Goal: Task Accomplishment & Management: Complete application form

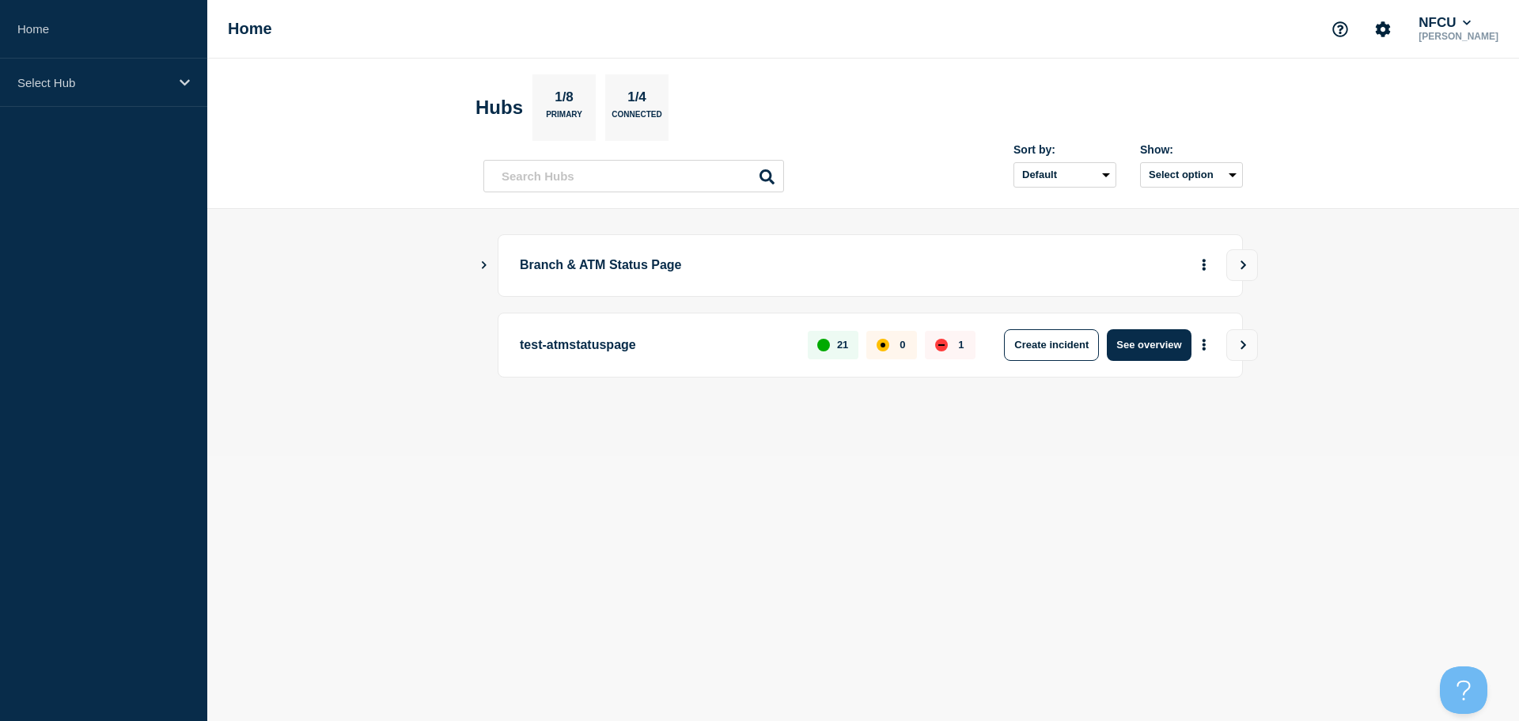
click at [480, 266] on icon "Show Connected Hubs" at bounding box center [484, 264] width 10 height 8
click at [484, 265] on icon "Show Connected Hubs" at bounding box center [484, 264] width 10 height 8
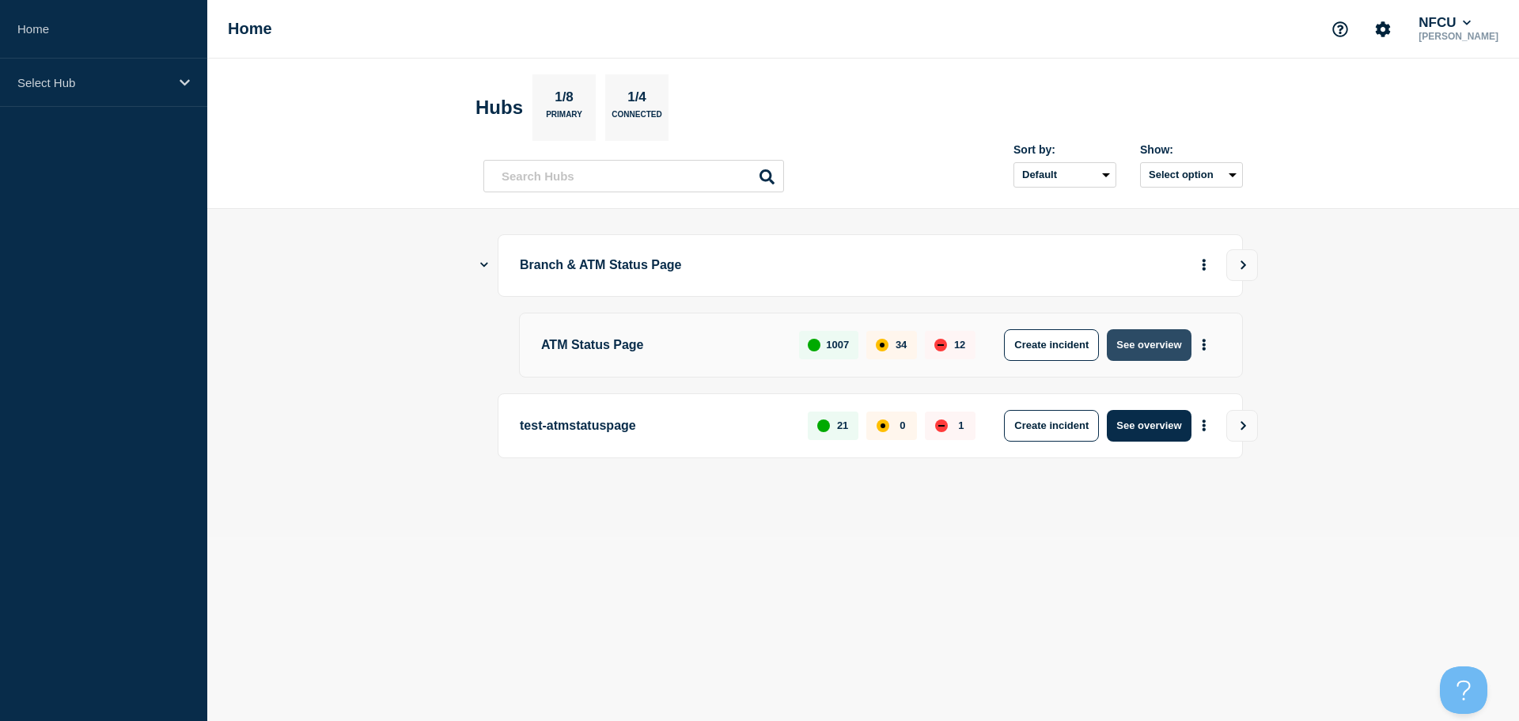
click at [1178, 346] on button "See overview" at bounding box center [1149, 345] width 84 height 32
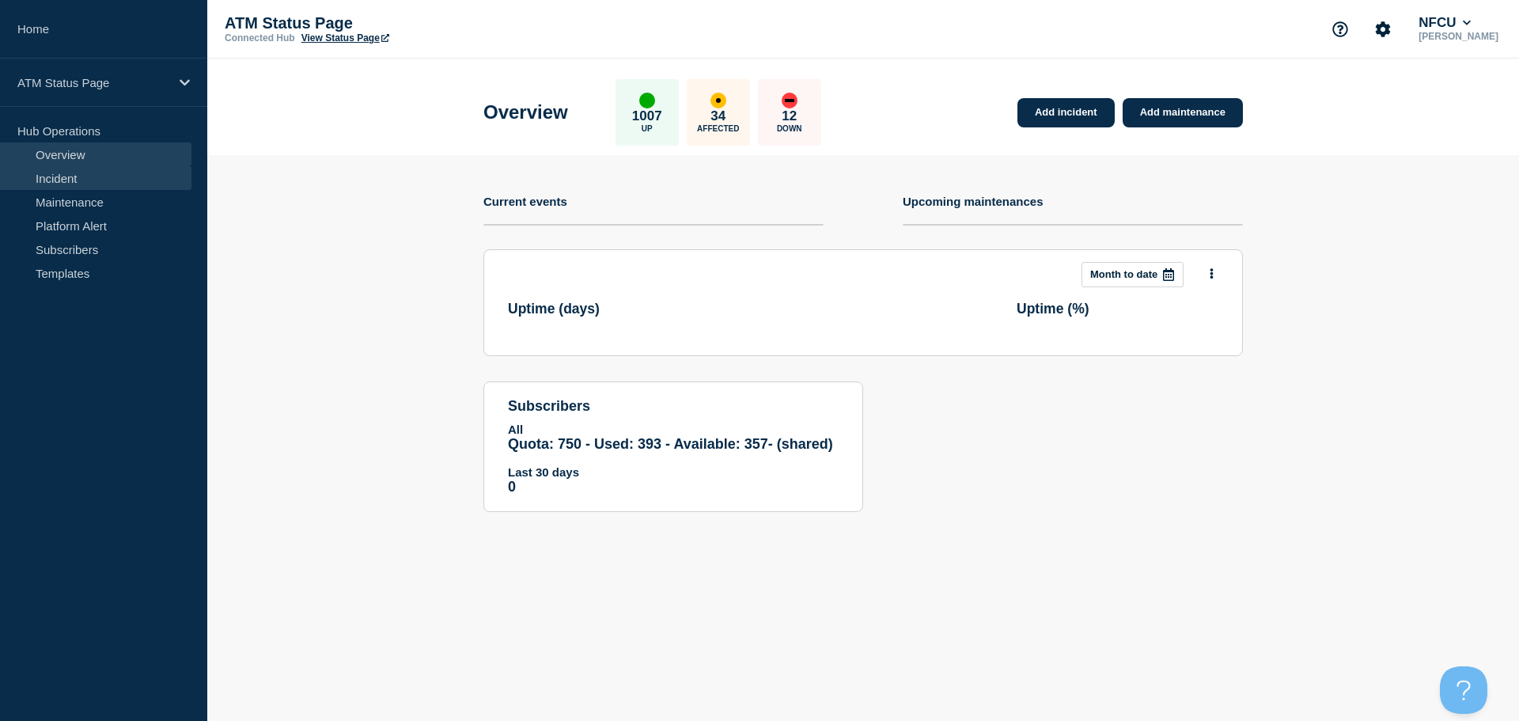
click at [92, 181] on link "Incident" at bounding box center [96, 178] width 192 height 24
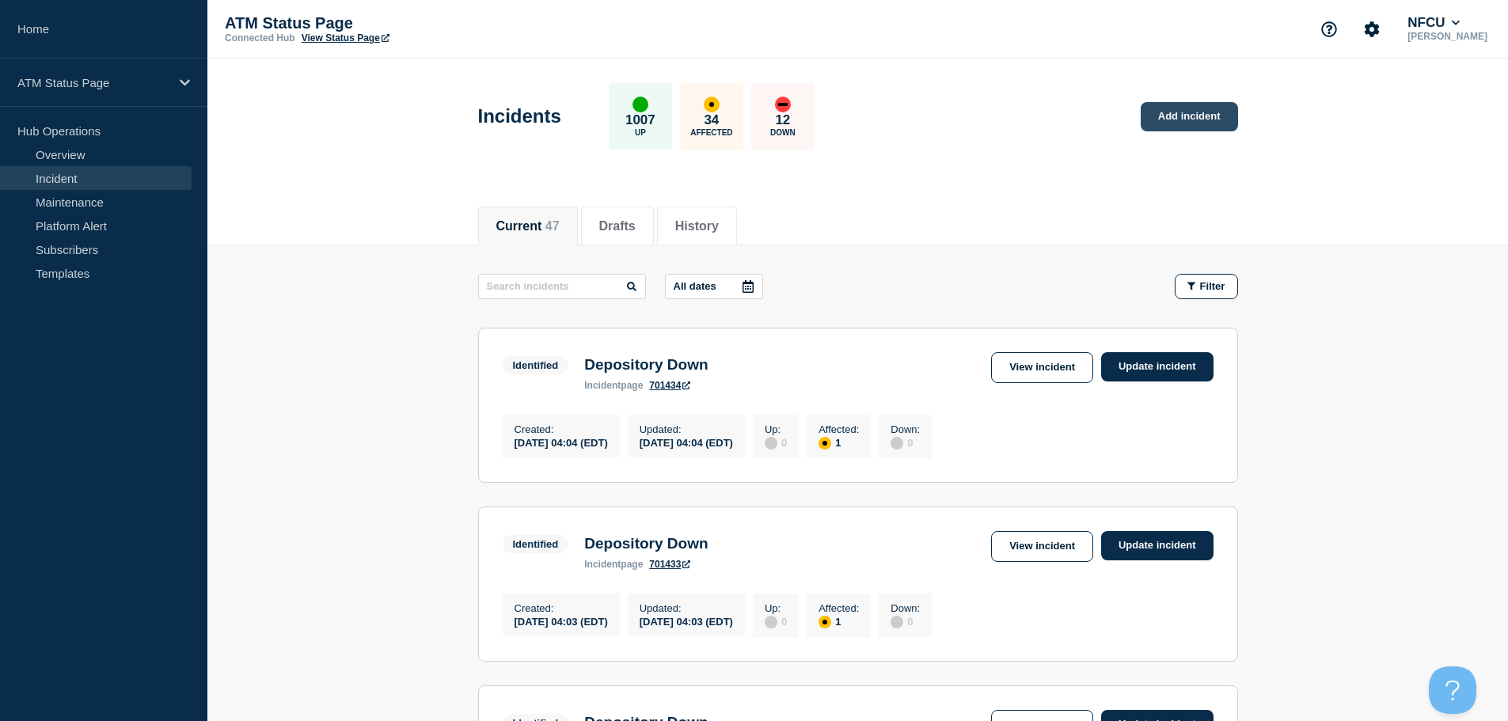
click at [1147, 120] on link "Add incident" at bounding box center [1188, 116] width 97 height 29
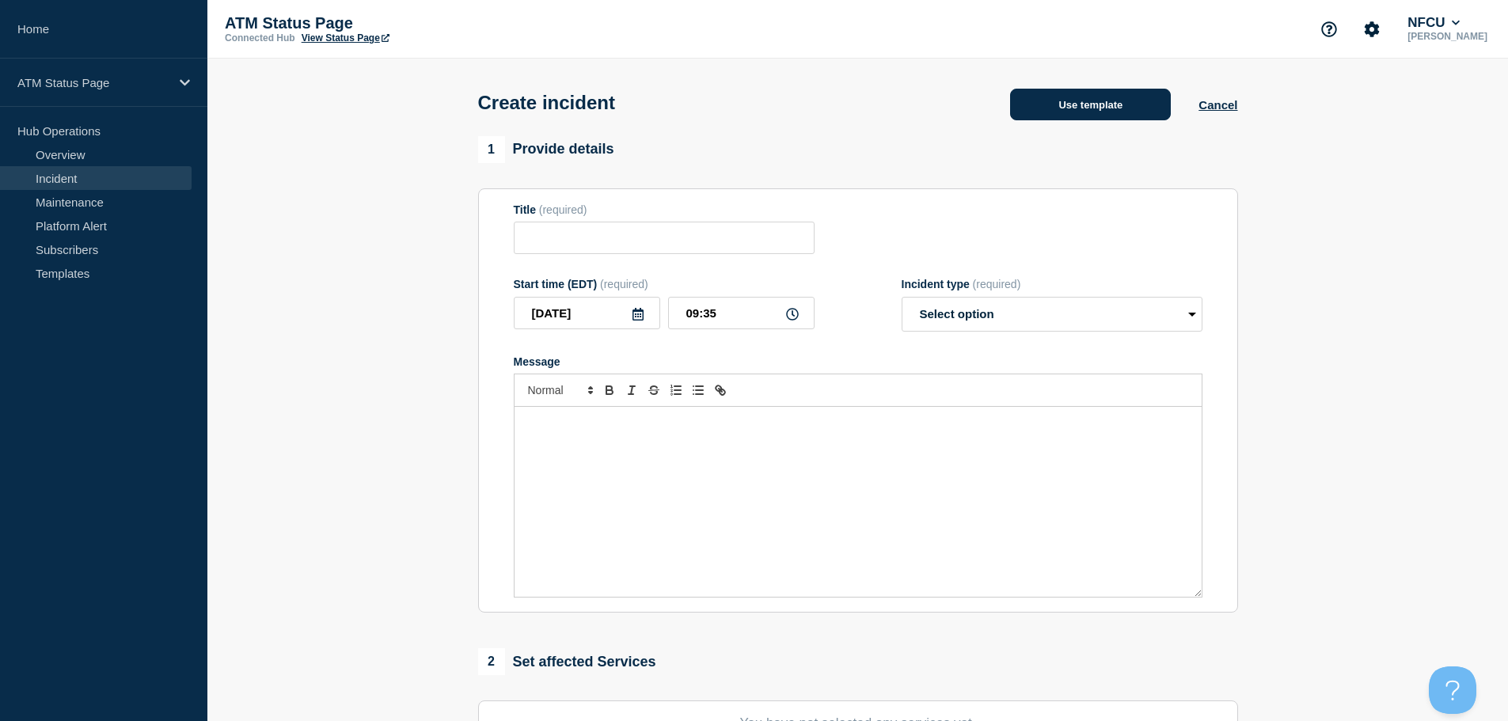
click at [1121, 106] on button "Use template" at bounding box center [1090, 105] width 161 height 32
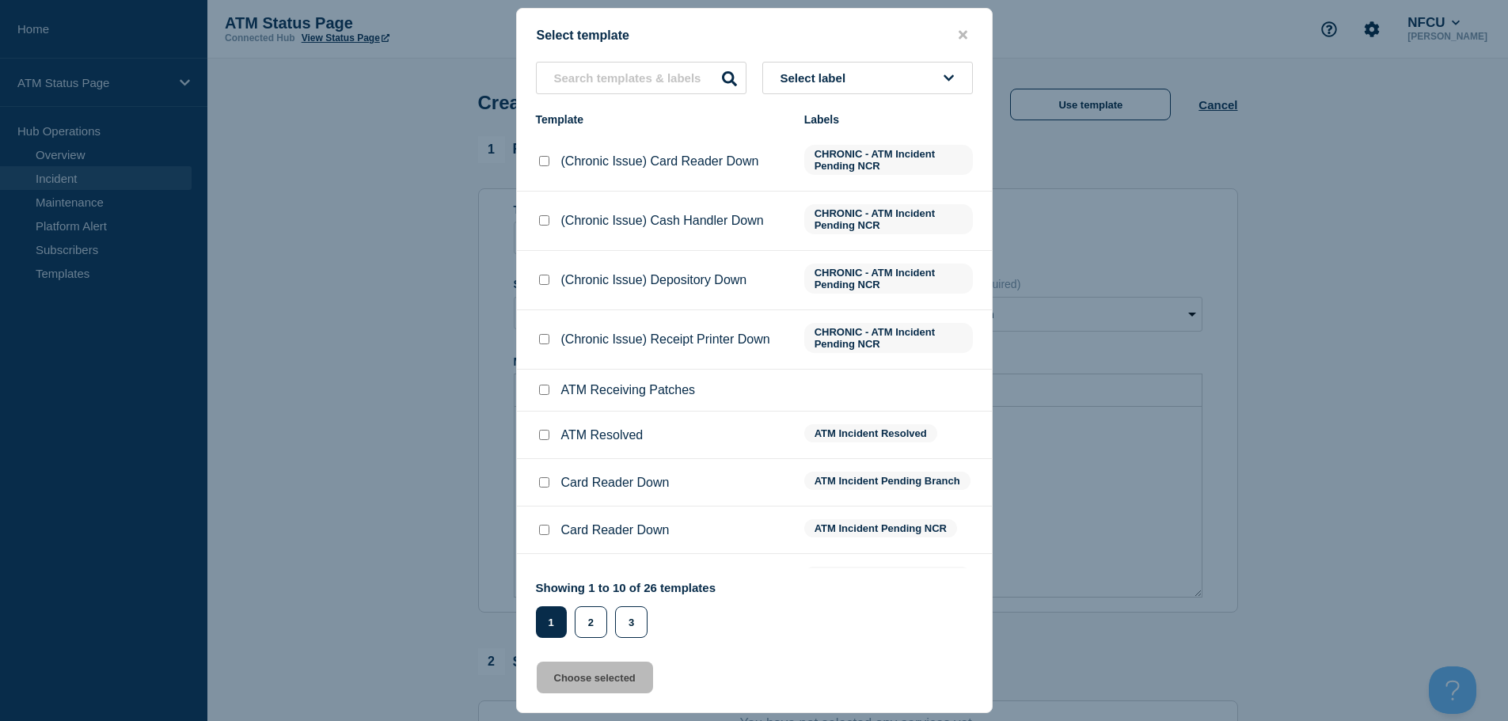
click at [865, 71] on button "Select label" at bounding box center [867, 78] width 211 height 32
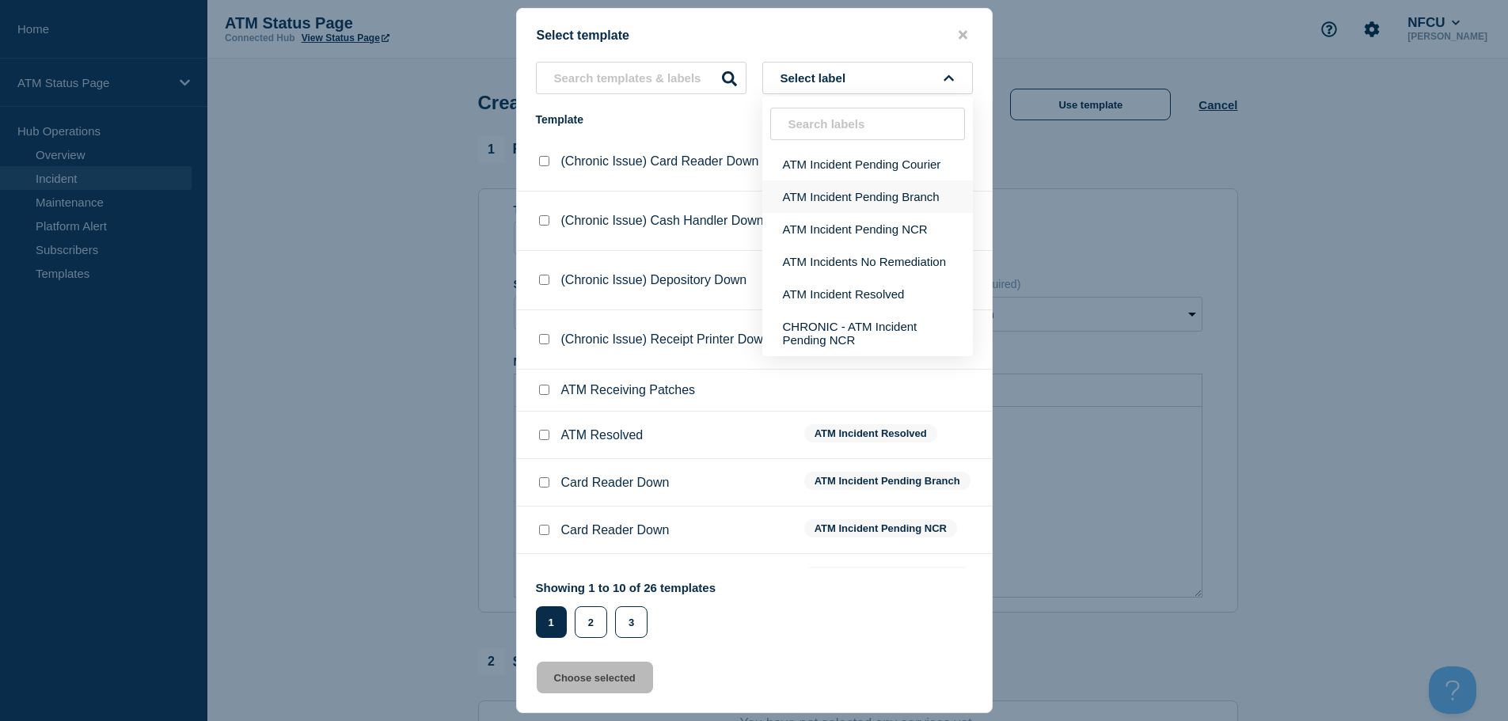
click at [843, 194] on button "ATM Incident Pending Branch" at bounding box center [867, 196] width 211 height 32
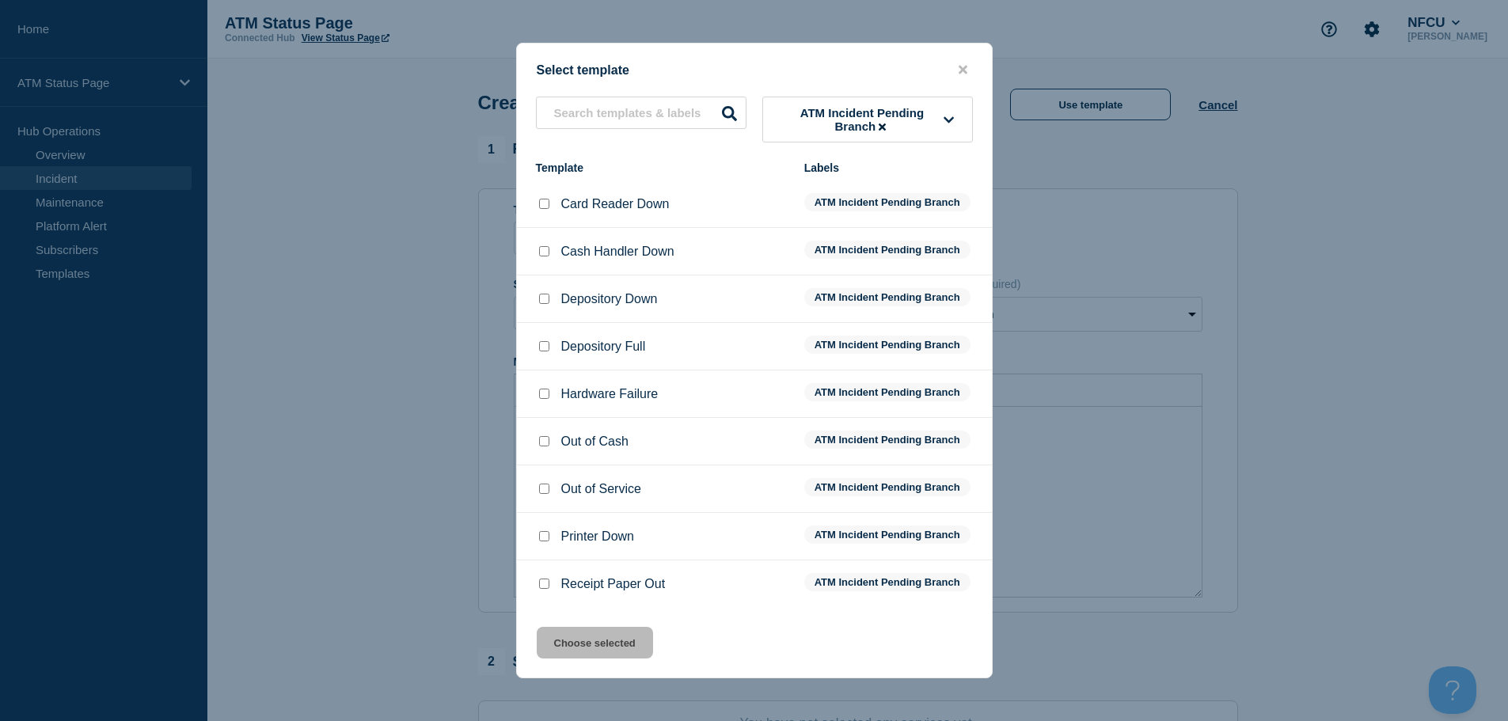
click at [951, 115] on icon at bounding box center [948, 120] width 10 height 12
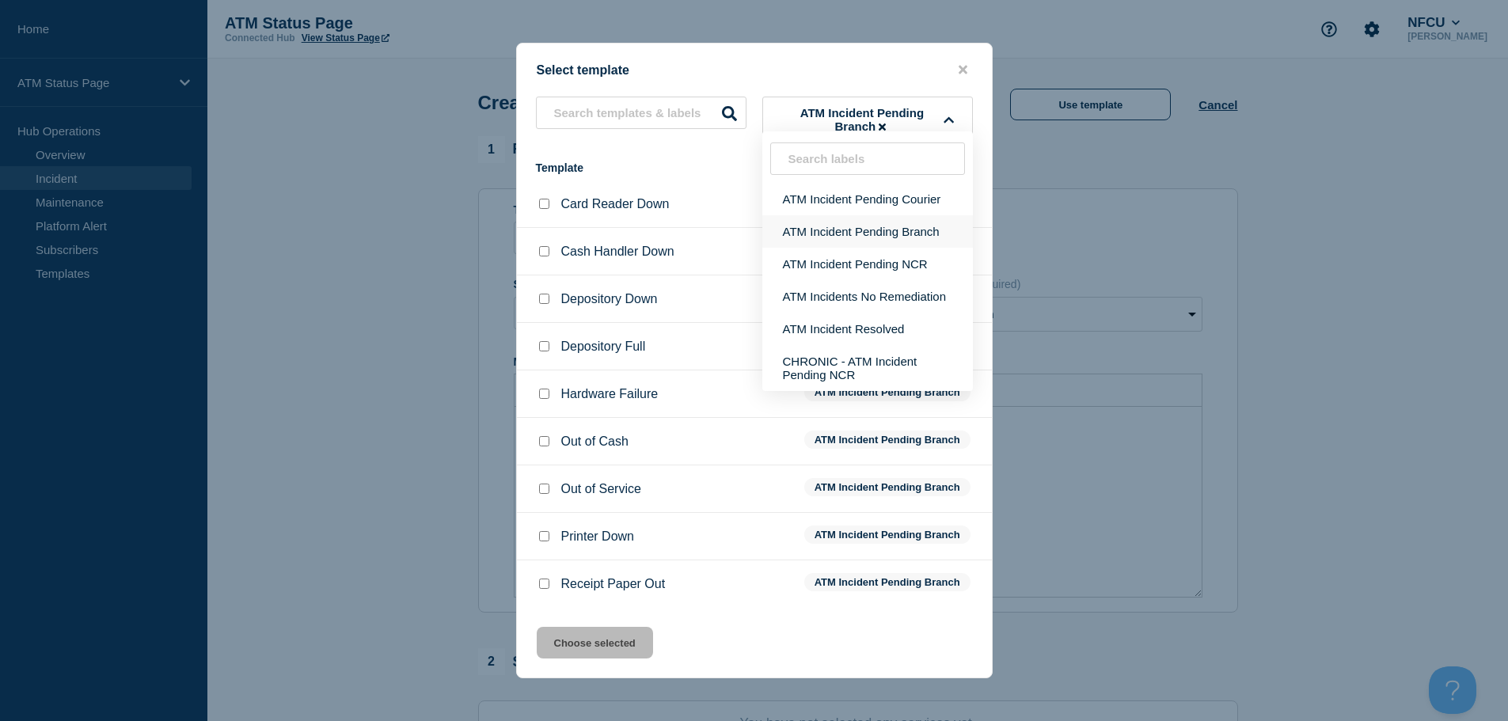
click at [919, 237] on button "ATM Incident Pending Branch" at bounding box center [867, 231] width 211 height 32
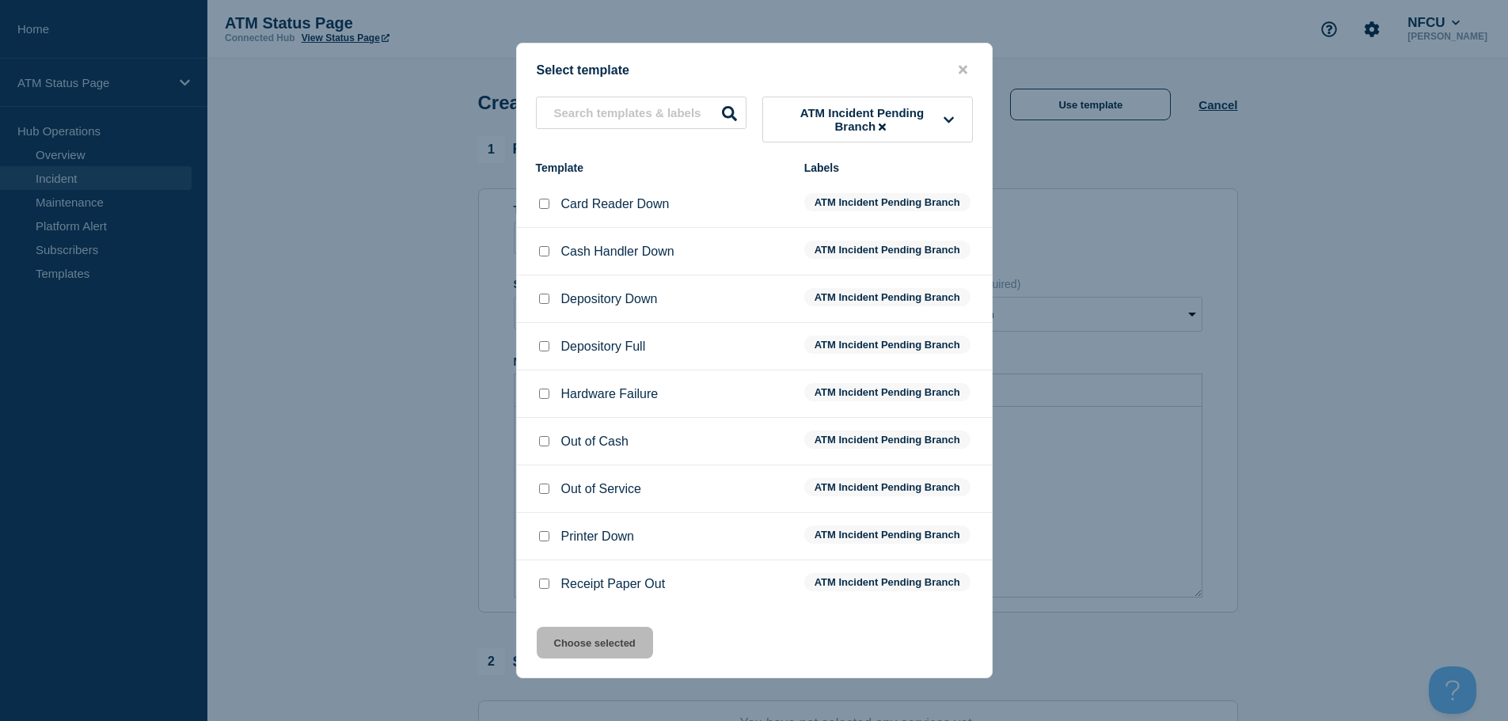
click at [548, 299] on input "Depository Down checkbox" at bounding box center [544, 299] width 10 height 10
checkbox input "true"
click at [615, 649] on button "Choose selected" at bounding box center [595, 643] width 116 height 32
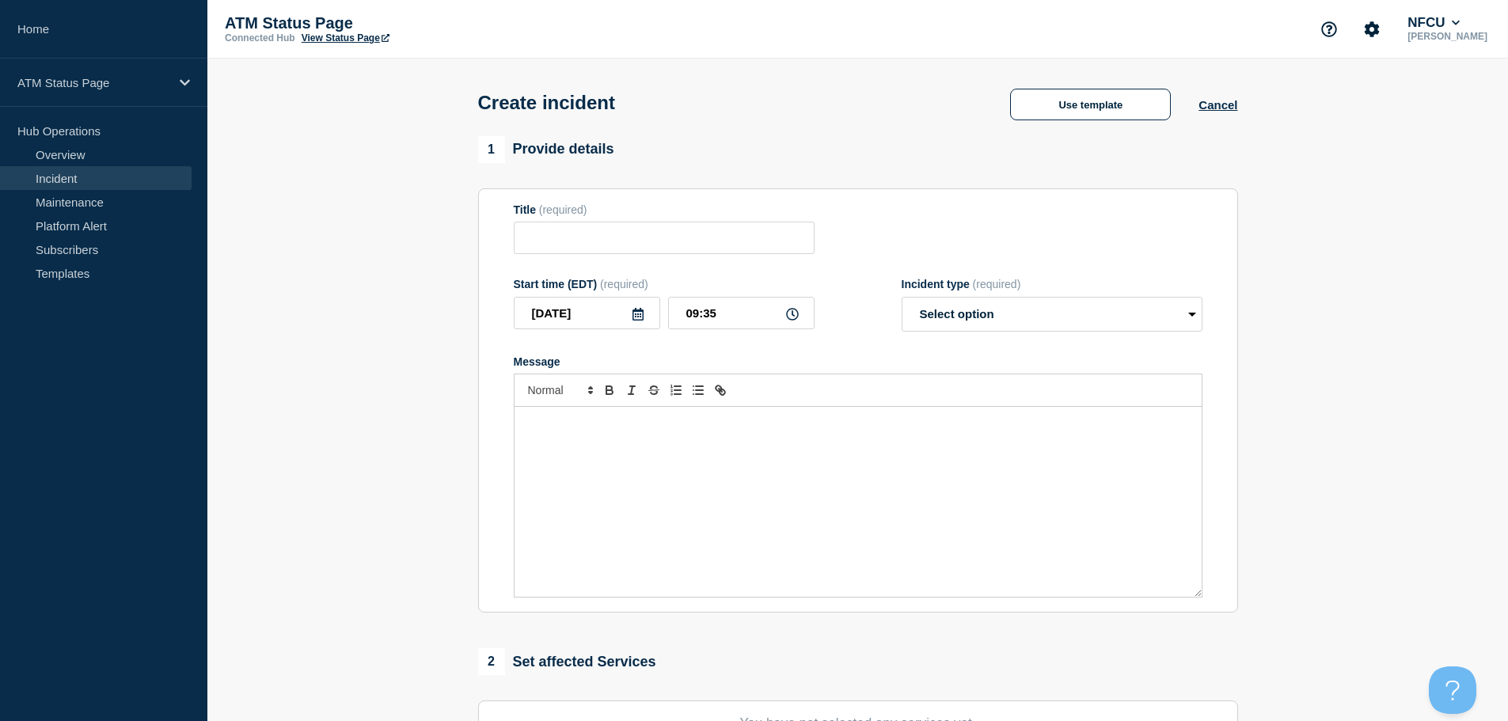
type input "Depository Down"
select select "identified"
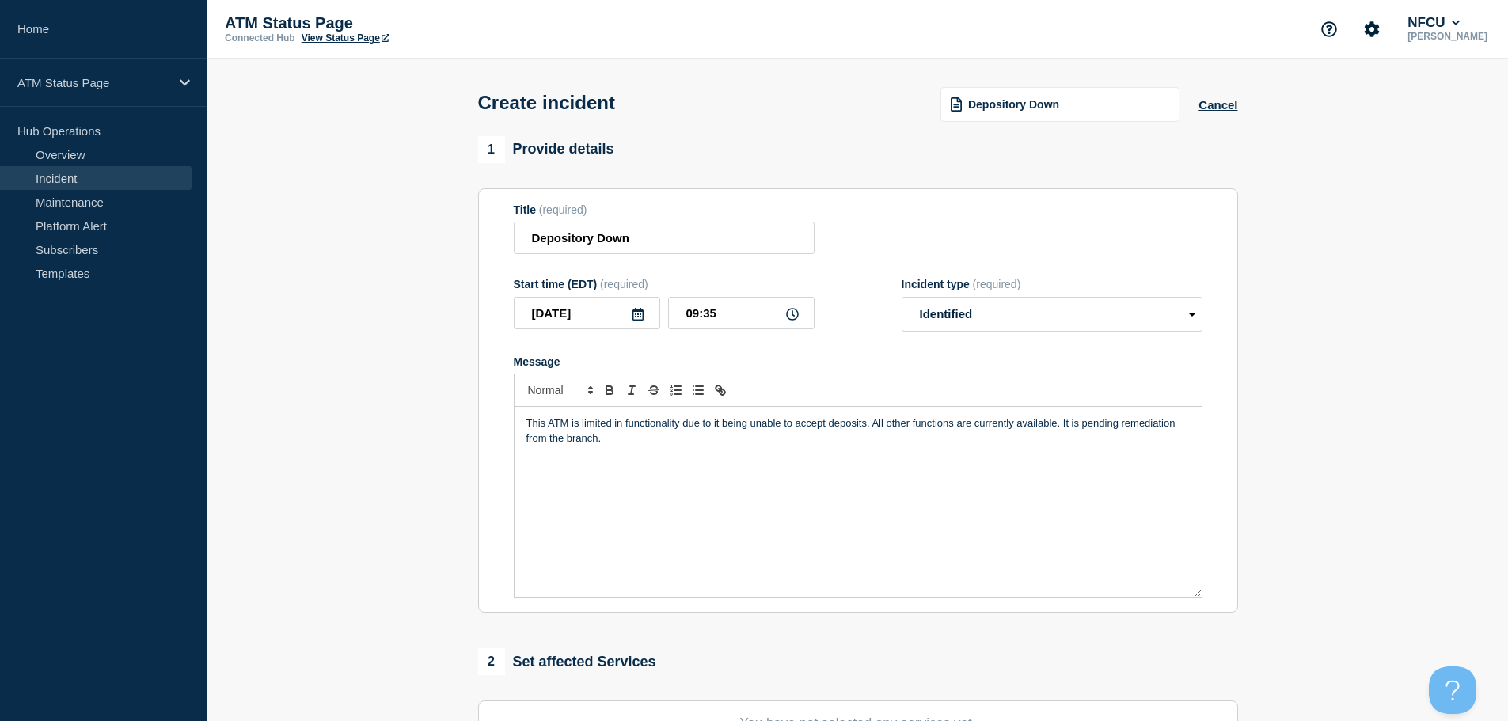
scroll to position [317, 0]
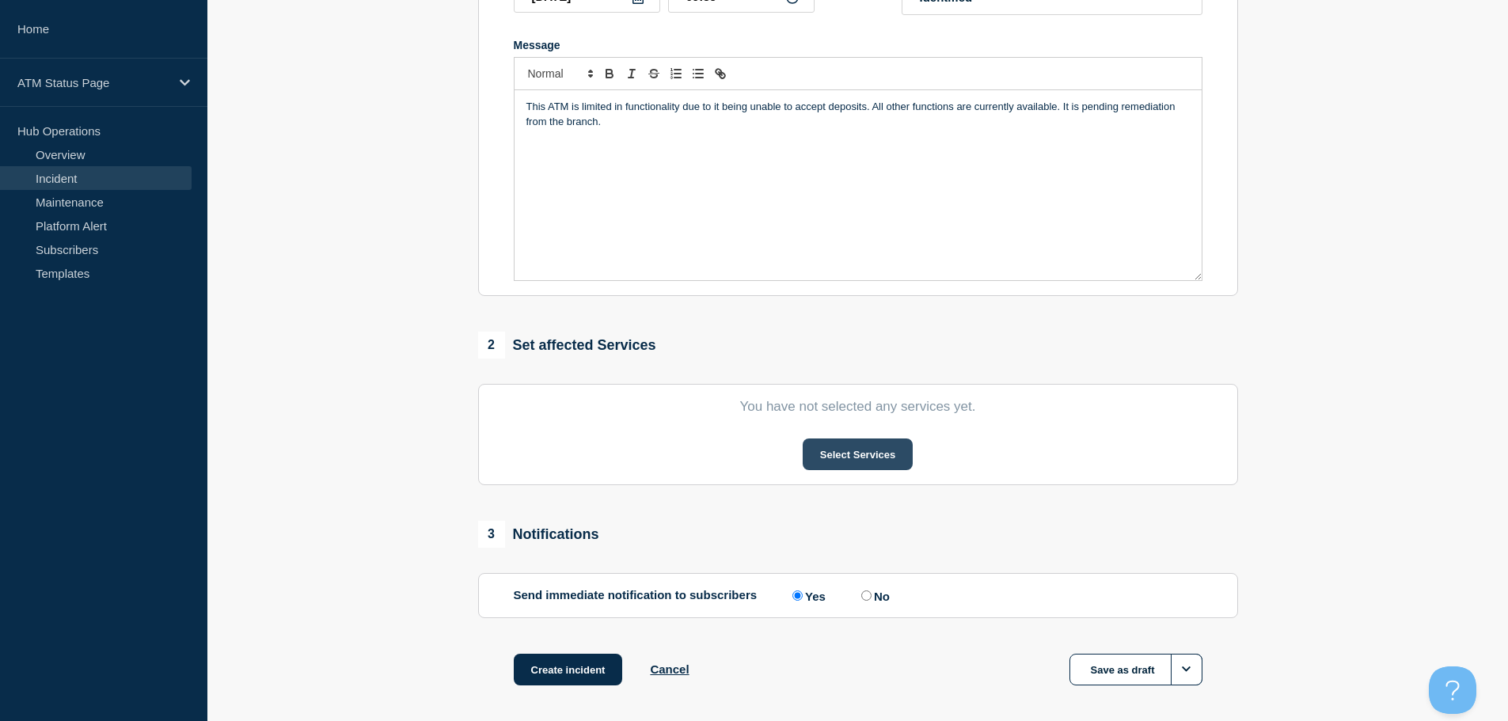
click at [836, 461] on button "Select Services" at bounding box center [857, 454] width 110 height 32
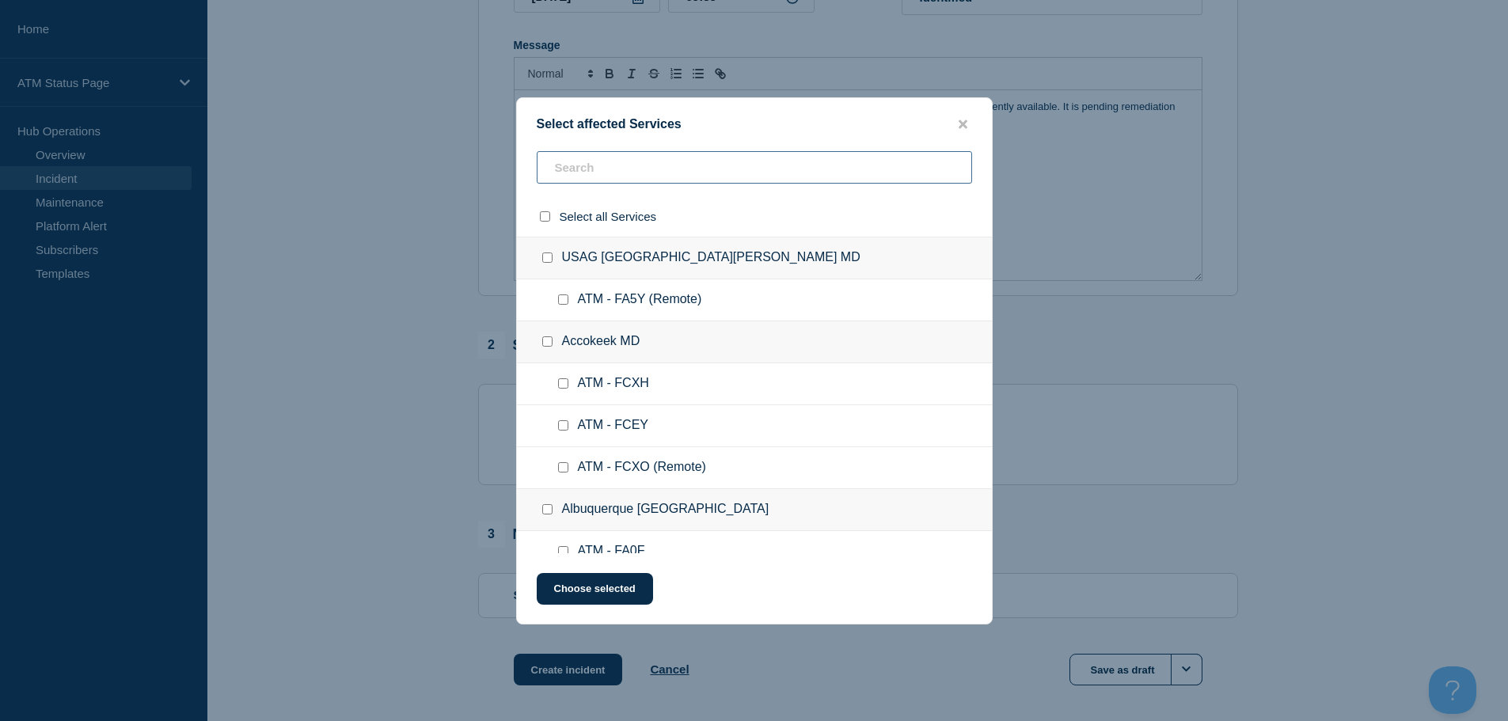
click at [752, 176] on input "text" at bounding box center [754, 167] width 435 height 32
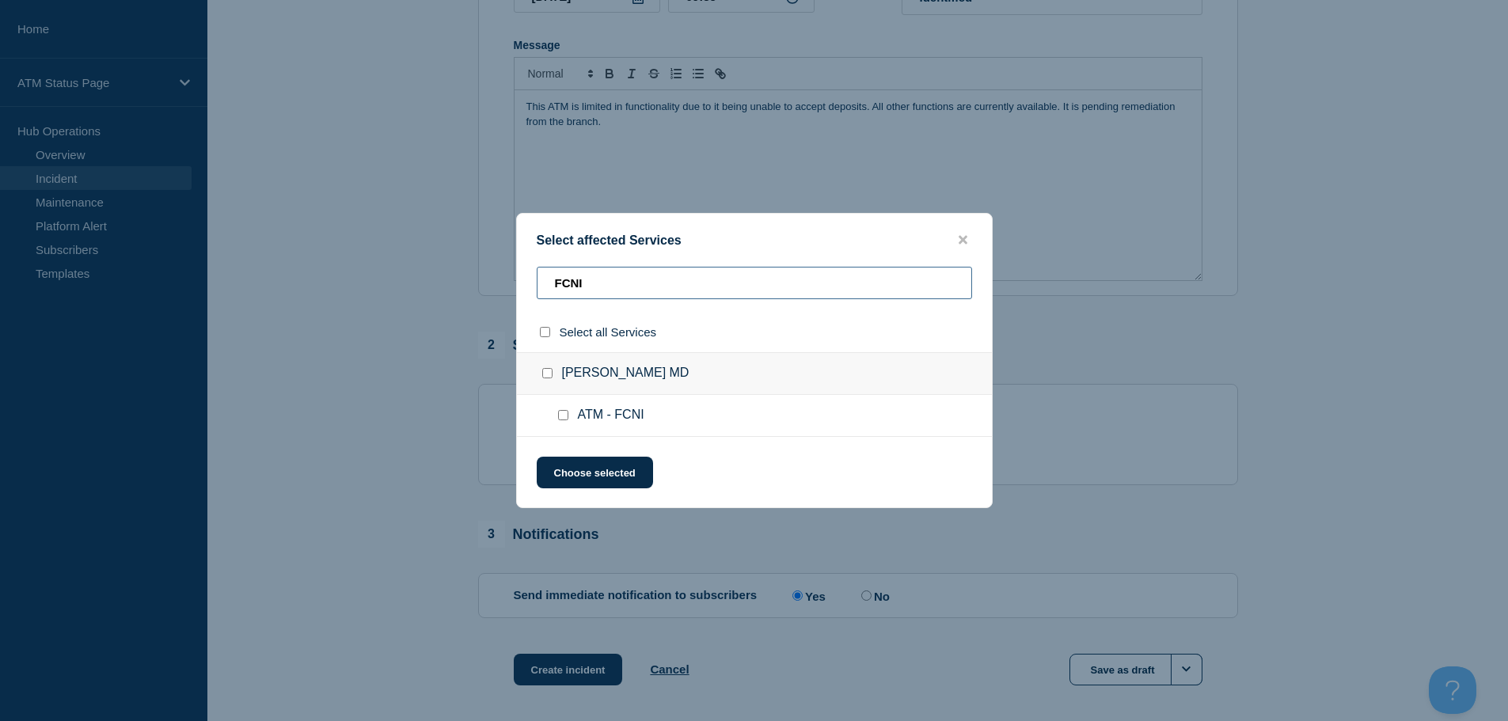
type input "FCNI"
click at [565, 414] on input "ATM - FCNI checkbox" at bounding box center [563, 415] width 10 height 10
checkbox input "true"
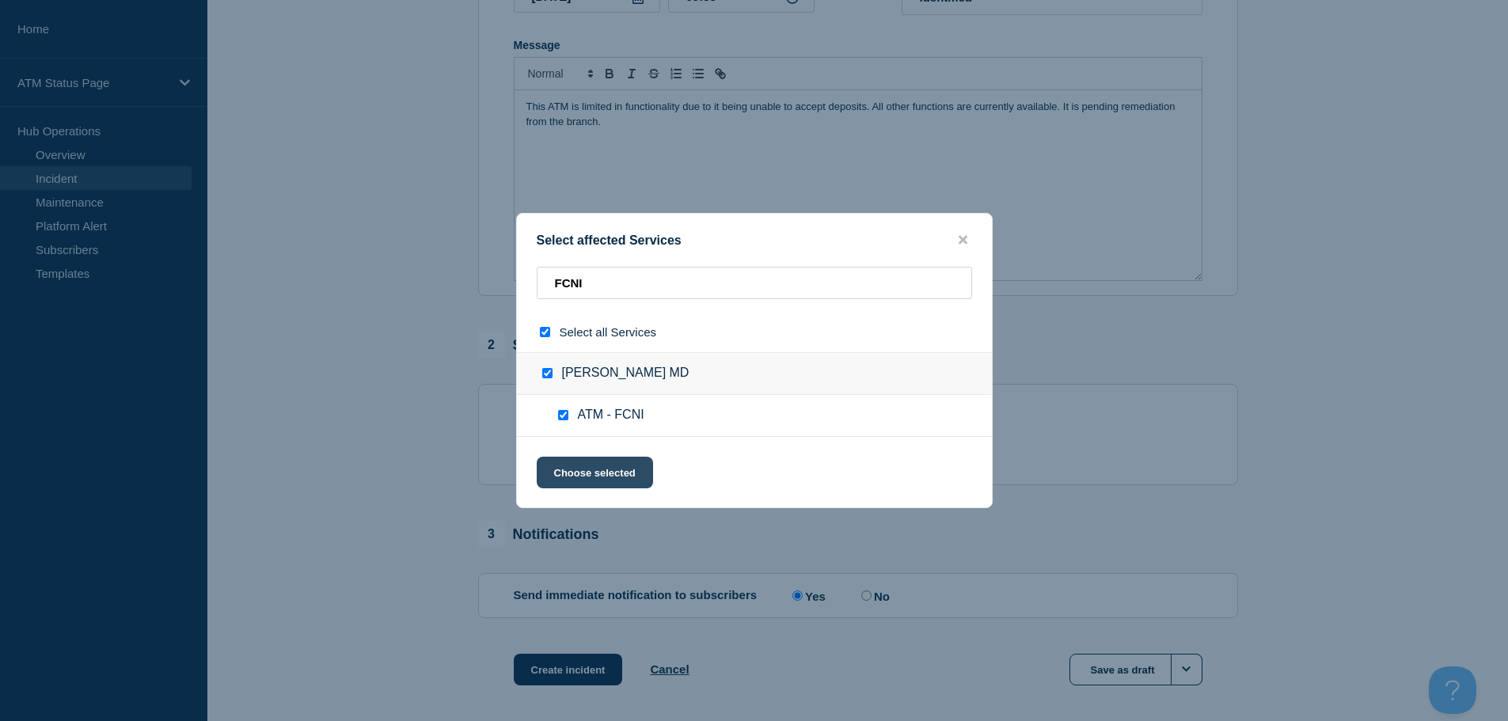
click at [592, 472] on button "Choose selected" at bounding box center [595, 473] width 116 height 32
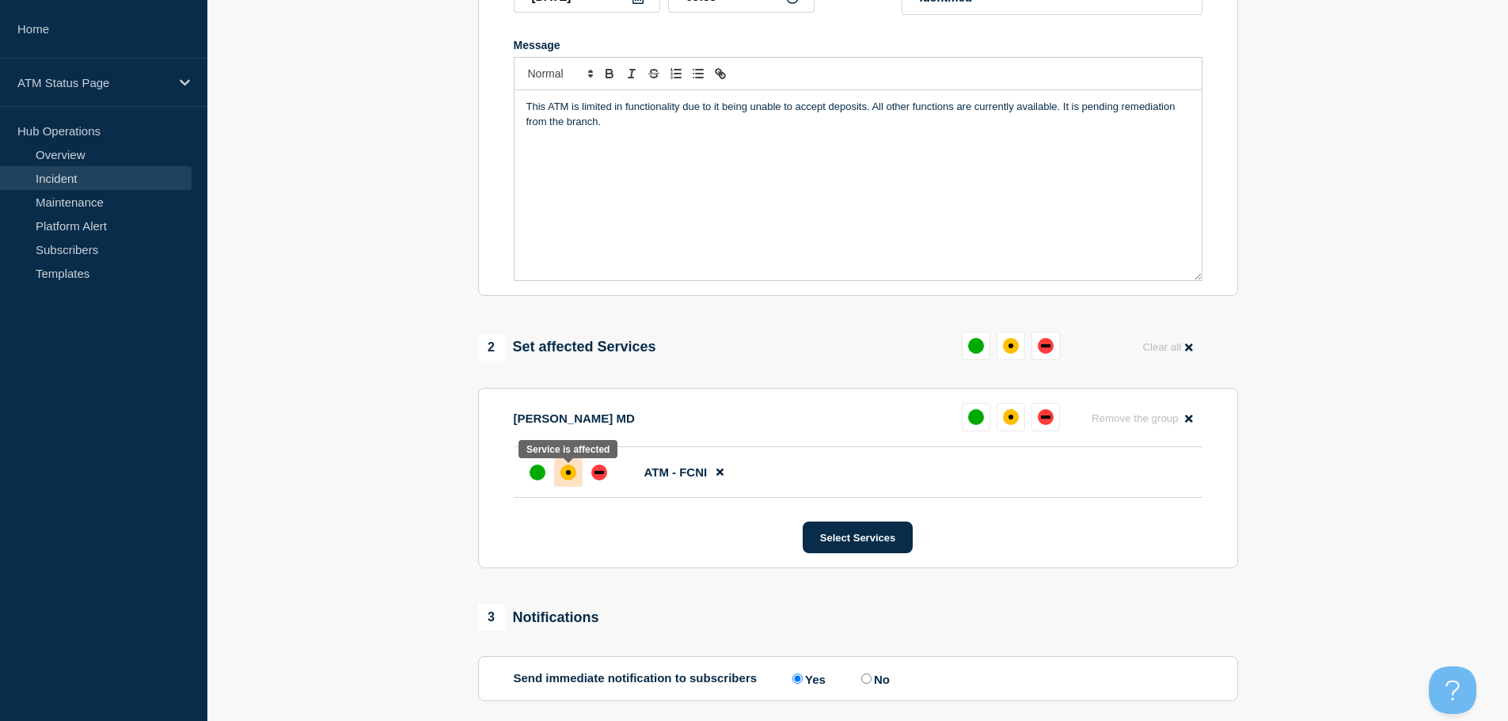
click at [564, 475] on div "affected" at bounding box center [568, 473] width 16 height 16
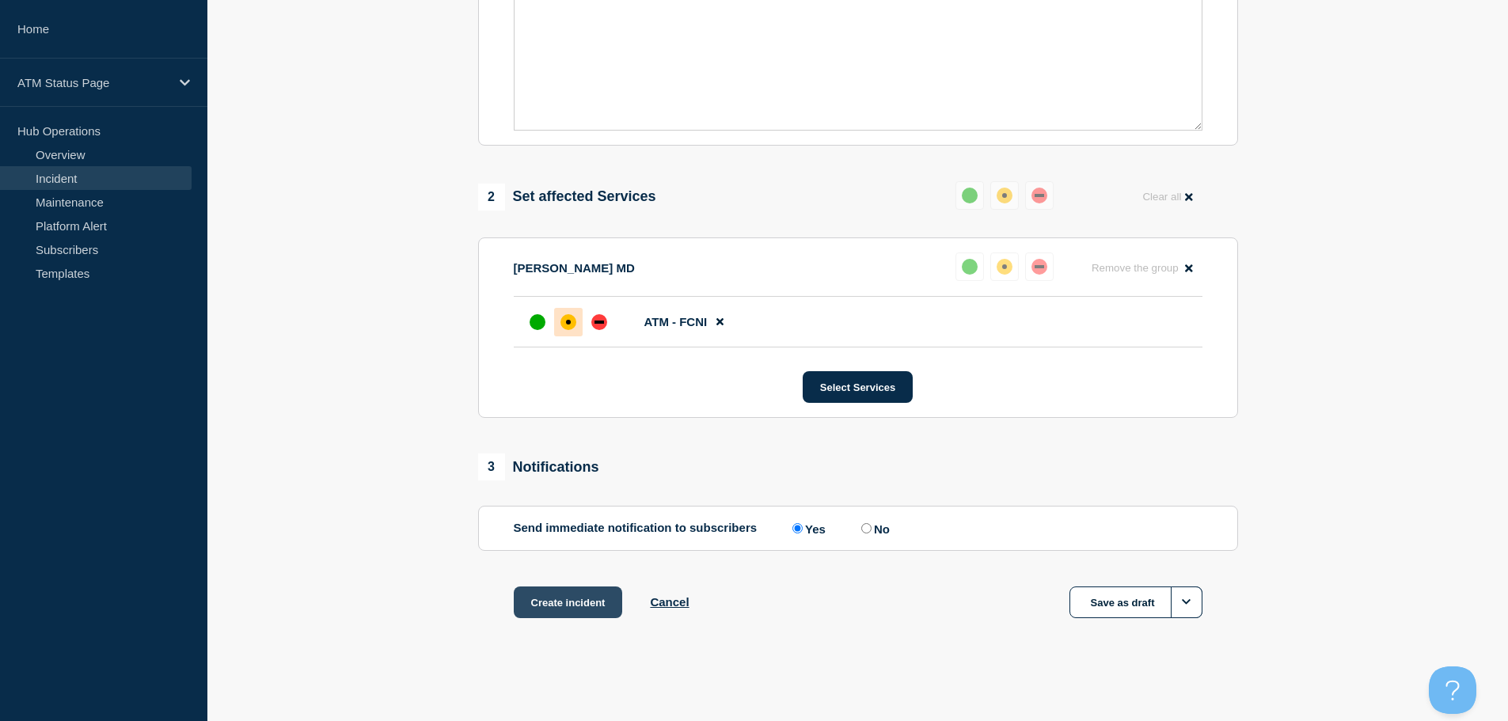
click at [573, 600] on button "Create incident" at bounding box center [568, 602] width 109 height 32
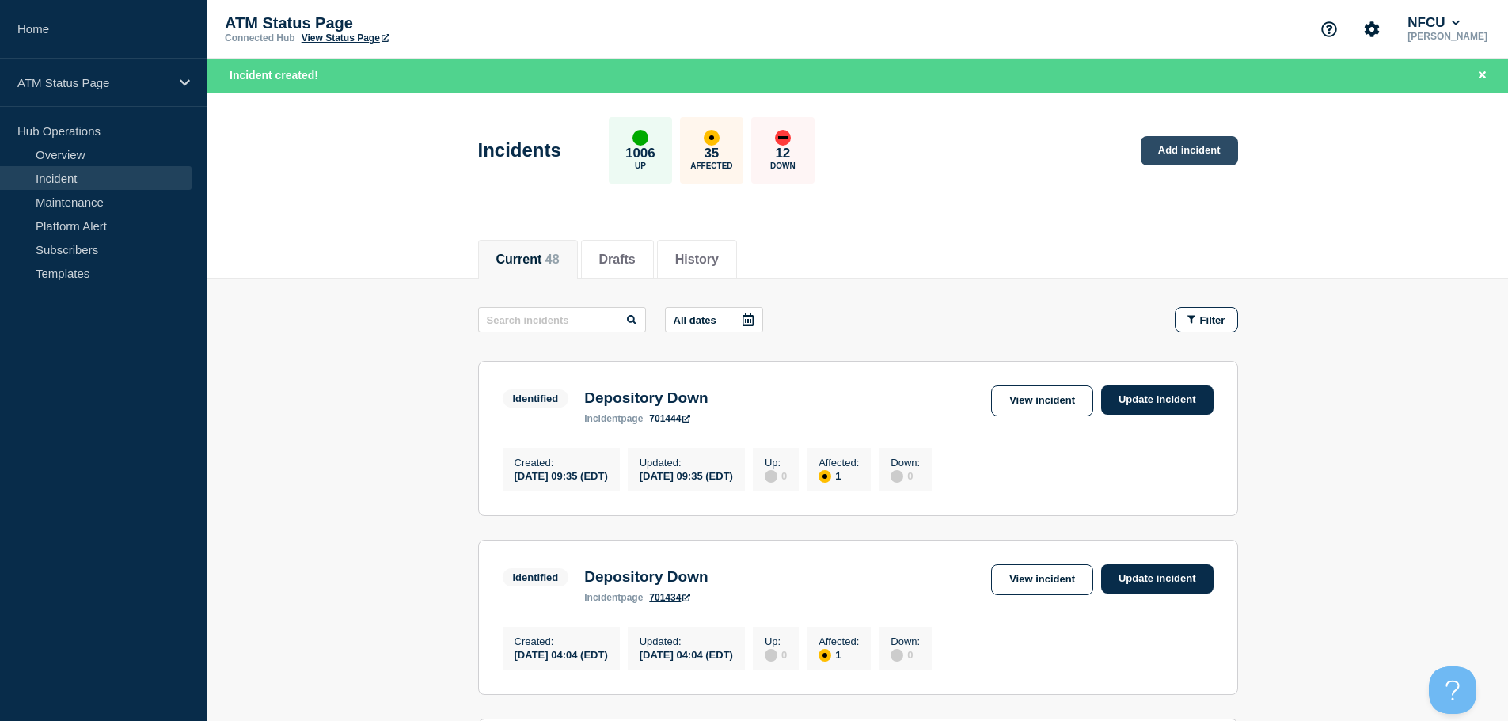
click at [1181, 150] on link "Add incident" at bounding box center [1188, 150] width 97 height 29
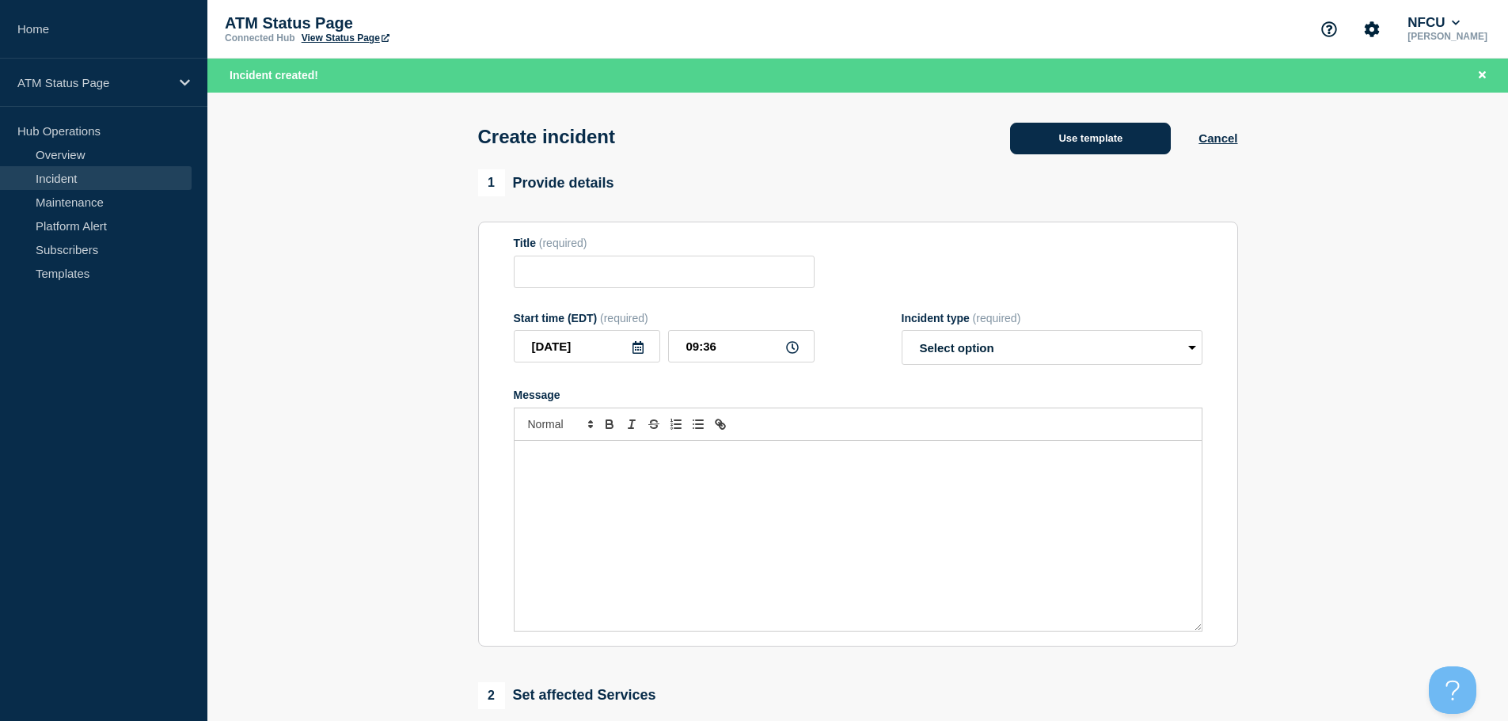
click at [1082, 144] on button "Use template" at bounding box center [1090, 139] width 161 height 32
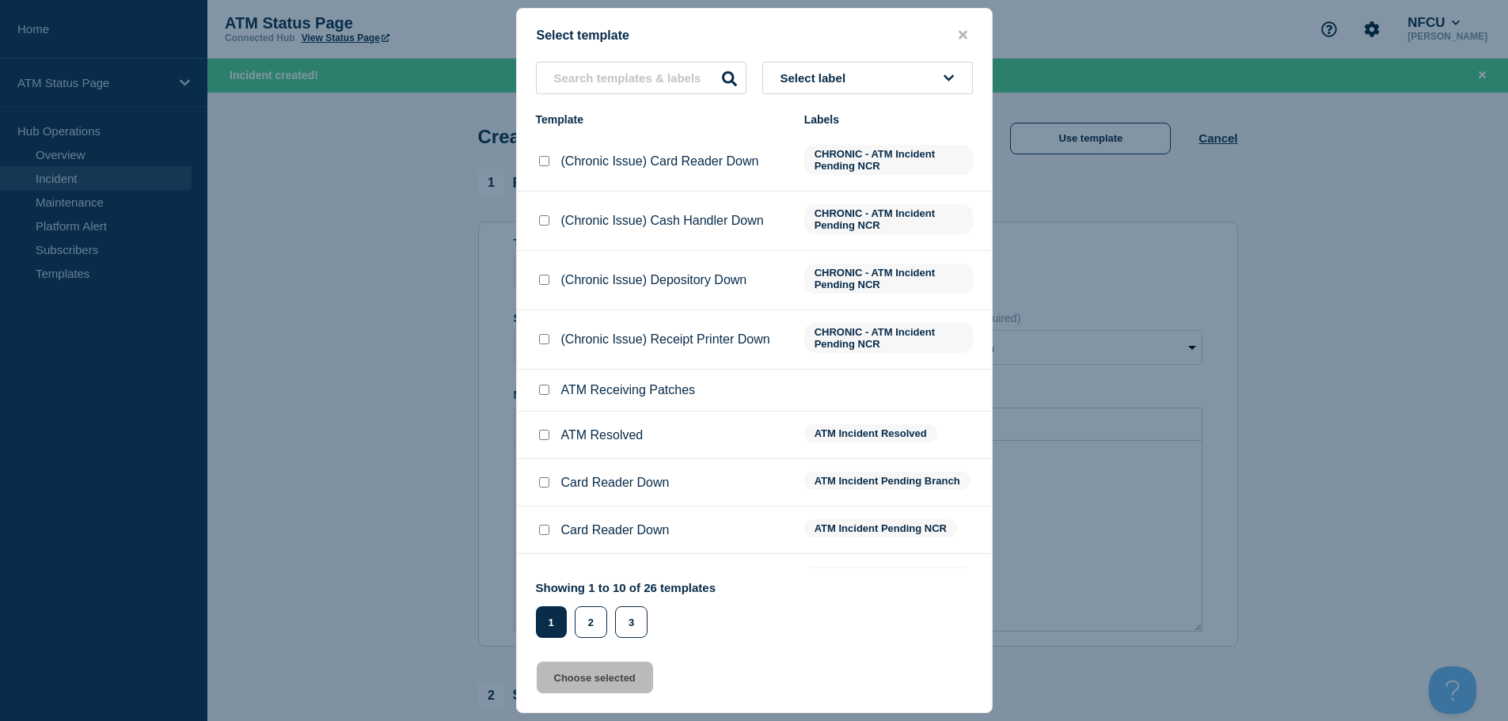
click at [831, 79] on span "Select label" at bounding box center [816, 77] width 72 height 13
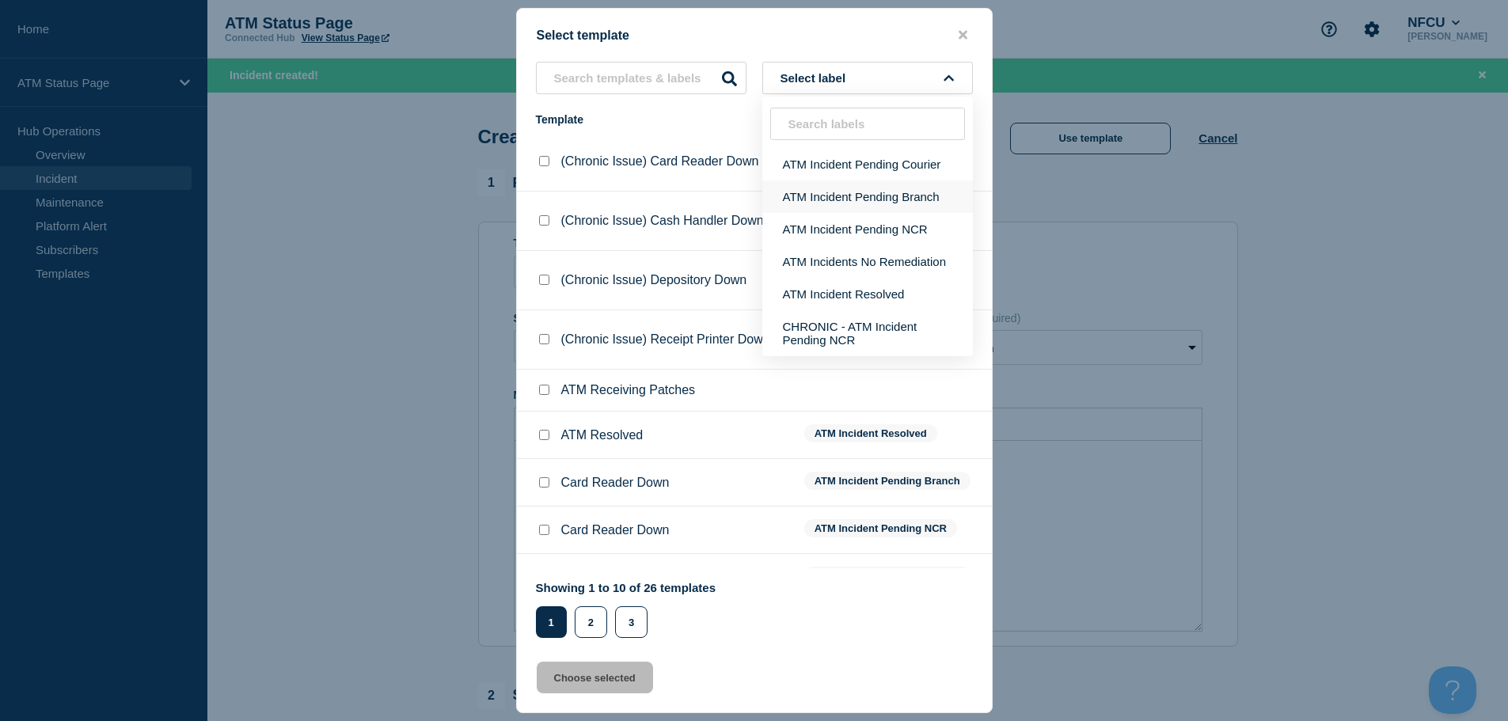
click at [840, 207] on button "ATM Incident Pending Branch" at bounding box center [867, 196] width 211 height 32
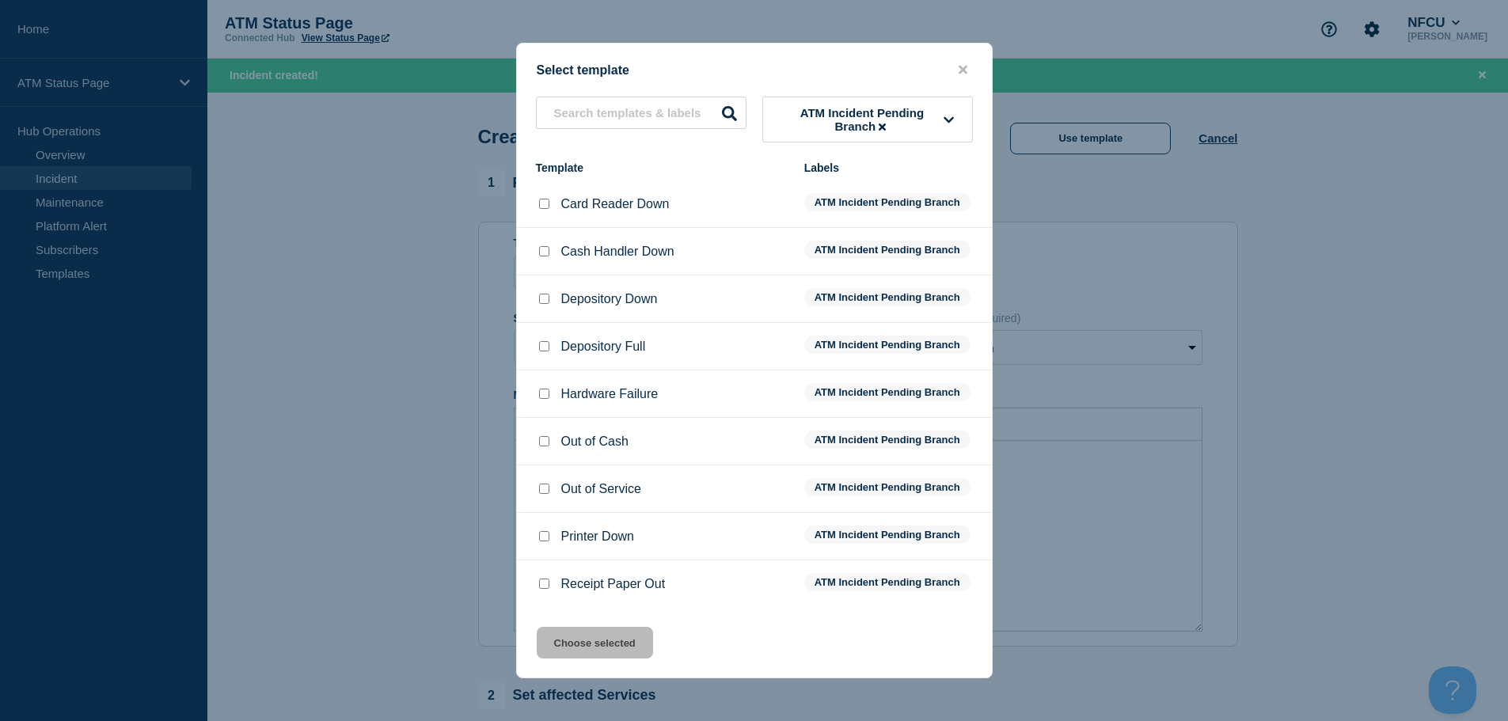
click at [540, 302] on input "Depository Down checkbox" at bounding box center [544, 299] width 10 height 10
checkbox input "true"
click at [579, 651] on button "Choose selected" at bounding box center [595, 643] width 116 height 32
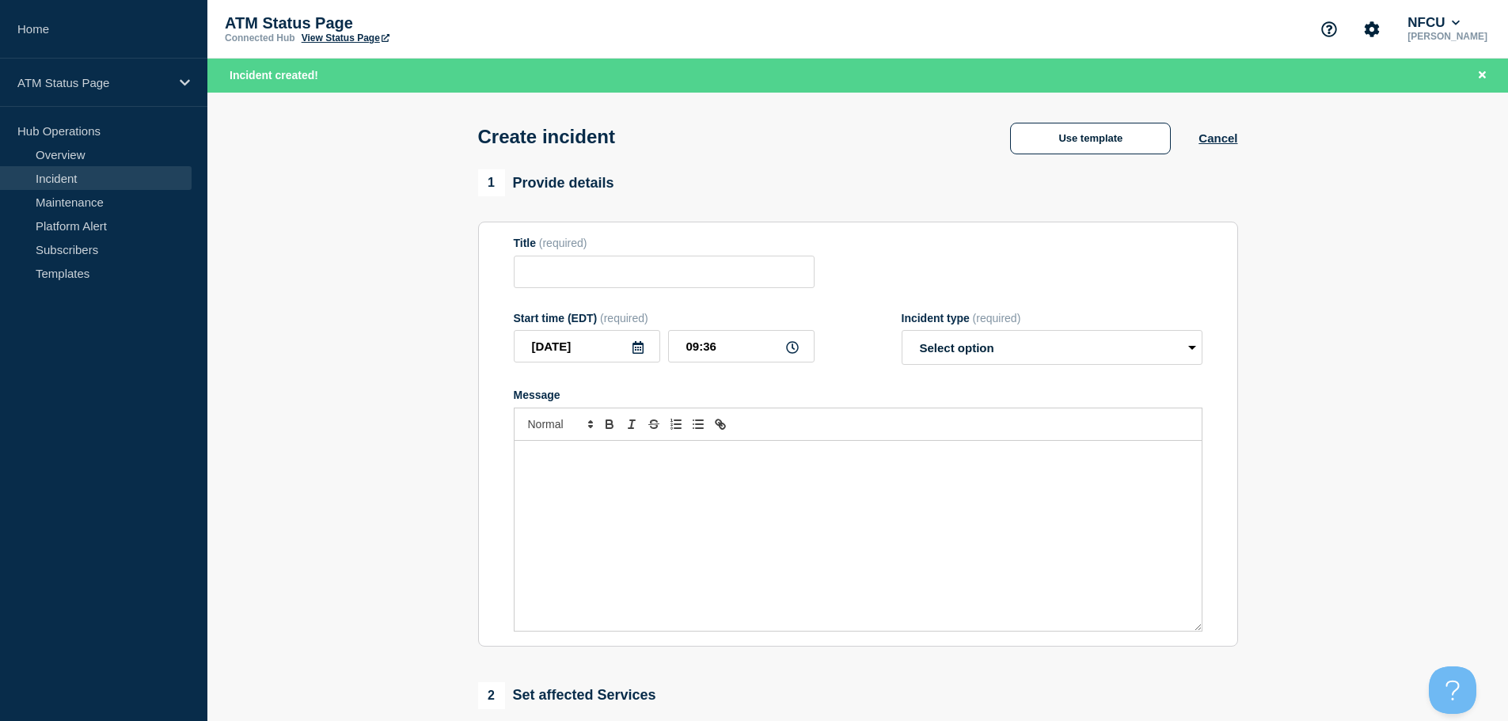
type input "Depository Down"
select select "identified"
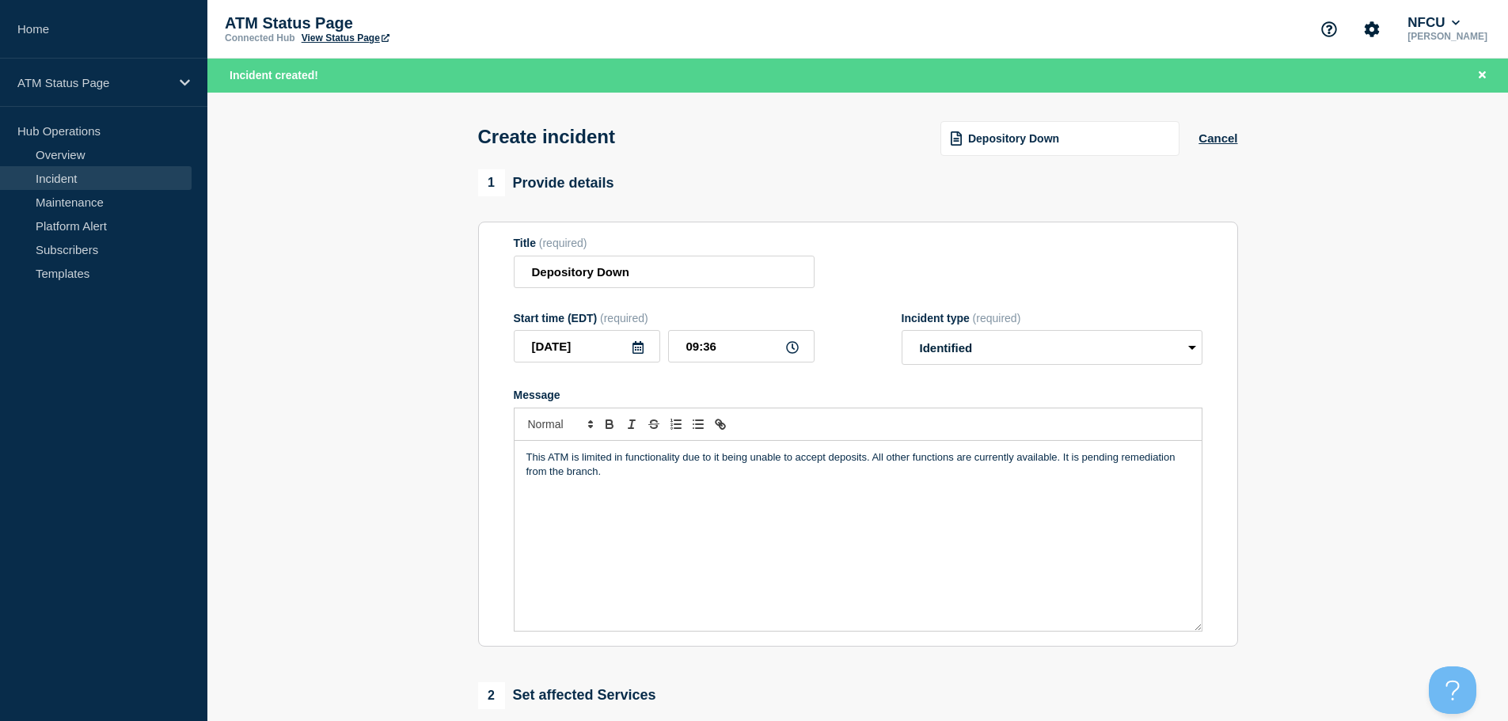
scroll to position [396, 0]
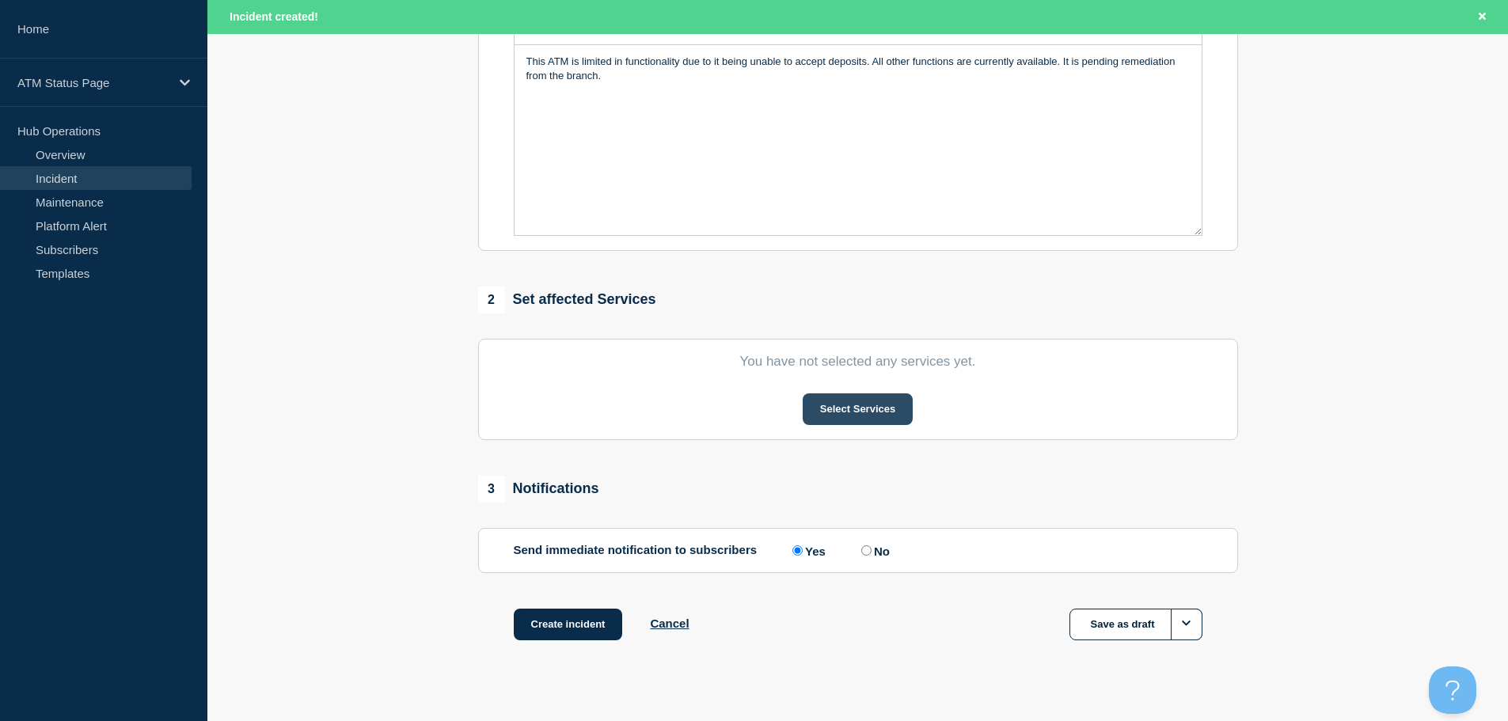
click at [891, 421] on button "Select Services" at bounding box center [857, 409] width 110 height 32
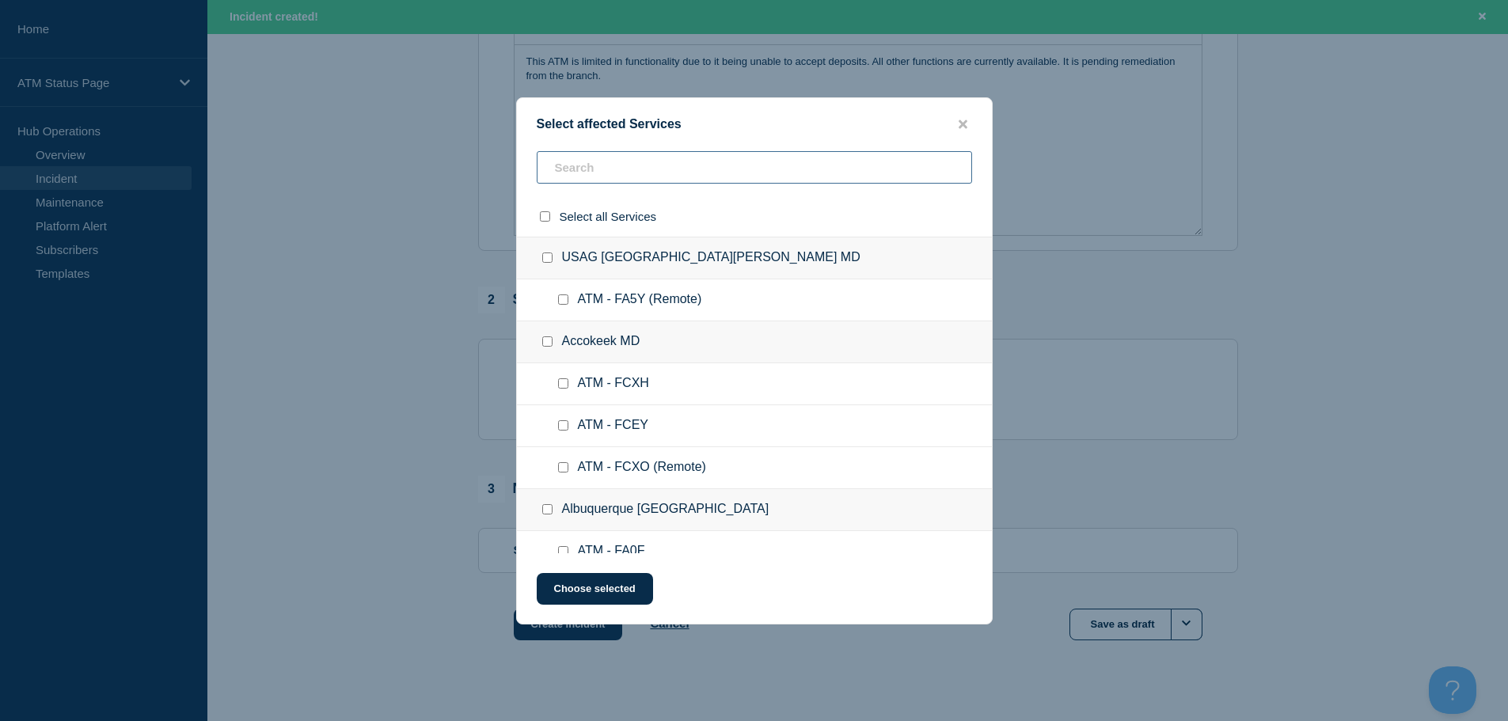
click at [798, 168] on input "text" at bounding box center [754, 167] width 435 height 32
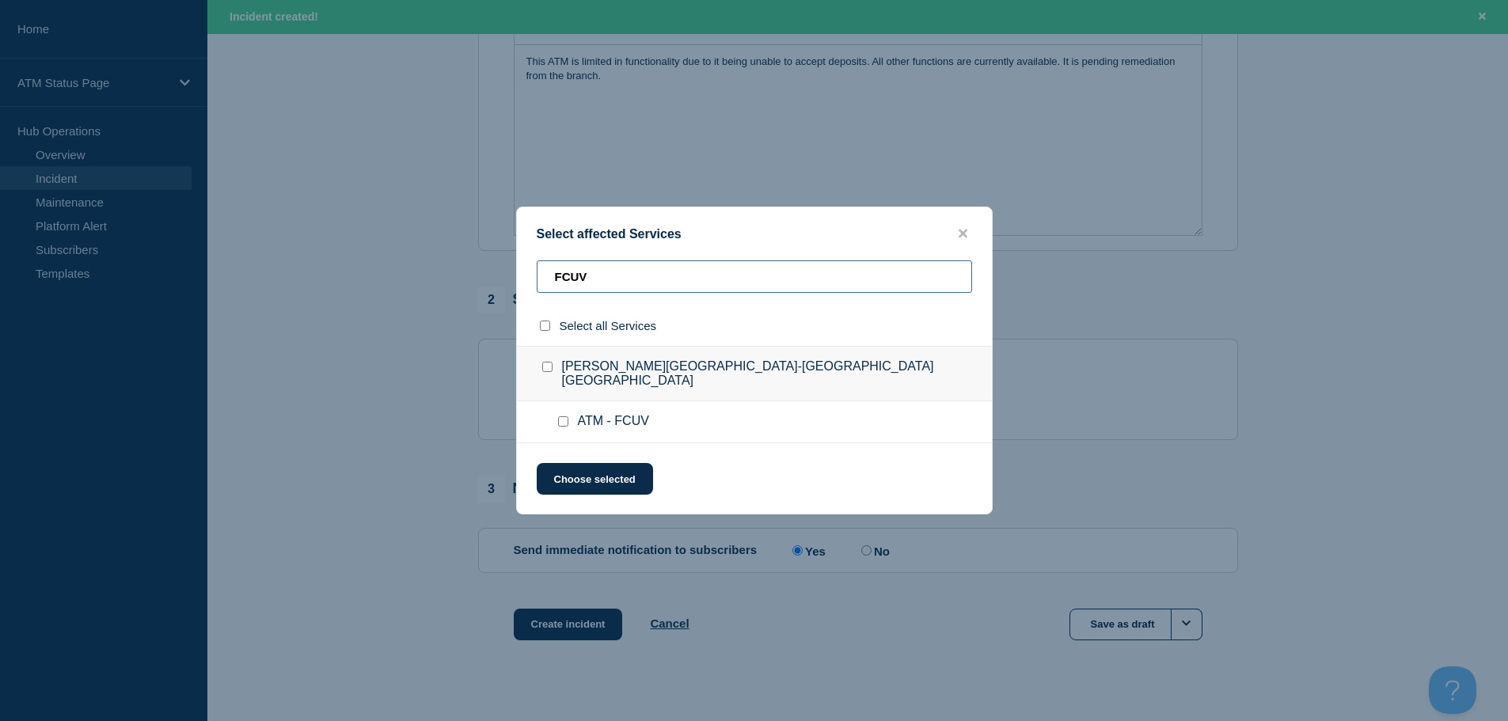
type input "FCUV"
click at [567, 416] on input "ATM - FCUV checkbox" at bounding box center [563, 421] width 10 height 10
checkbox input "true"
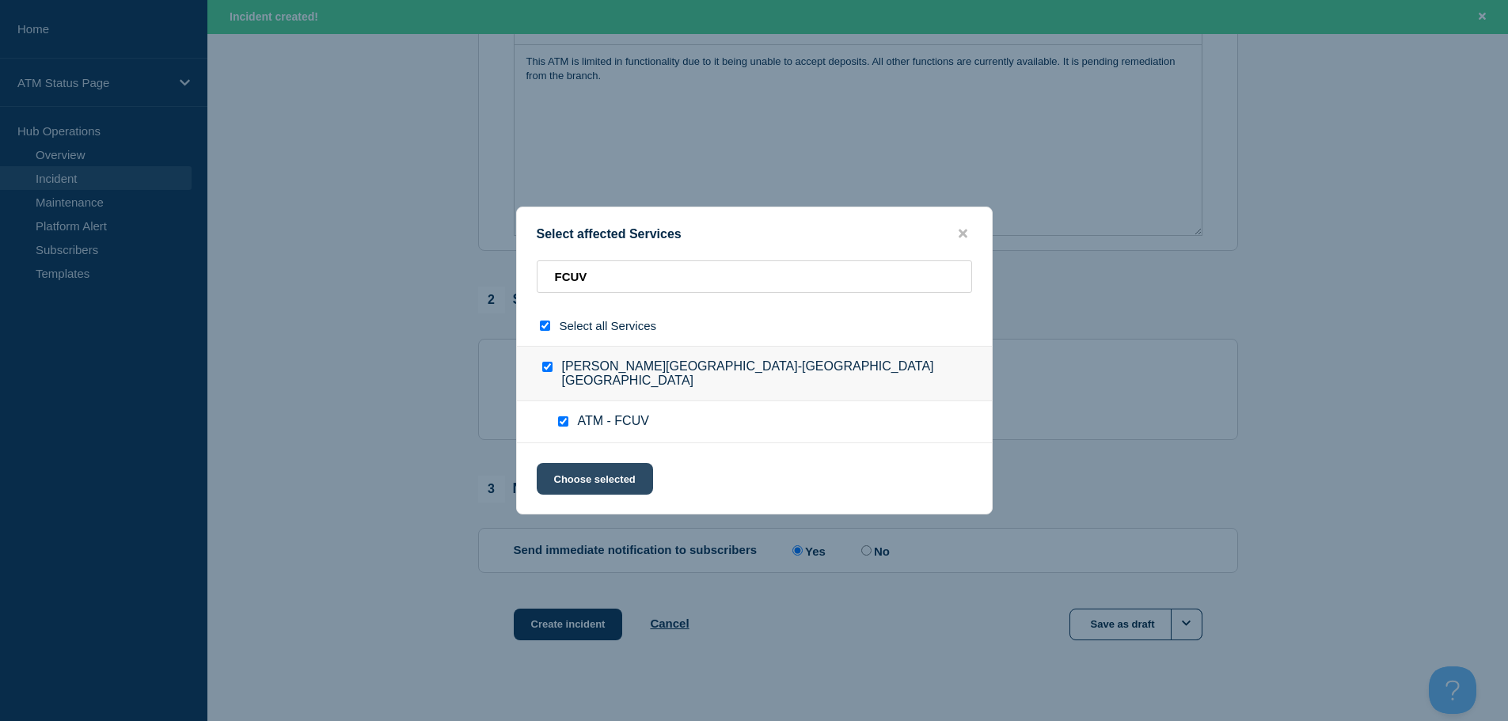
click at [581, 478] on button "Choose selected" at bounding box center [595, 479] width 116 height 32
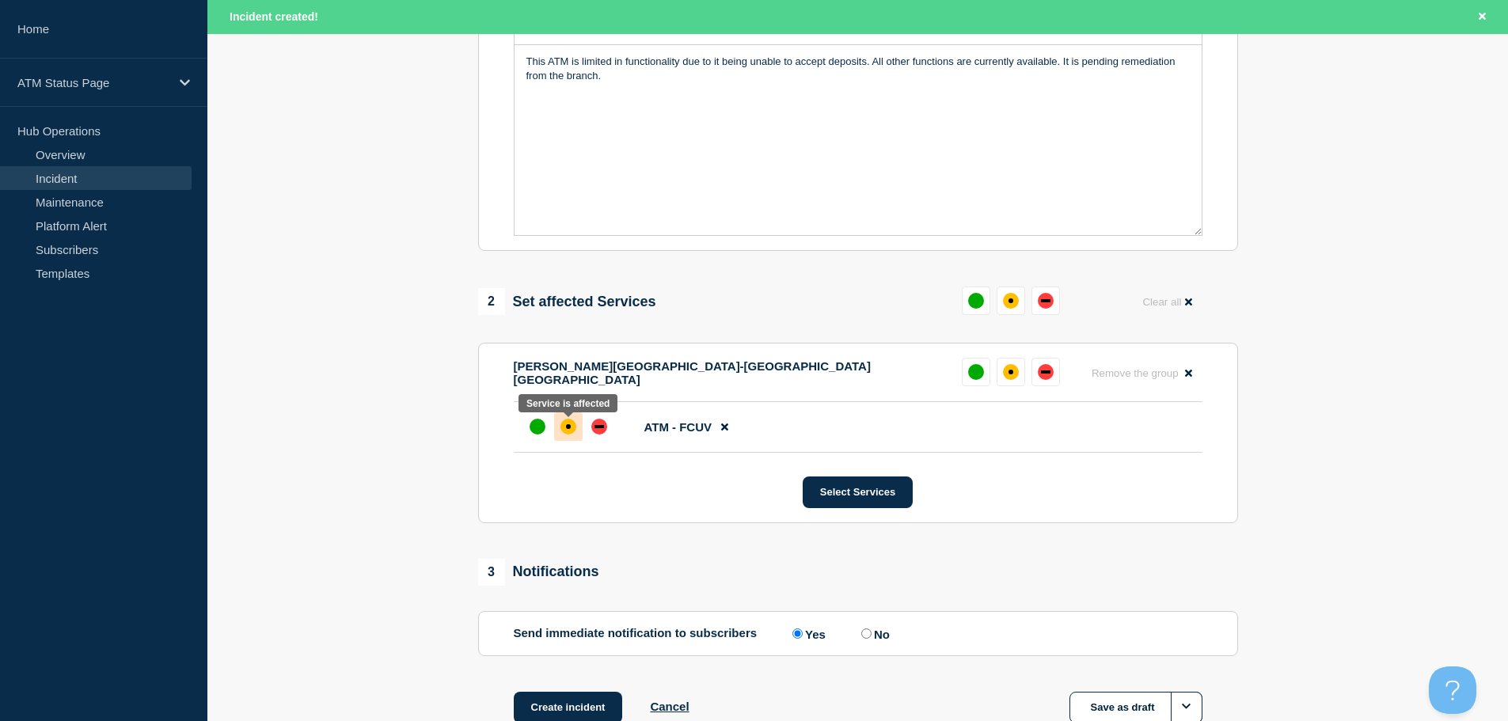
click at [571, 440] on div at bounding box center [568, 426] width 28 height 28
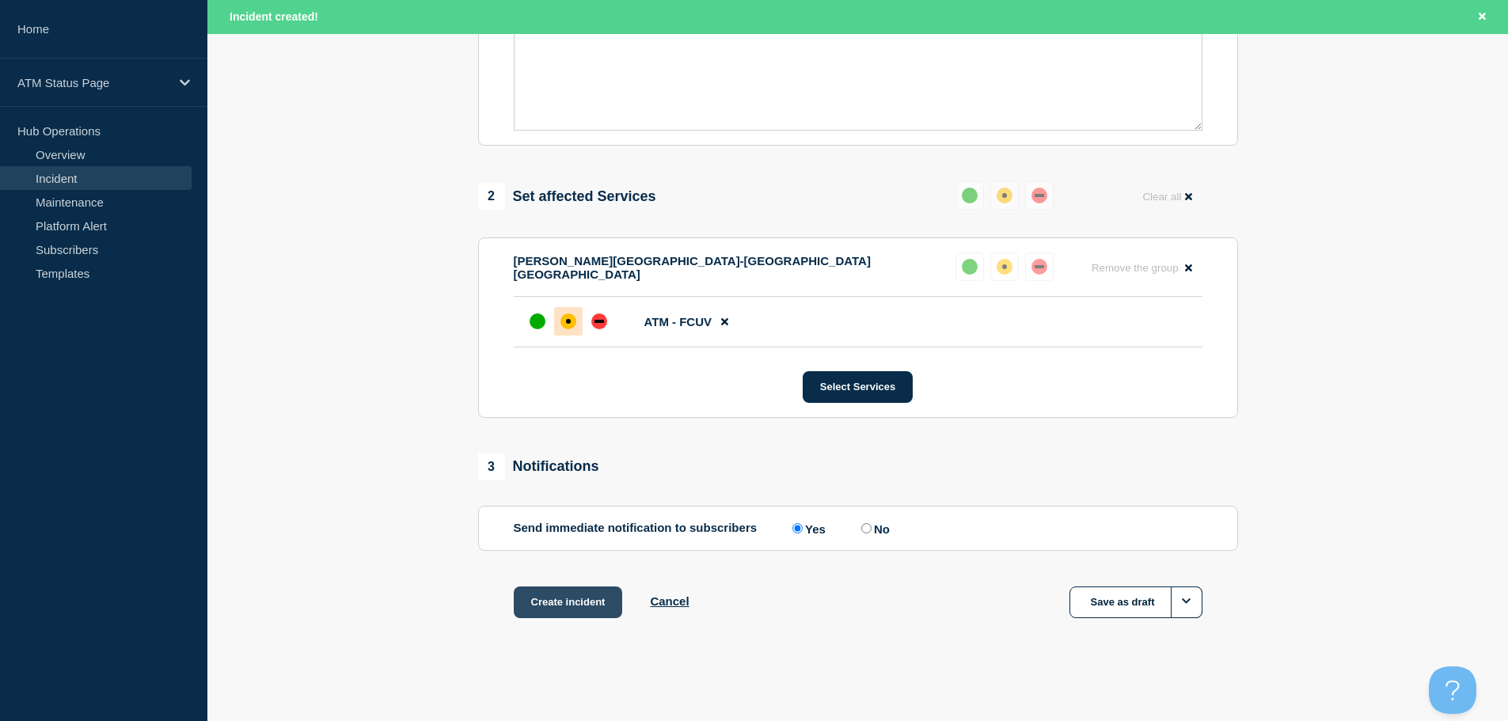
click at [545, 602] on button "Create incident" at bounding box center [568, 602] width 109 height 32
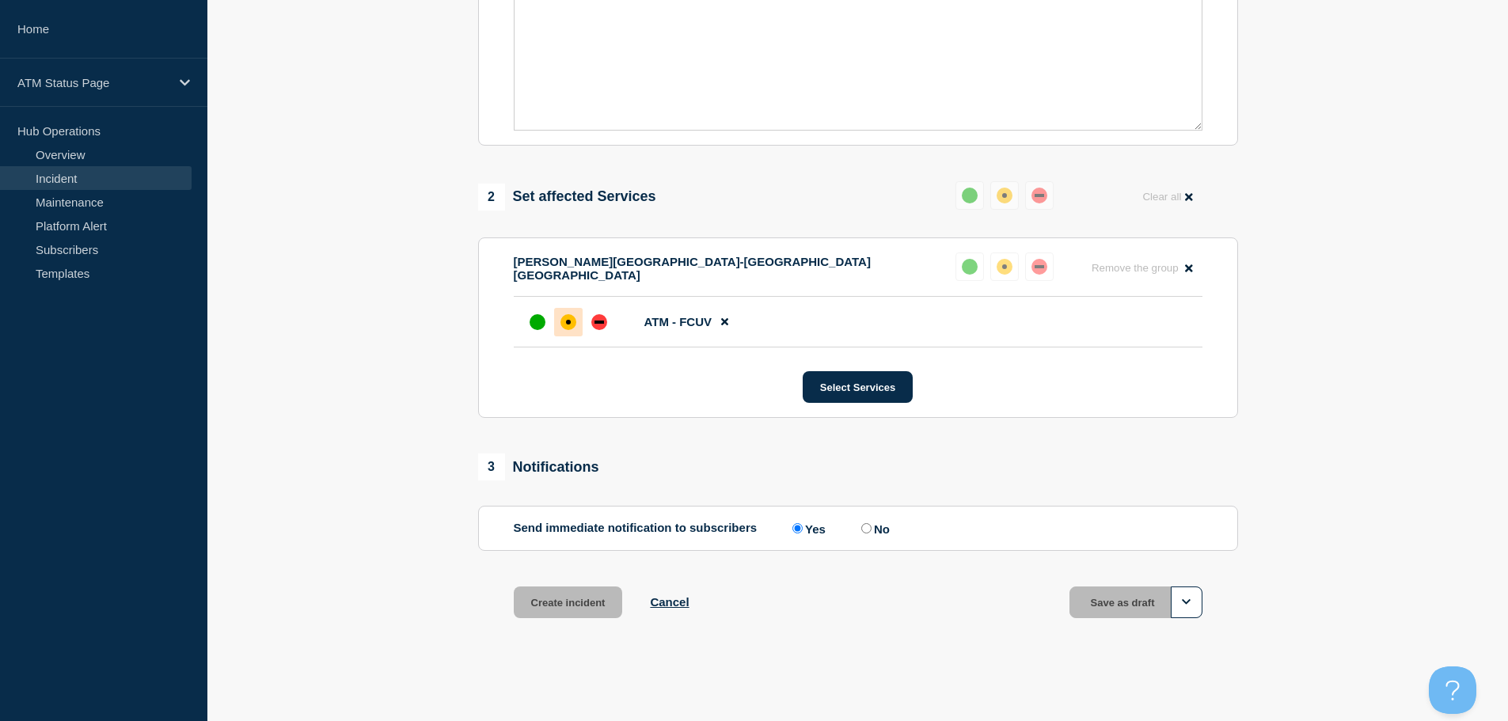
scroll to position [471, 0]
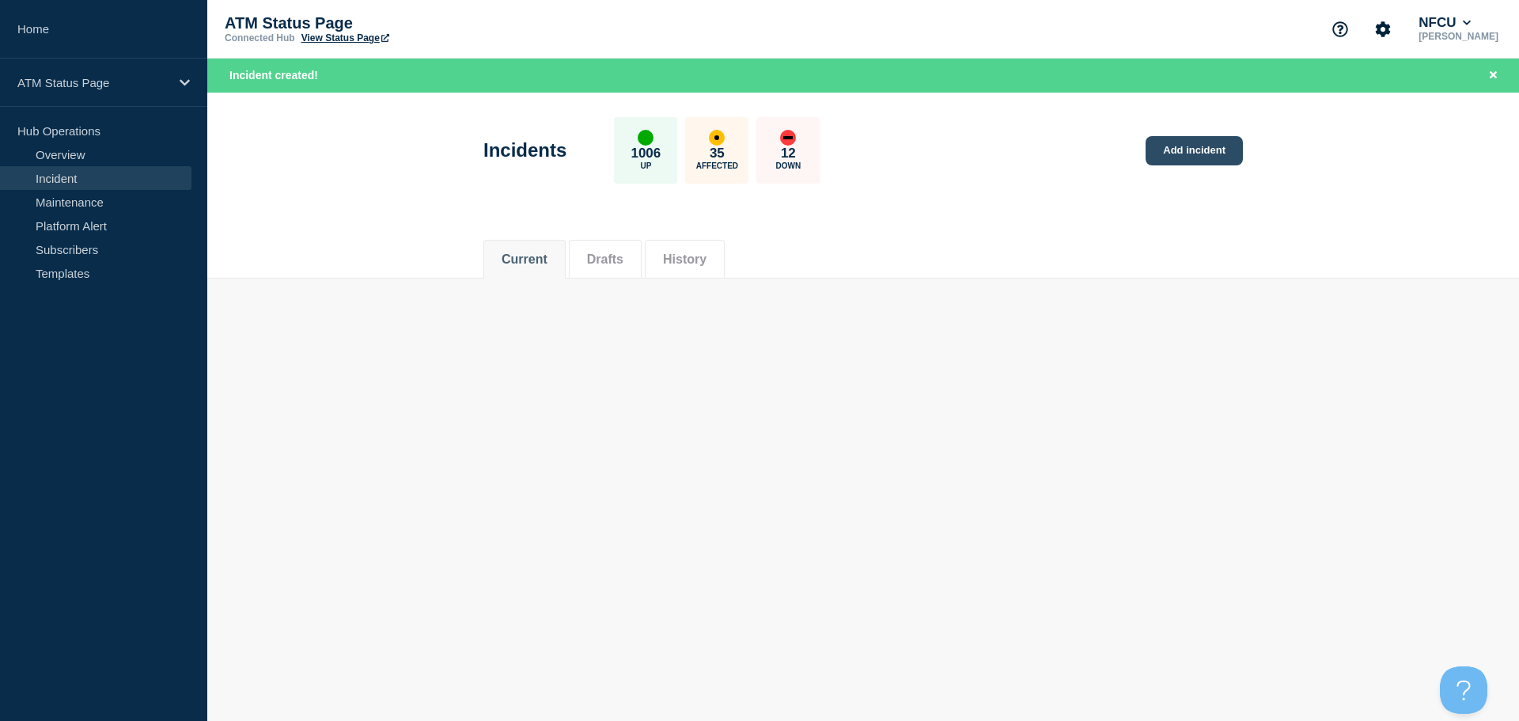
click at [1189, 146] on link "Add incident" at bounding box center [1194, 150] width 97 height 29
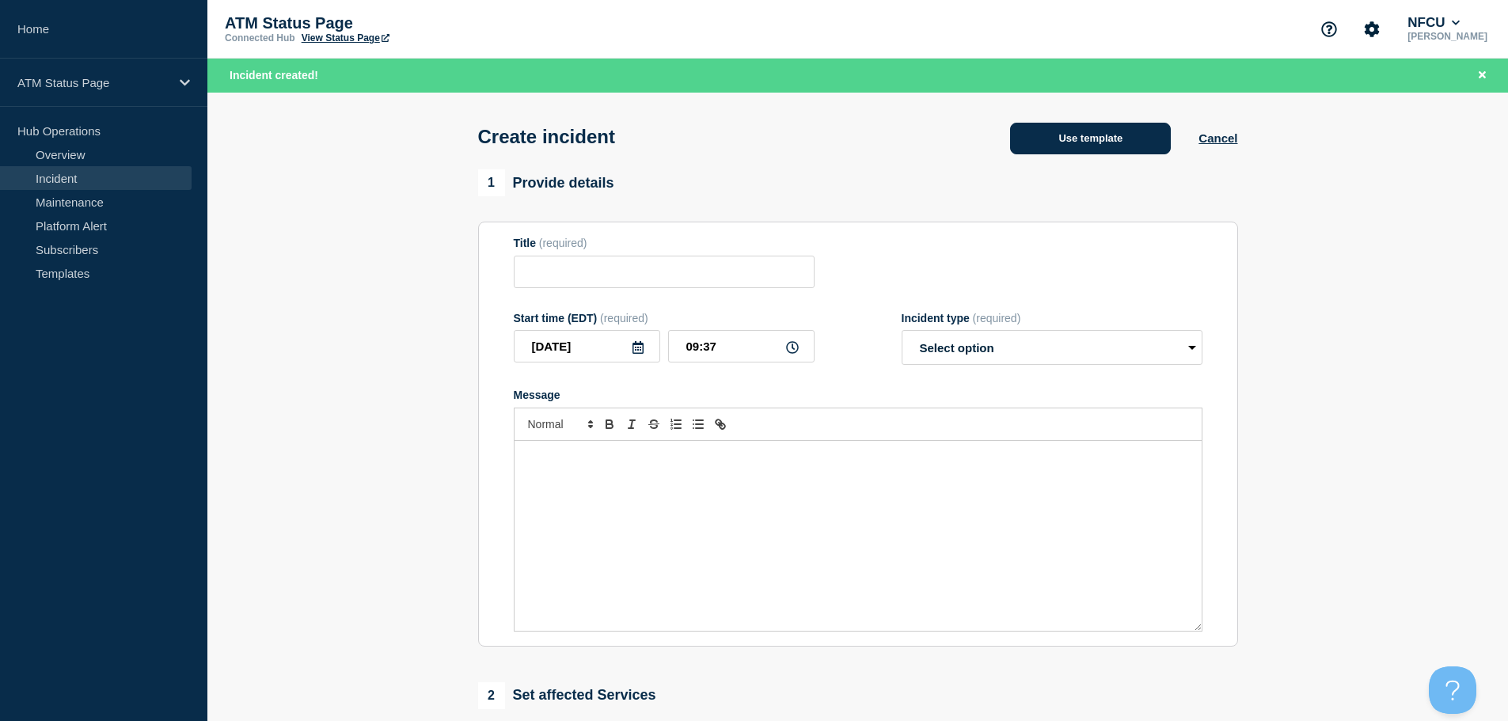
click at [1127, 141] on button "Use template" at bounding box center [1090, 139] width 161 height 32
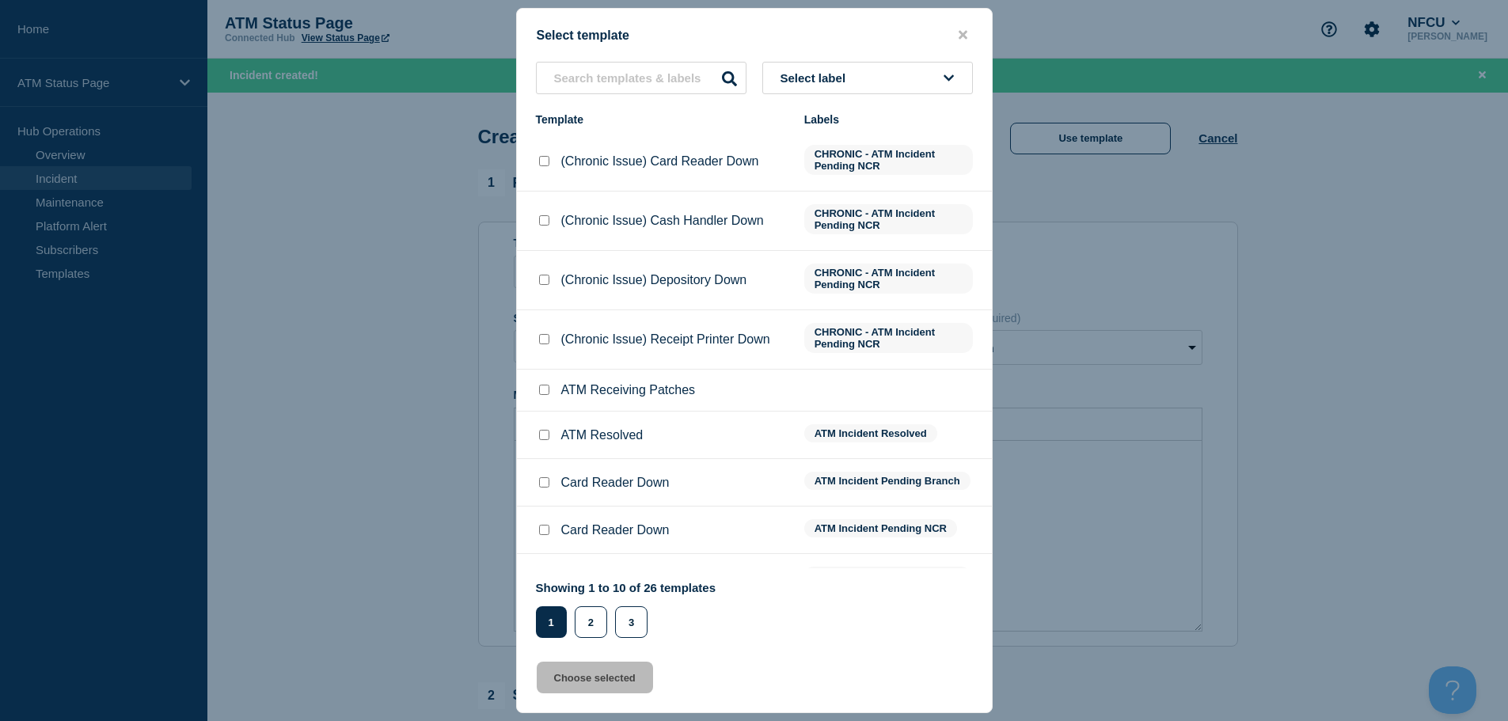
click at [864, 80] on button "Select label" at bounding box center [867, 78] width 211 height 32
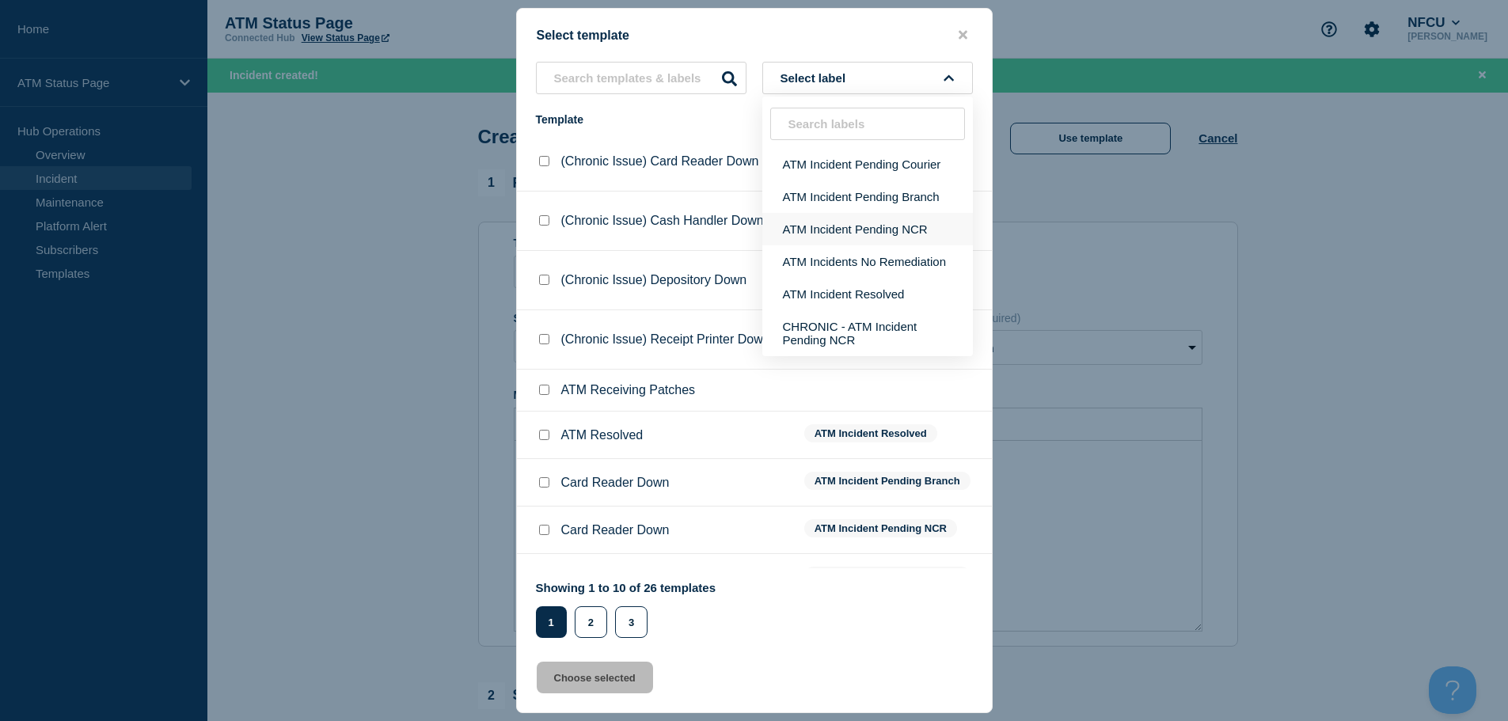
click at [870, 232] on button "ATM Incident Pending NCR" at bounding box center [867, 229] width 211 height 32
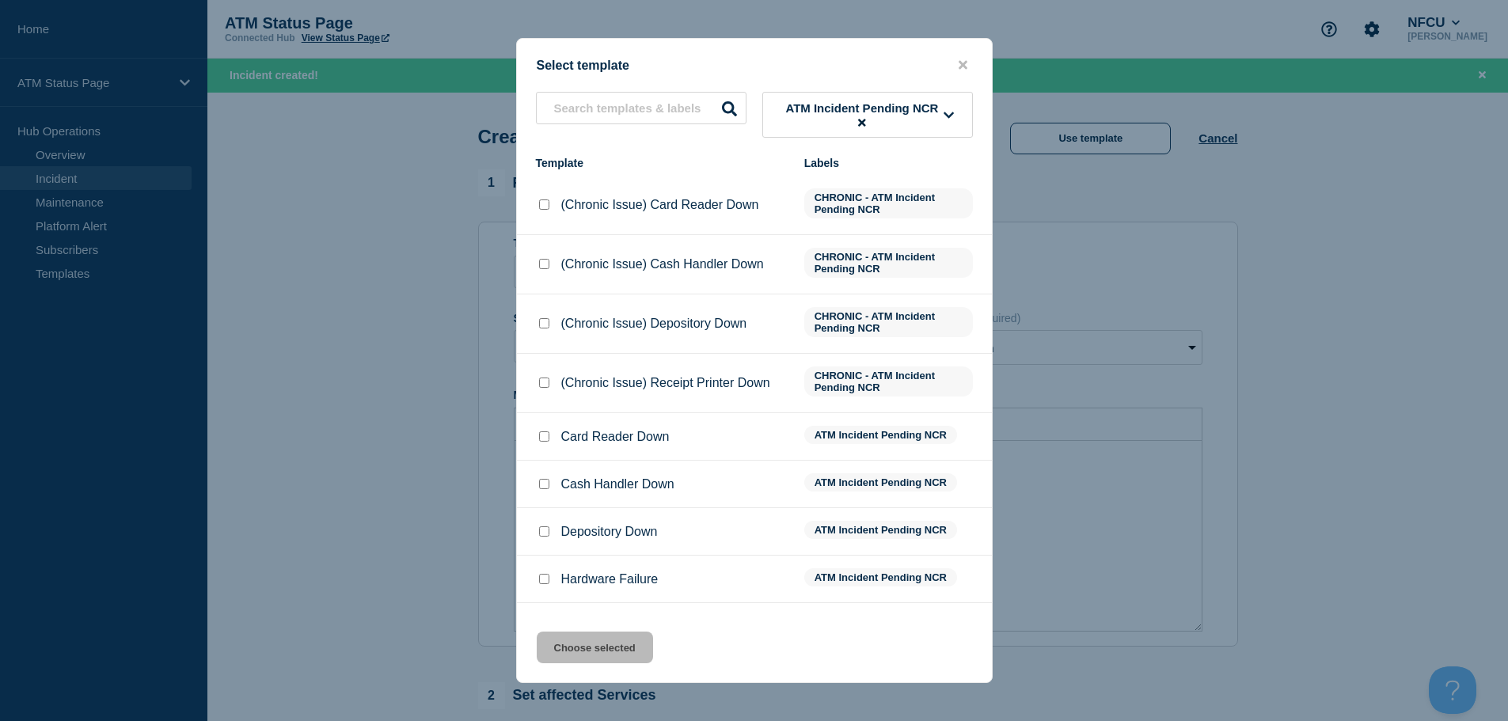
click at [547, 532] on input "Depository Down checkbox" at bounding box center [544, 531] width 10 height 10
checkbox input "true"
click at [597, 654] on button "Choose selected" at bounding box center [595, 648] width 116 height 32
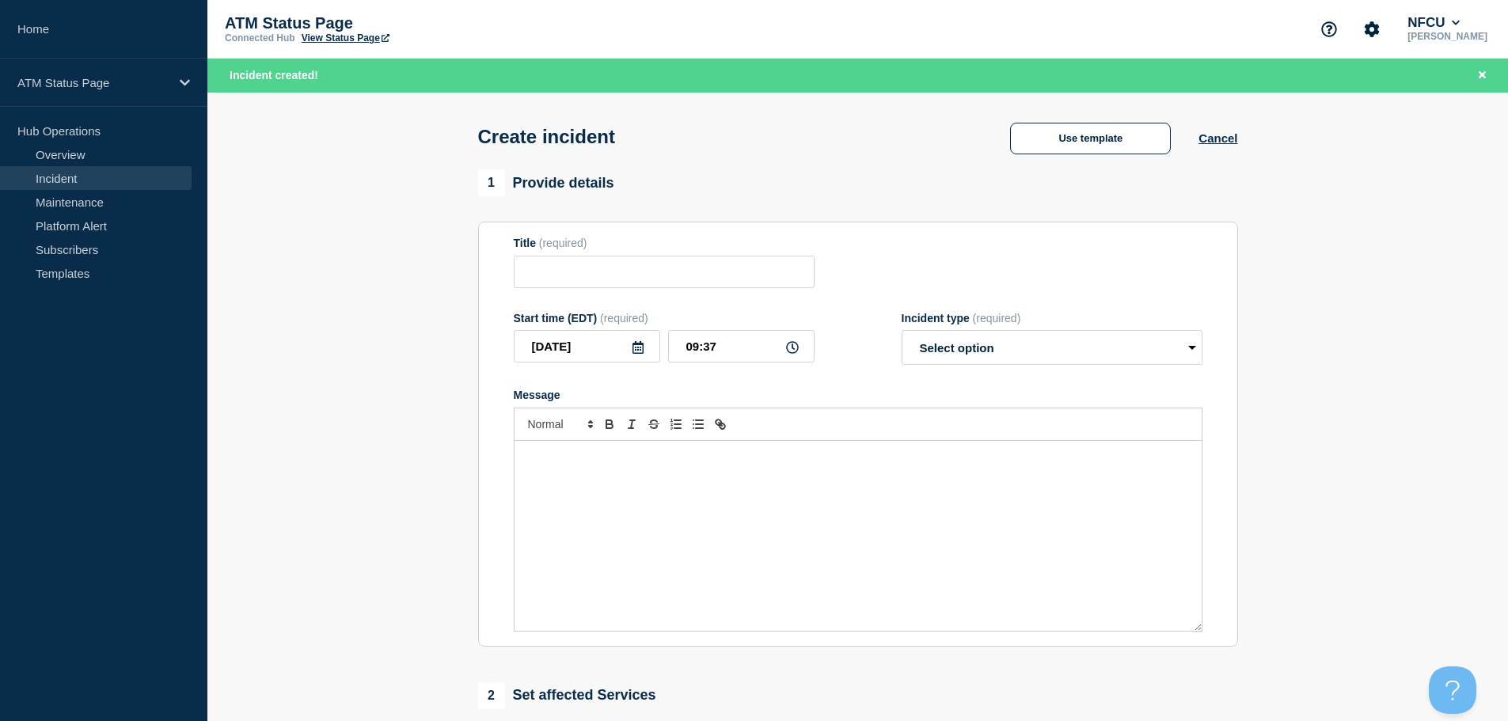
type input "Depository Down"
select select "identified"
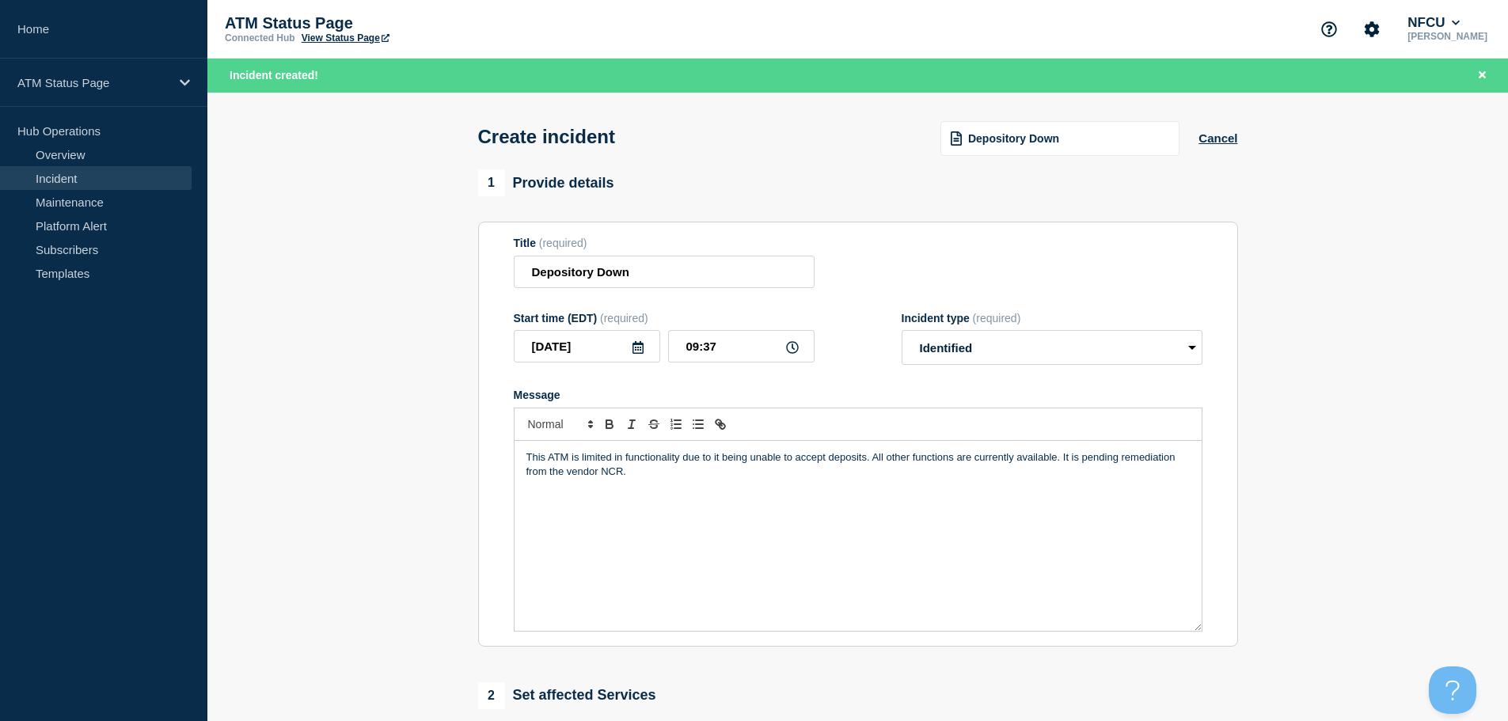
scroll to position [396, 0]
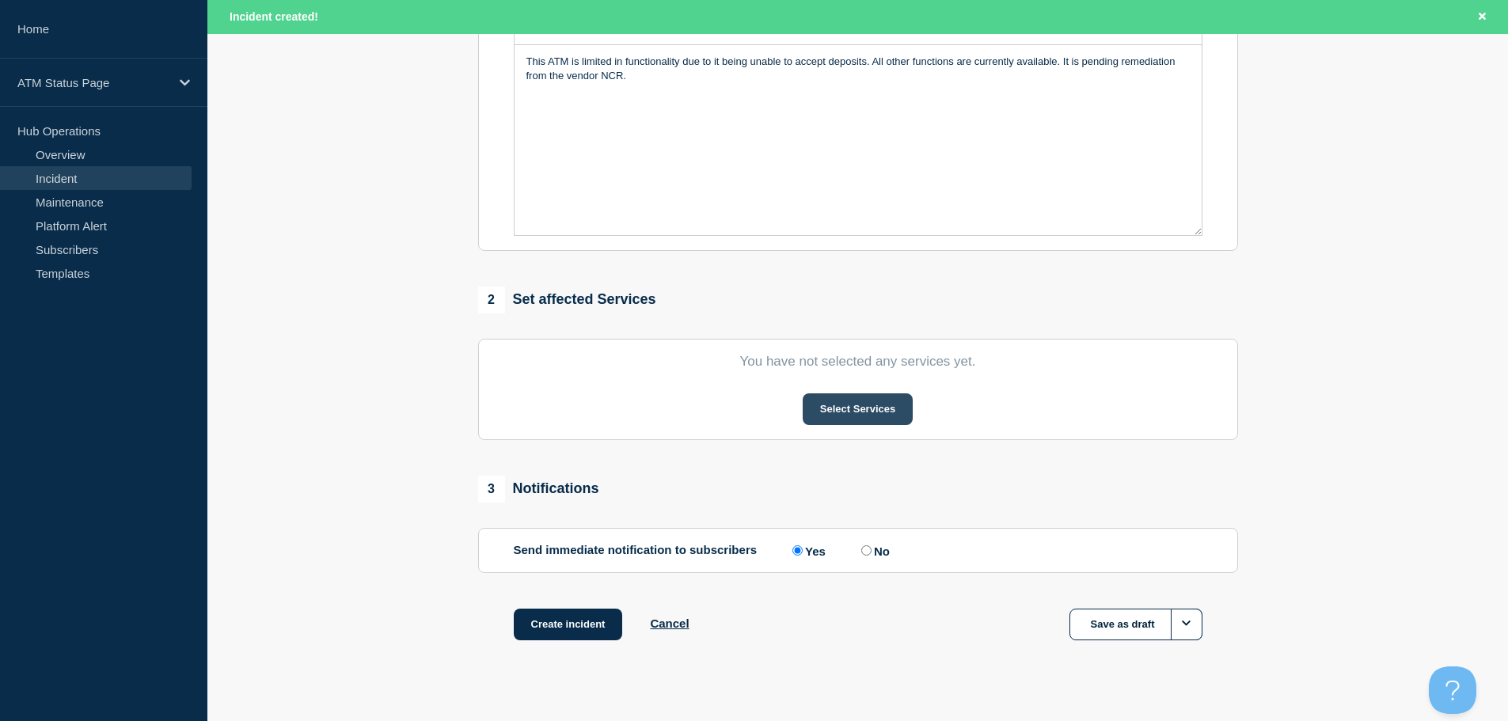
click at [855, 424] on button "Select Services" at bounding box center [857, 409] width 110 height 32
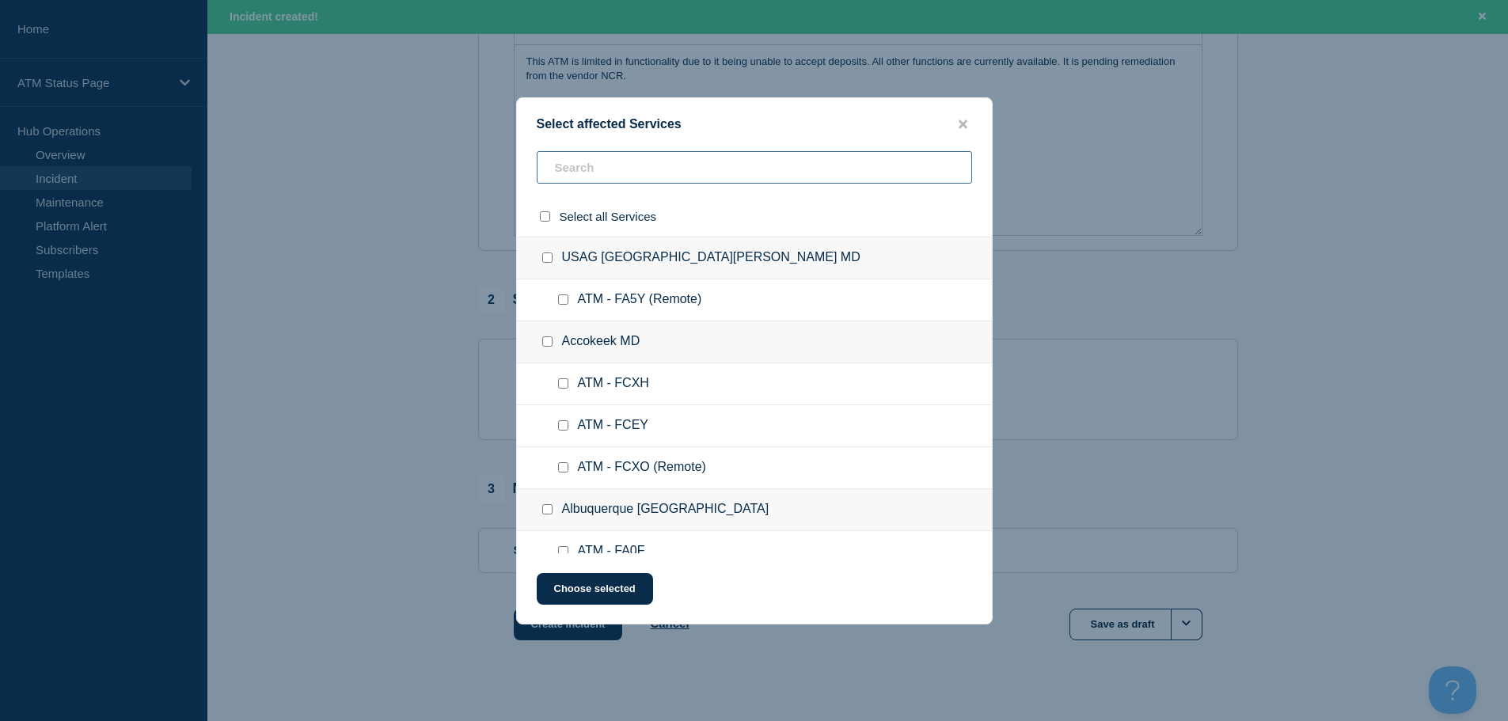
click at [768, 175] on input "text" at bounding box center [754, 167] width 435 height 32
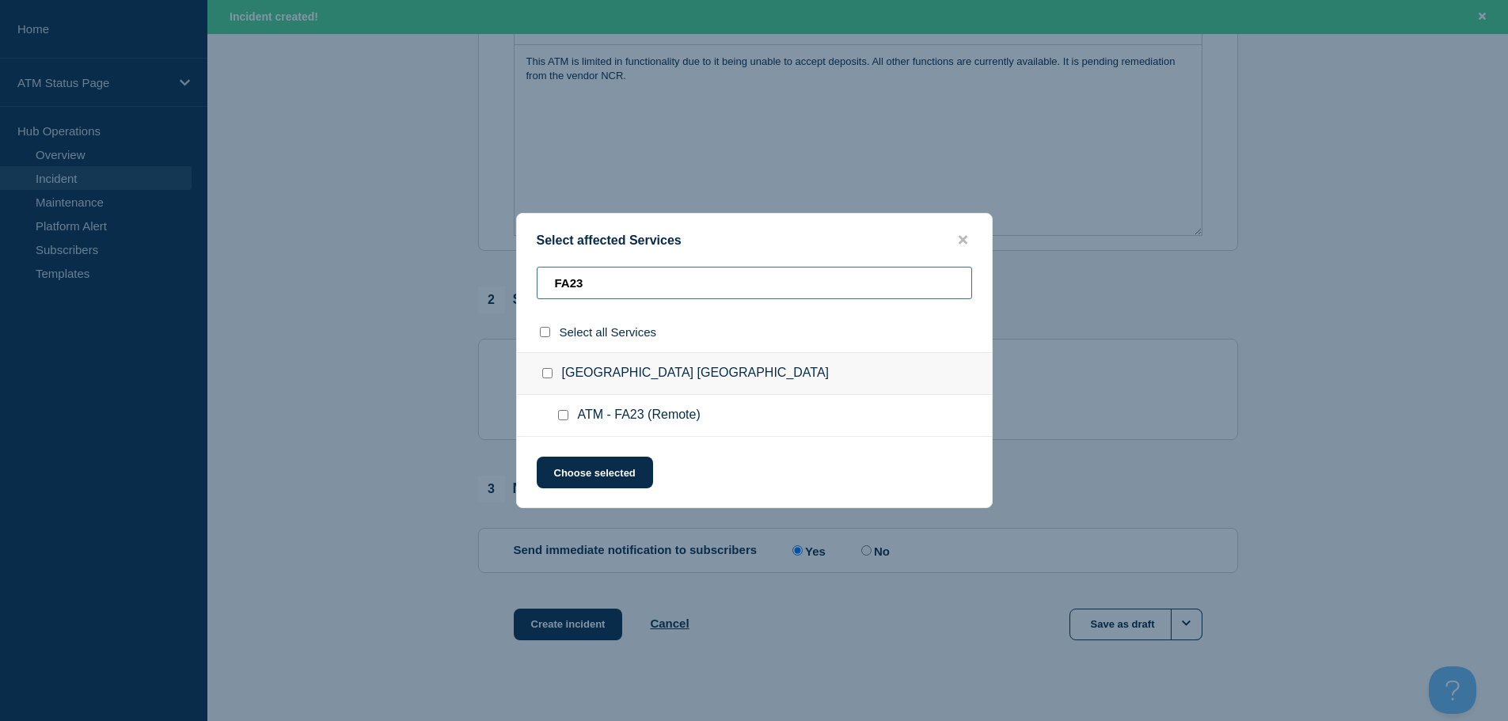
type input "FA23"
click at [566, 420] on input "ATM - FA23 (Remote) checkbox" at bounding box center [563, 415] width 10 height 10
checkbox input "true"
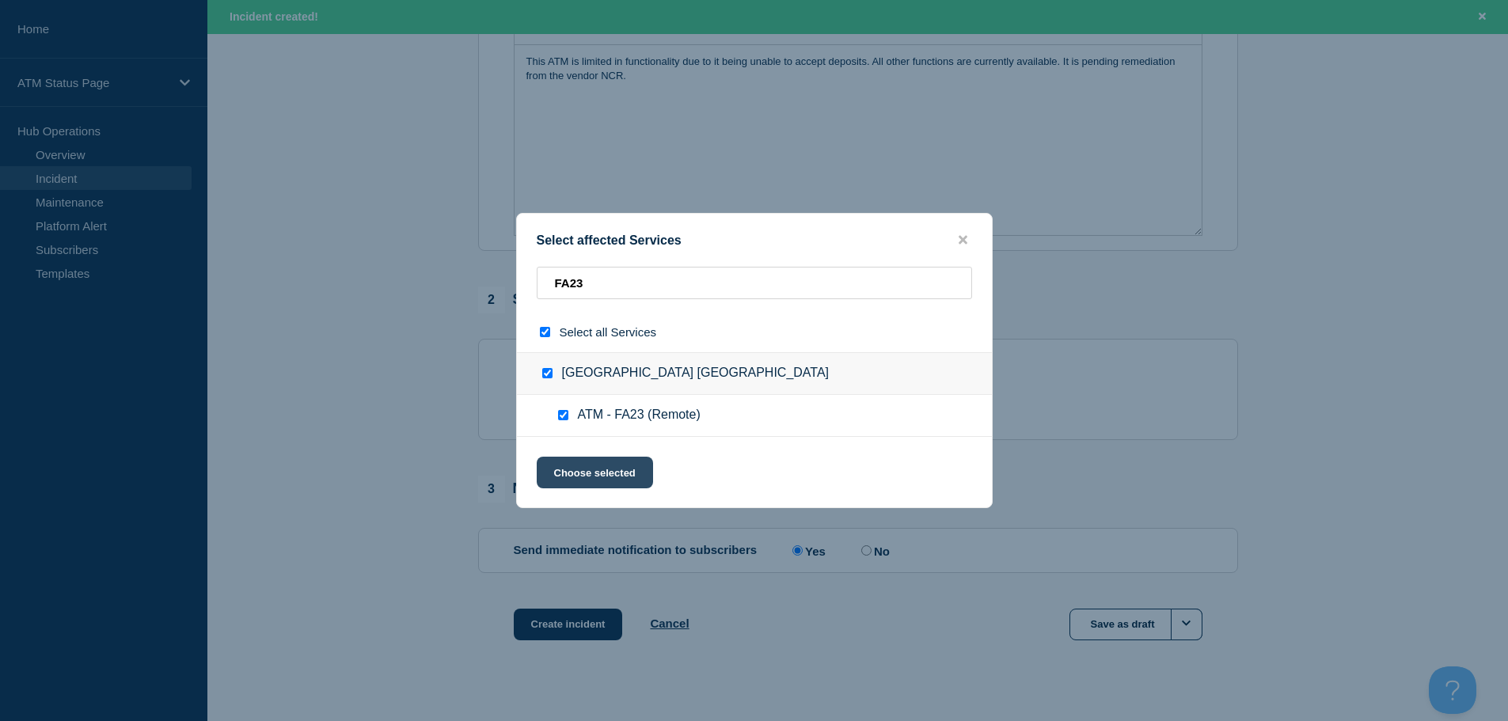
click at [577, 474] on button "Choose selected" at bounding box center [595, 473] width 116 height 32
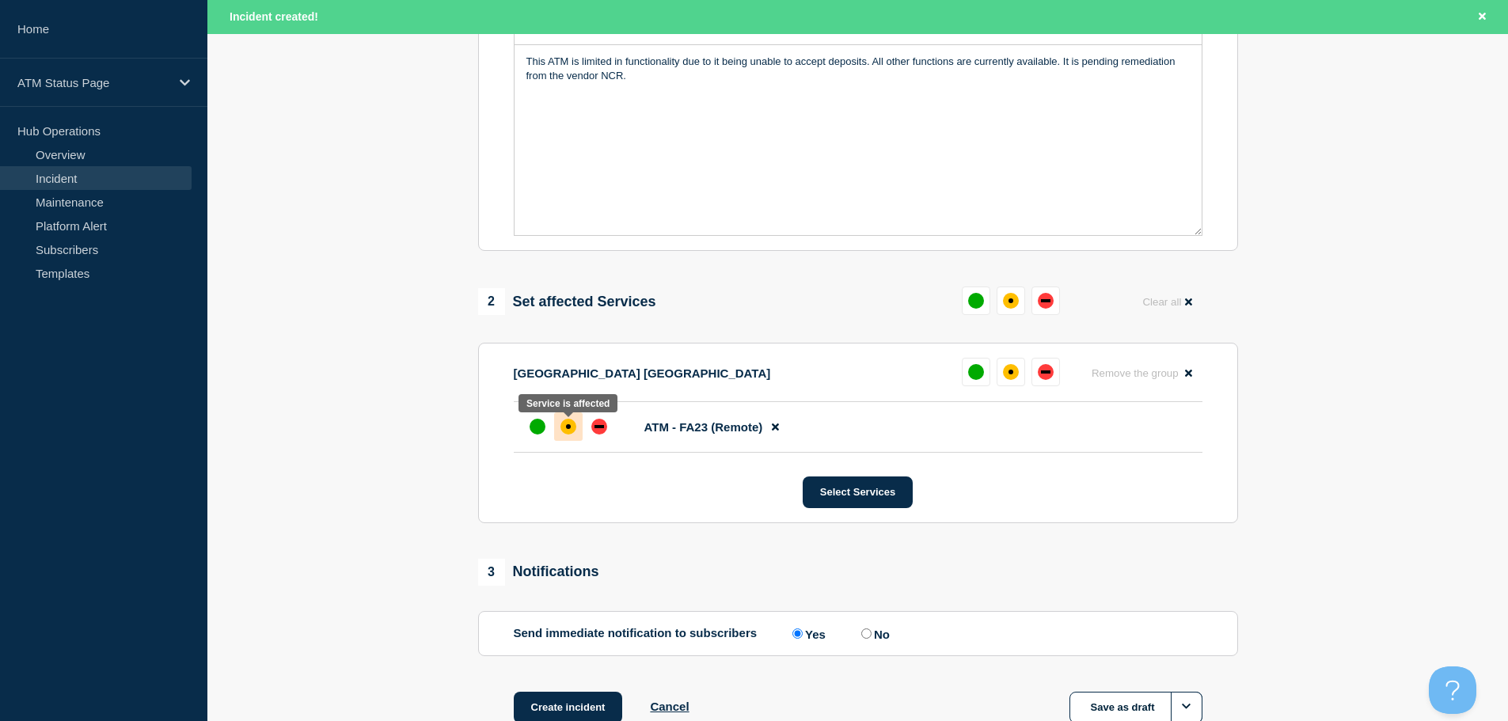
click at [564, 427] on div "affected" at bounding box center [568, 427] width 16 height 16
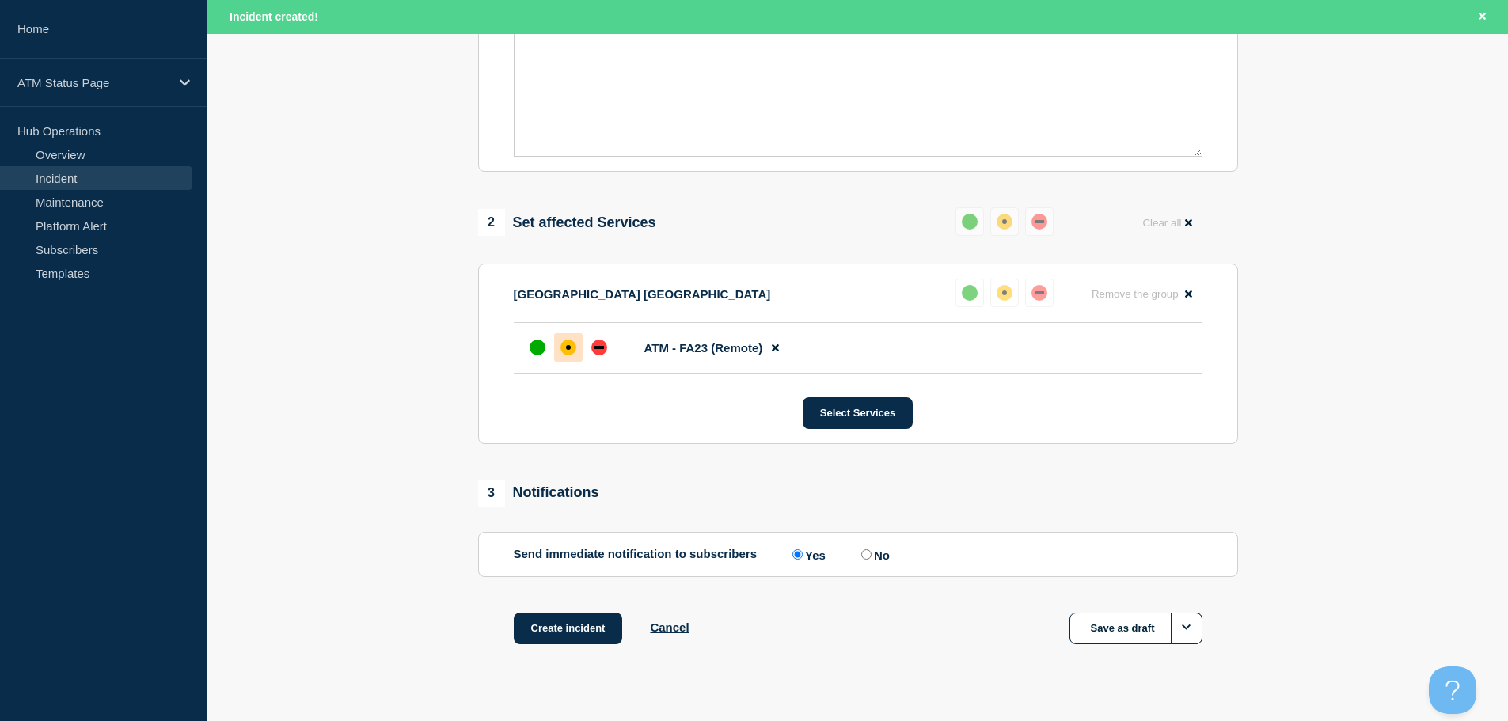
scroll to position [505, 0]
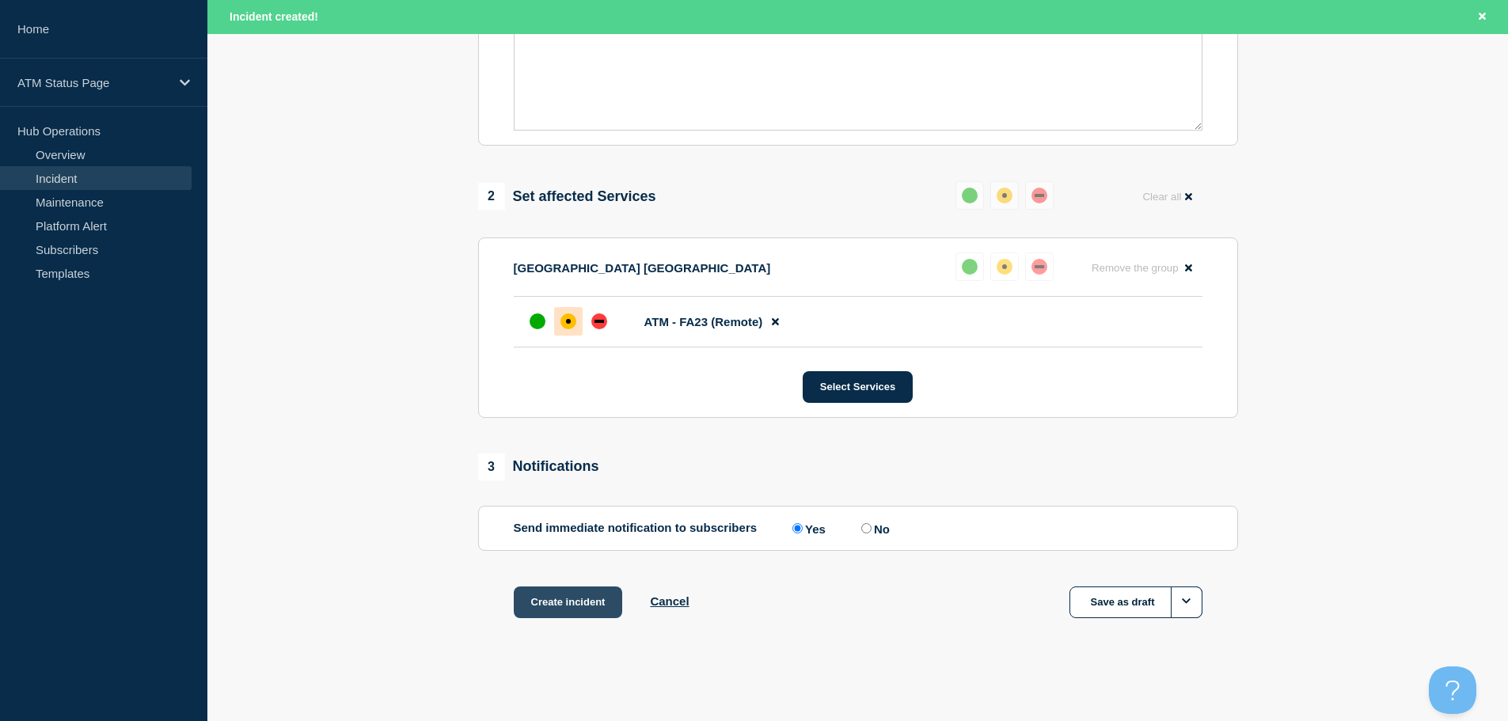
click at [581, 595] on button "Create incident" at bounding box center [568, 602] width 109 height 32
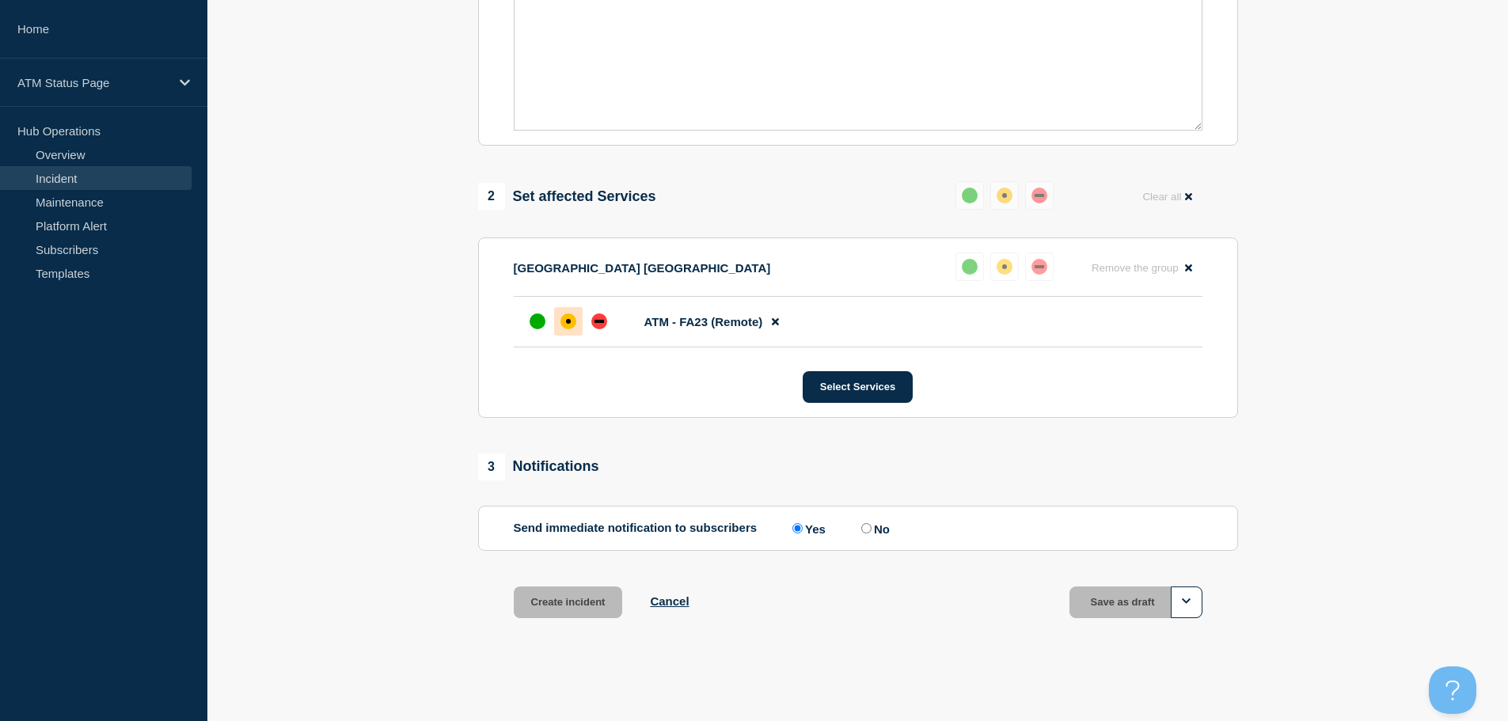
scroll to position [471, 0]
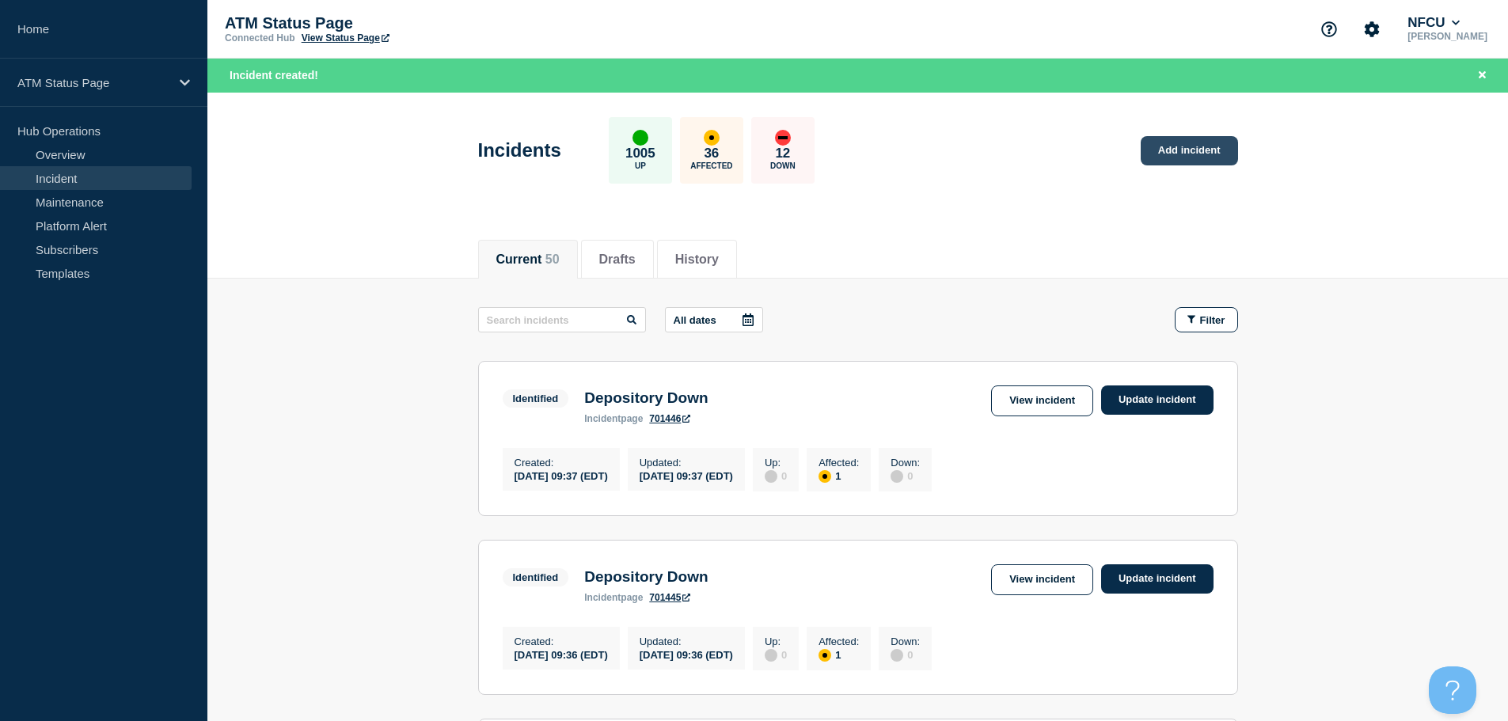
click at [1187, 150] on link "Add incident" at bounding box center [1188, 150] width 97 height 29
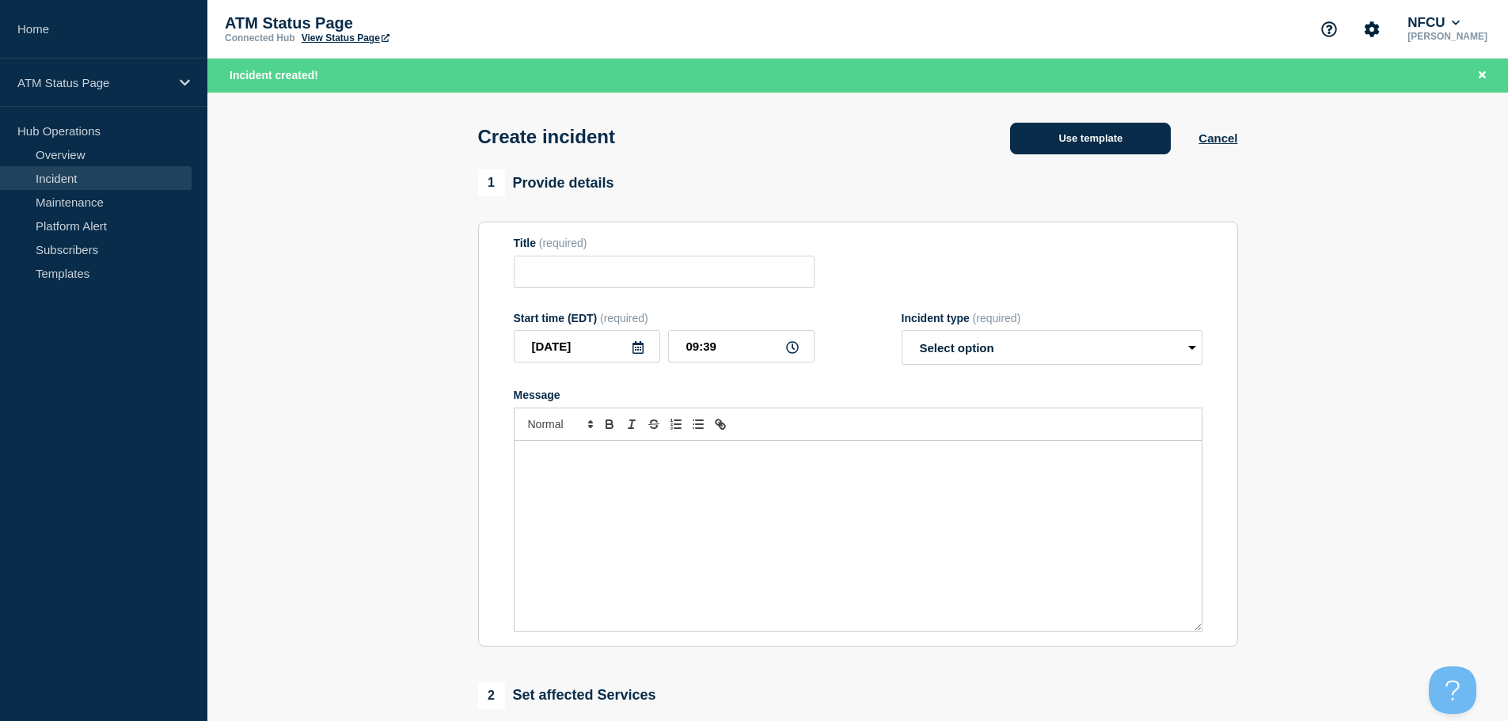
click at [1113, 149] on button "Use template" at bounding box center [1090, 139] width 161 height 32
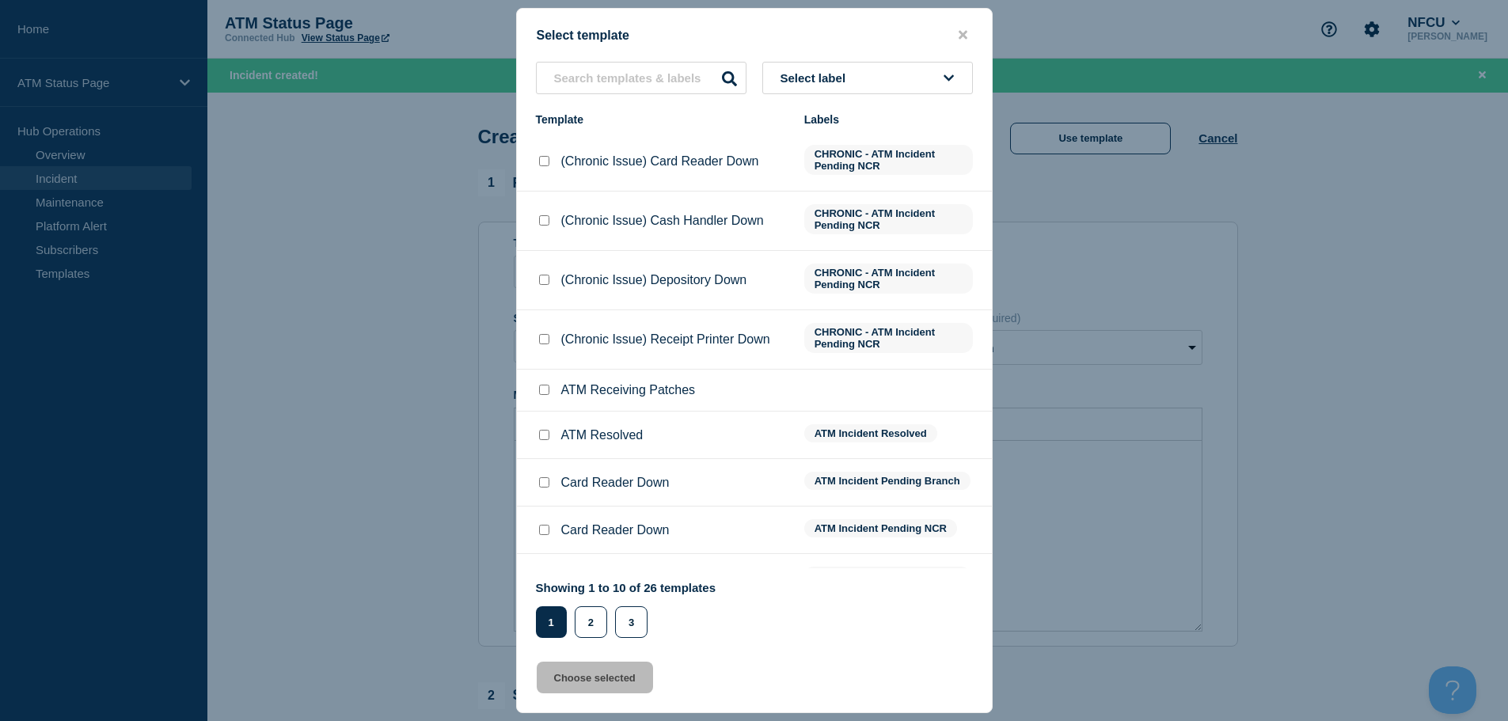
click at [877, 84] on button "Select label" at bounding box center [867, 78] width 211 height 32
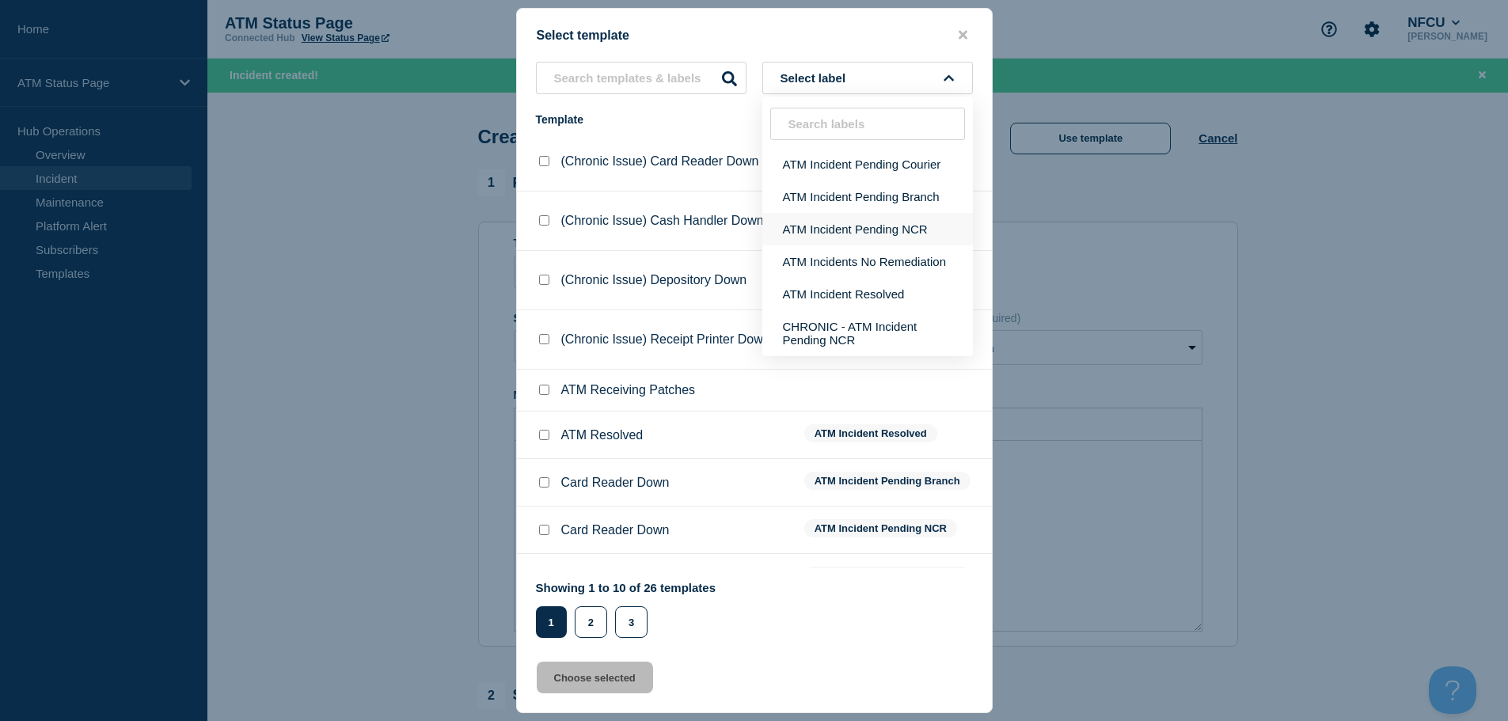
click at [879, 226] on button "ATM Incident Pending NCR" at bounding box center [867, 229] width 211 height 32
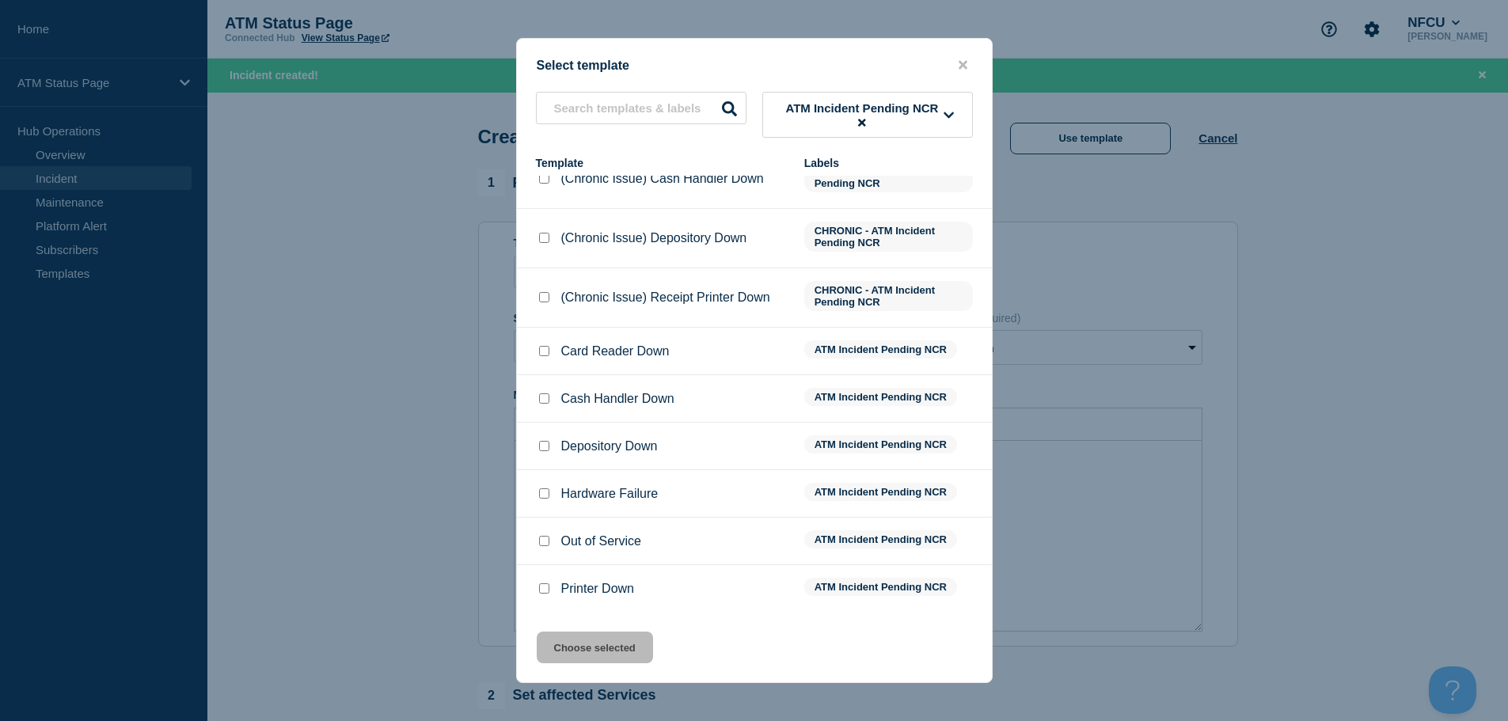
scroll to position [317, 0]
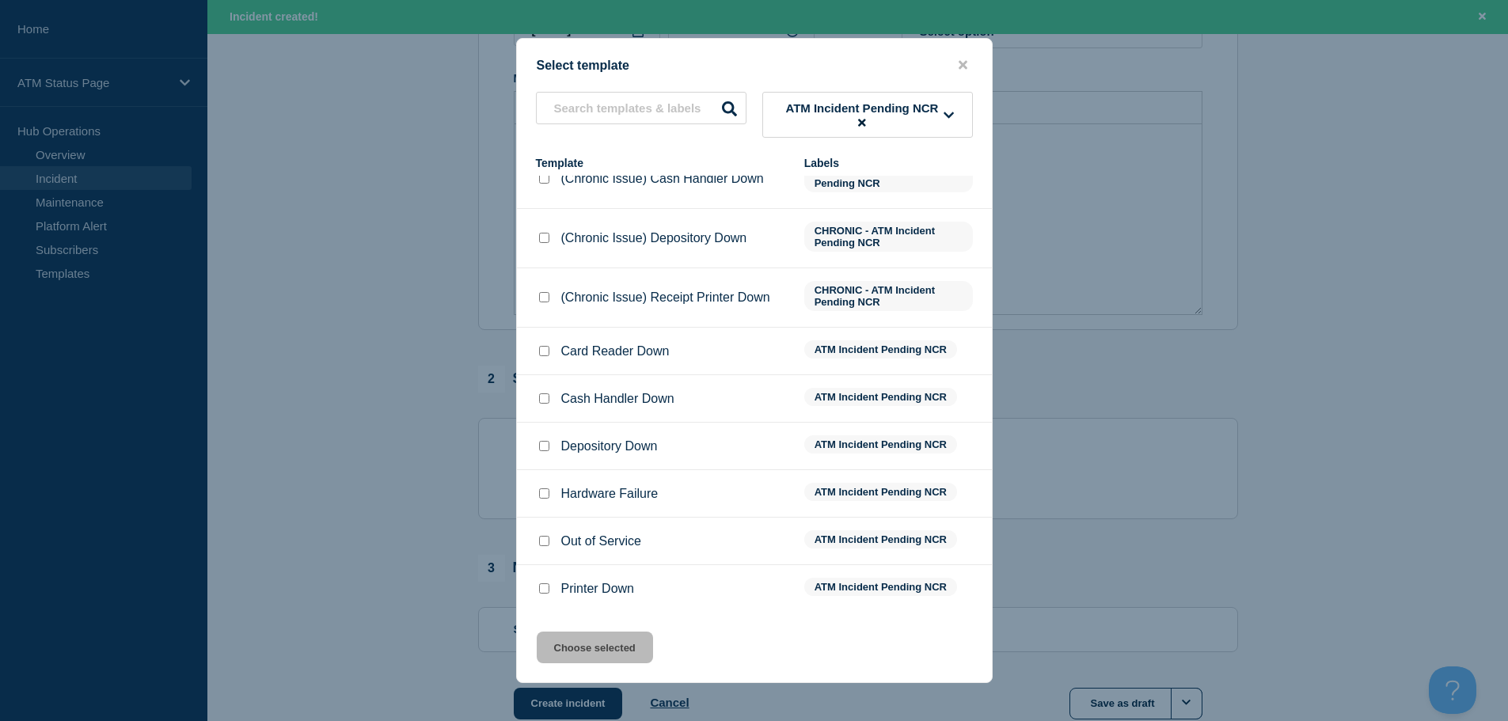
click at [543, 589] on input "Printer Down checkbox" at bounding box center [544, 588] width 10 height 10
checkbox input "true"
click at [611, 656] on button "Choose selected" at bounding box center [595, 648] width 116 height 32
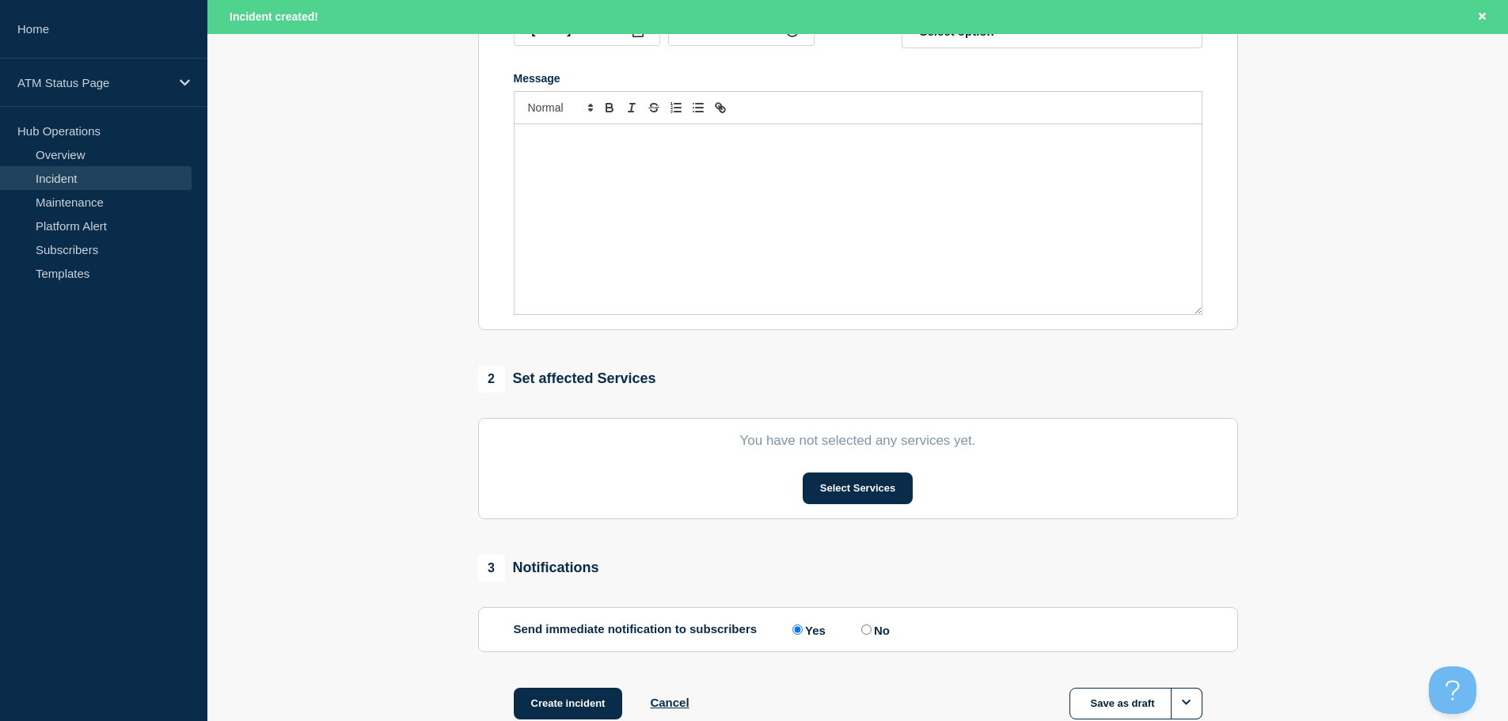
type input "Printer Down"
select select "identified"
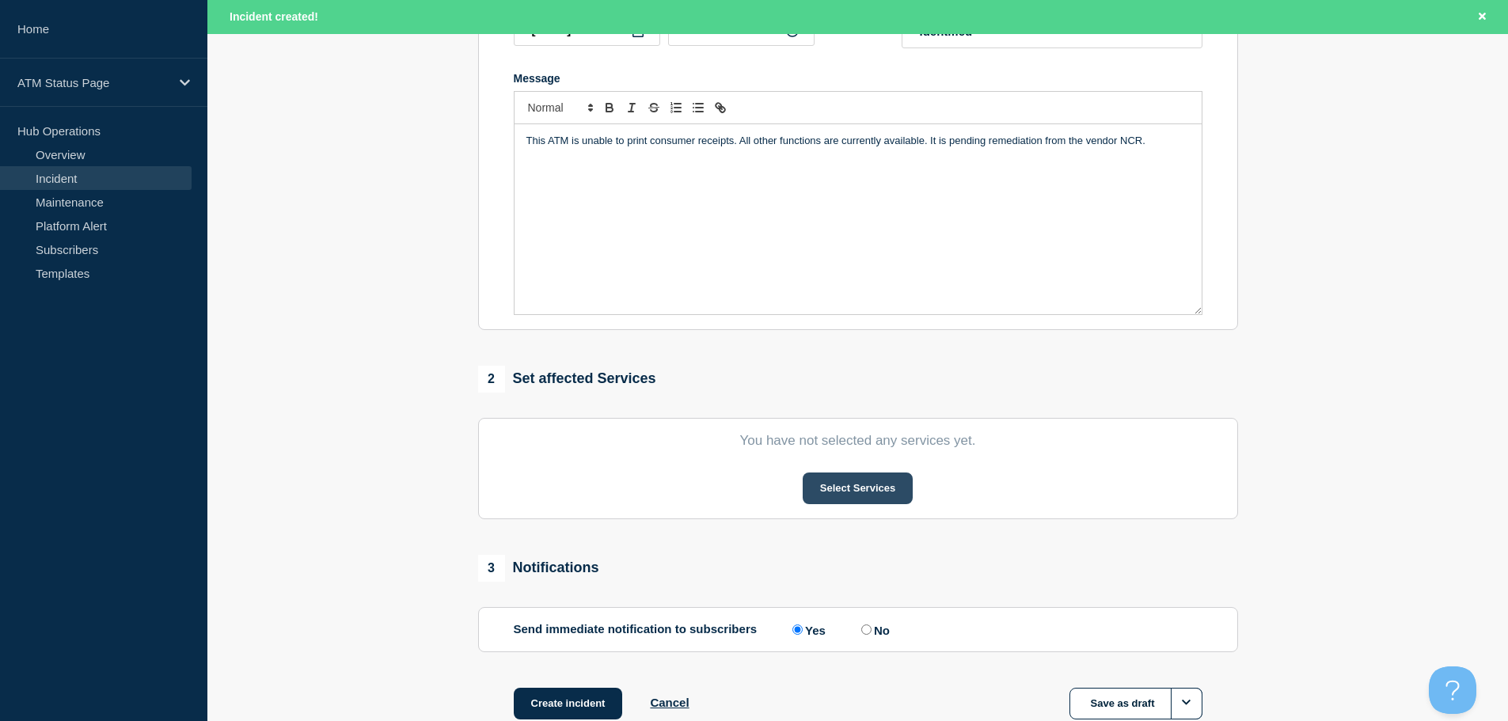
click at [832, 490] on button "Select Services" at bounding box center [857, 488] width 110 height 32
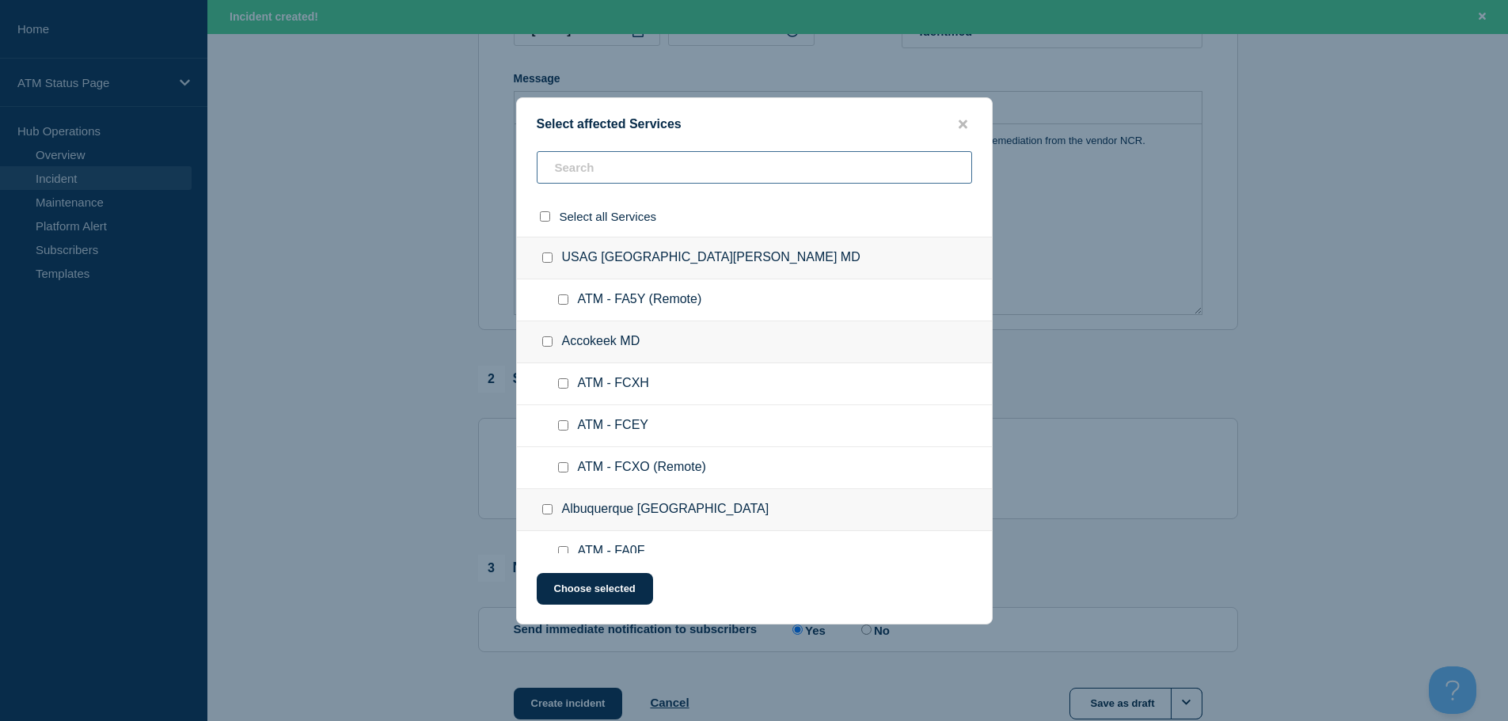
click at [762, 168] on input "text" at bounding box center [754, 167] width 435 height 32
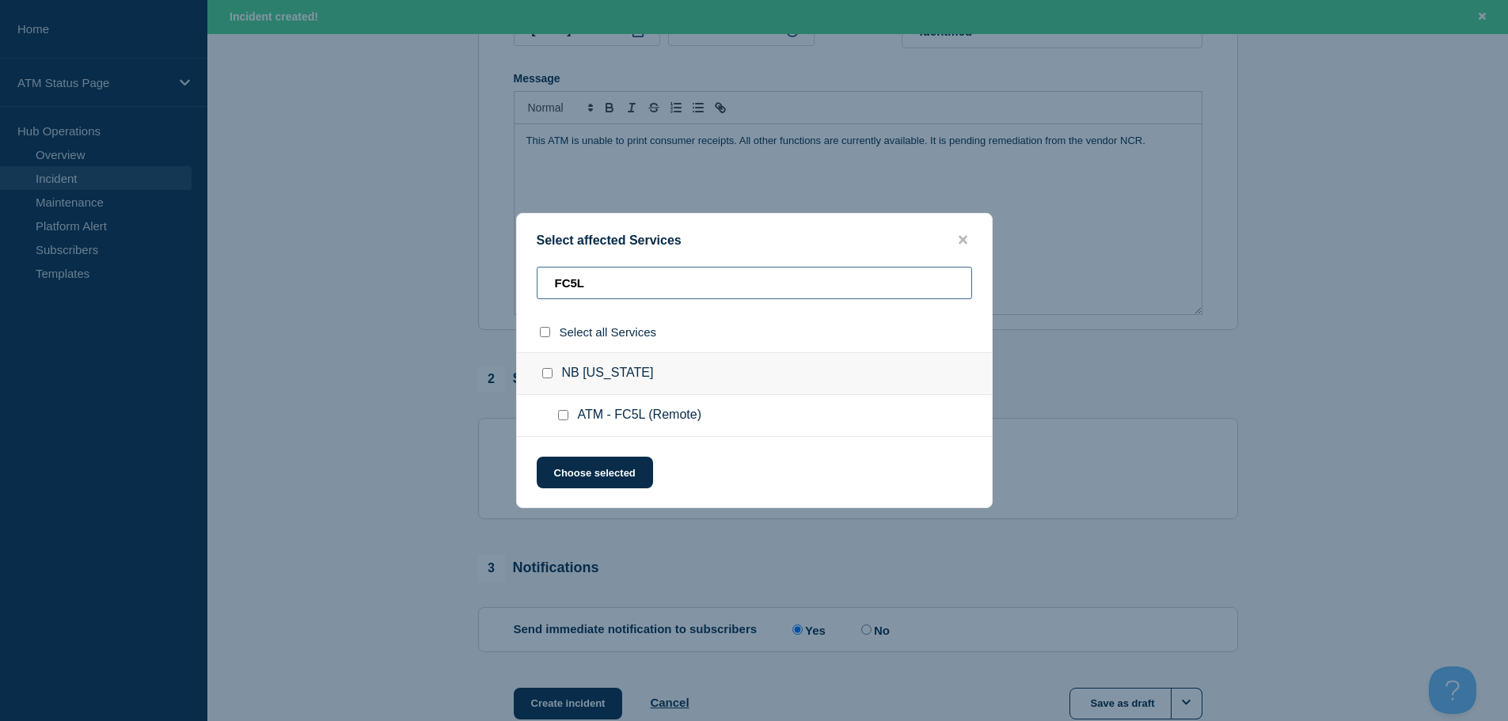
type input "FC5L"
click at [565, 417] on input "ATM - FC5L (Remote) checkbox" at bounding box center [563, 415] width 10 height 10
checkbox input "true"
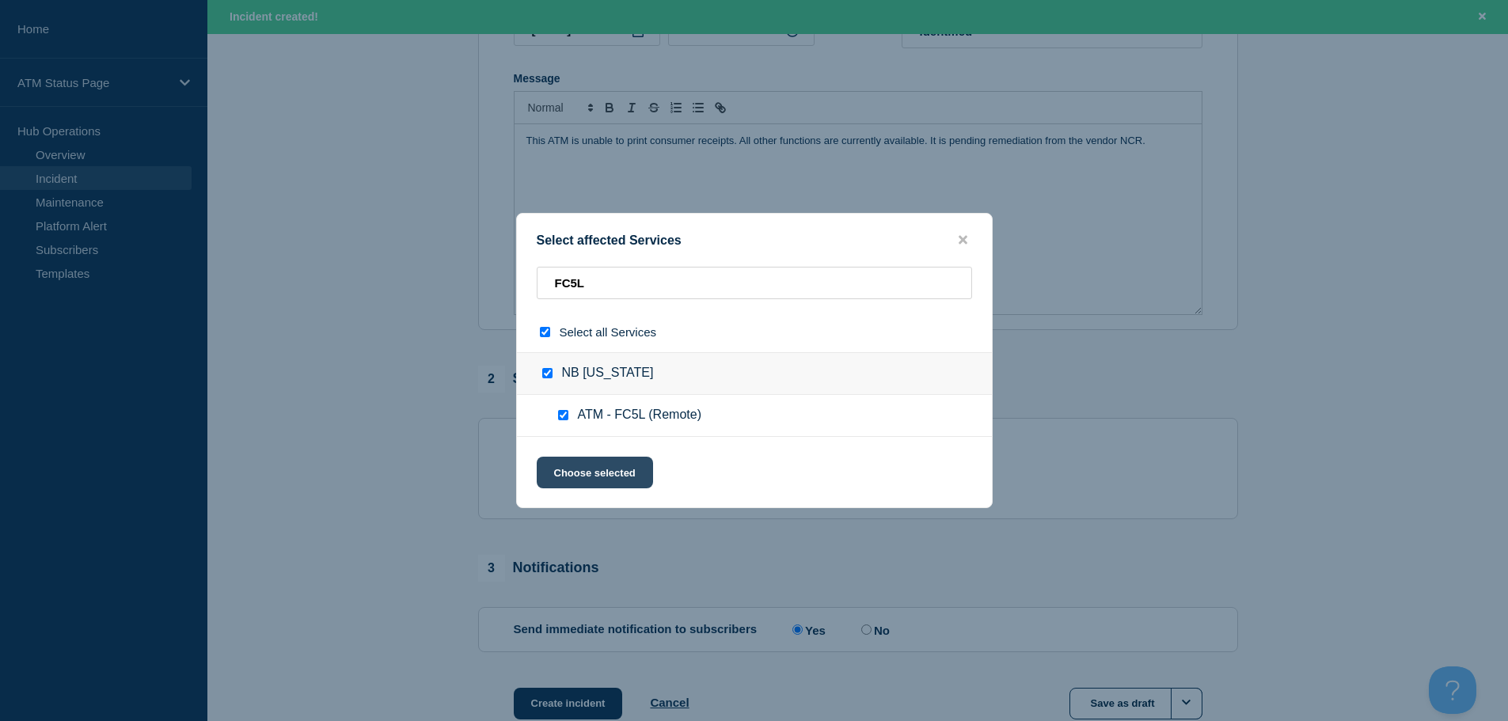
click at [592, 473] on button "Choose selected" at bounding box center [595, 473] width 116 height 32
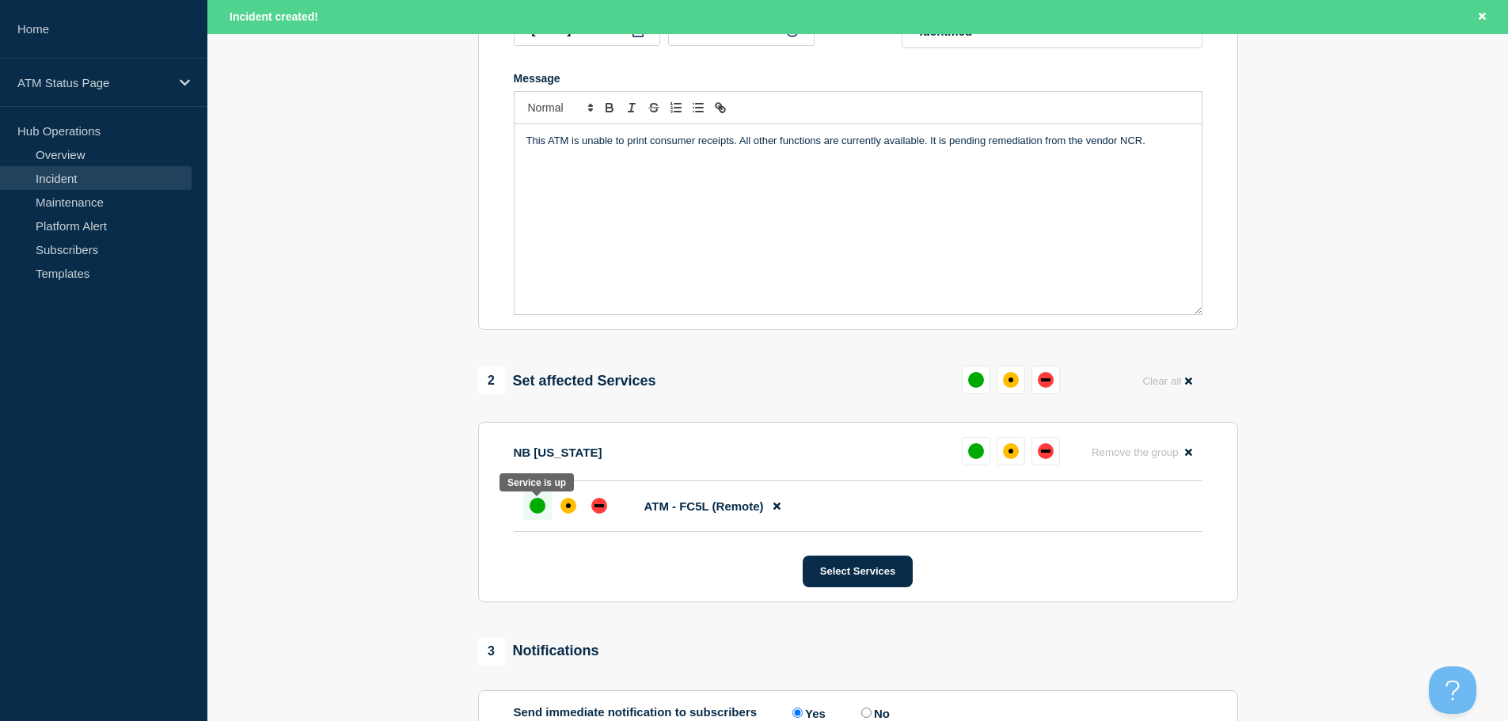
click at [534, 511] on div "up" at bounding box center [537, 506] width 16 height 16
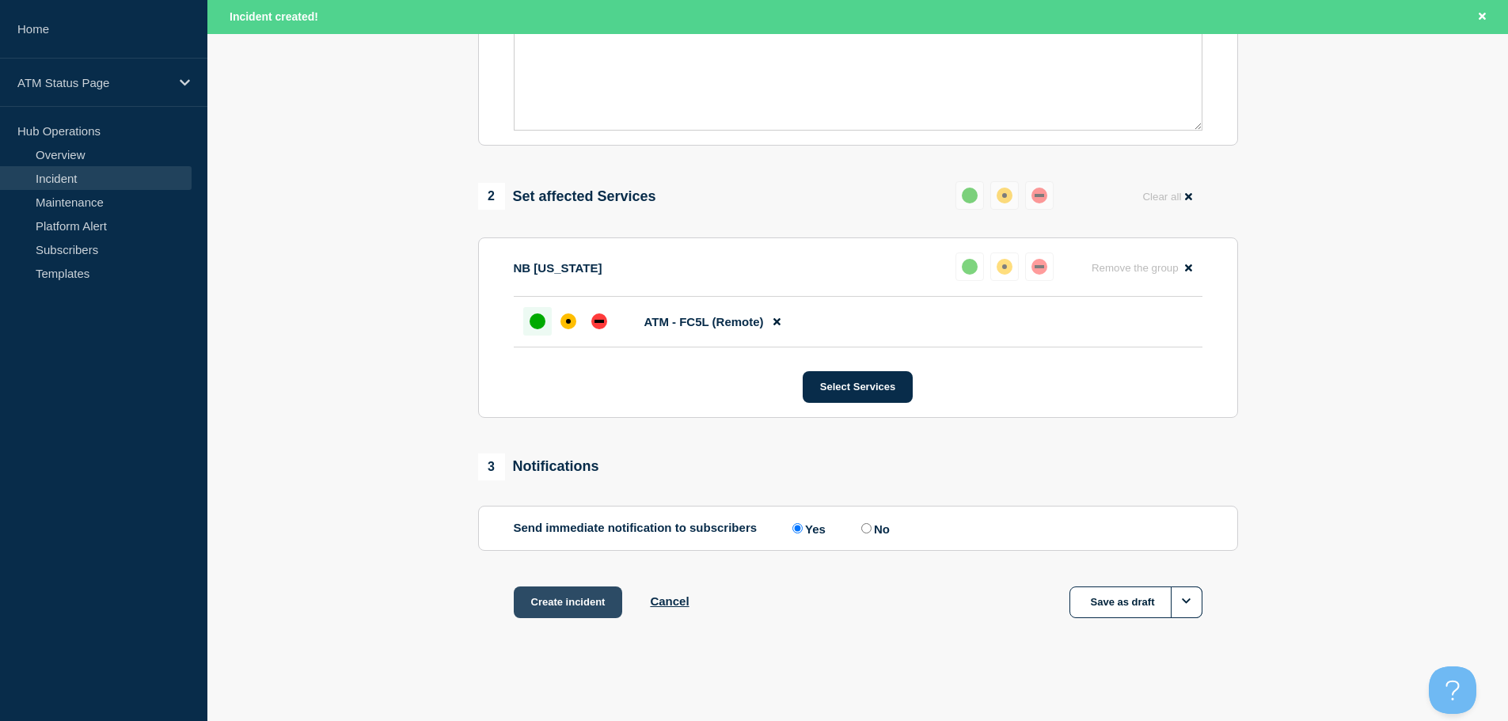
click at [552, 593] on button "Create incident" at bounding box center [568, 602] width 109 height 32
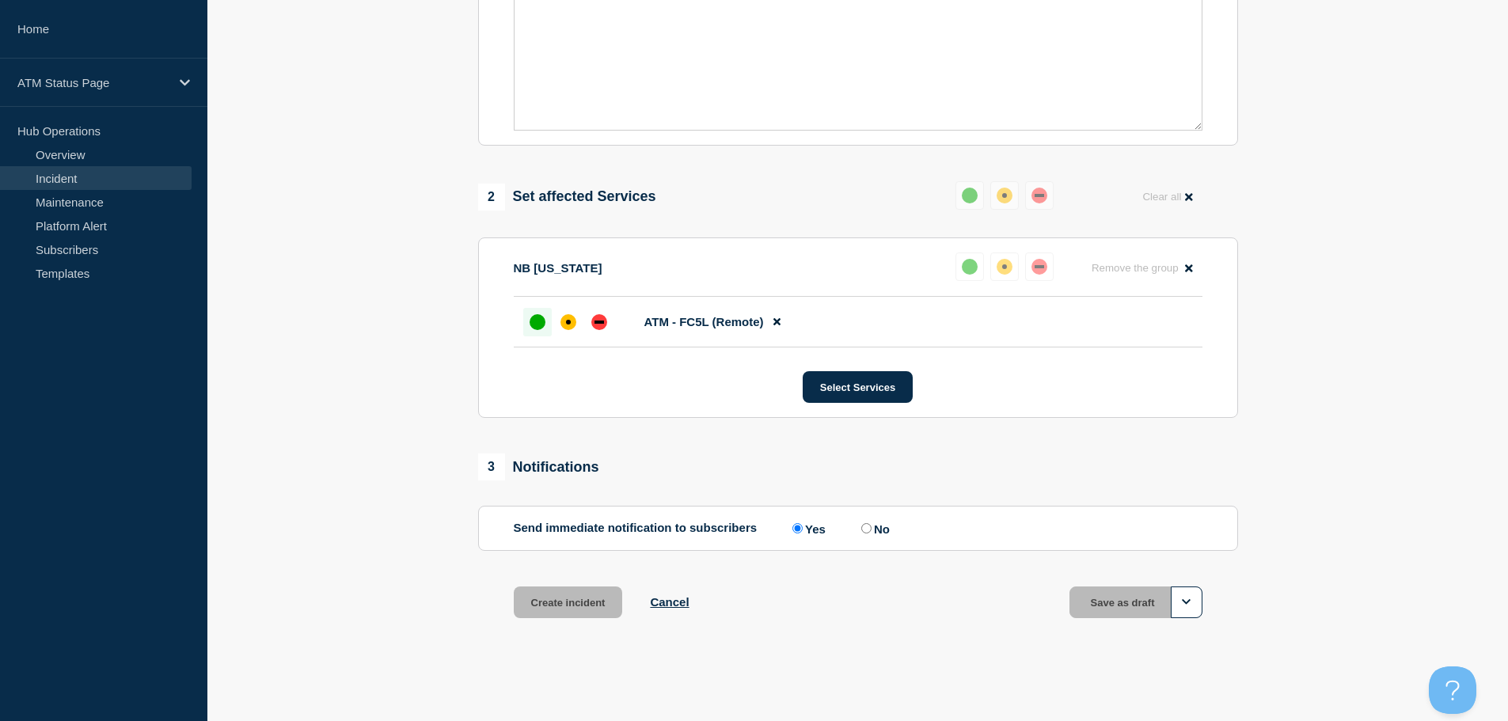
scroll to position [471, 0]
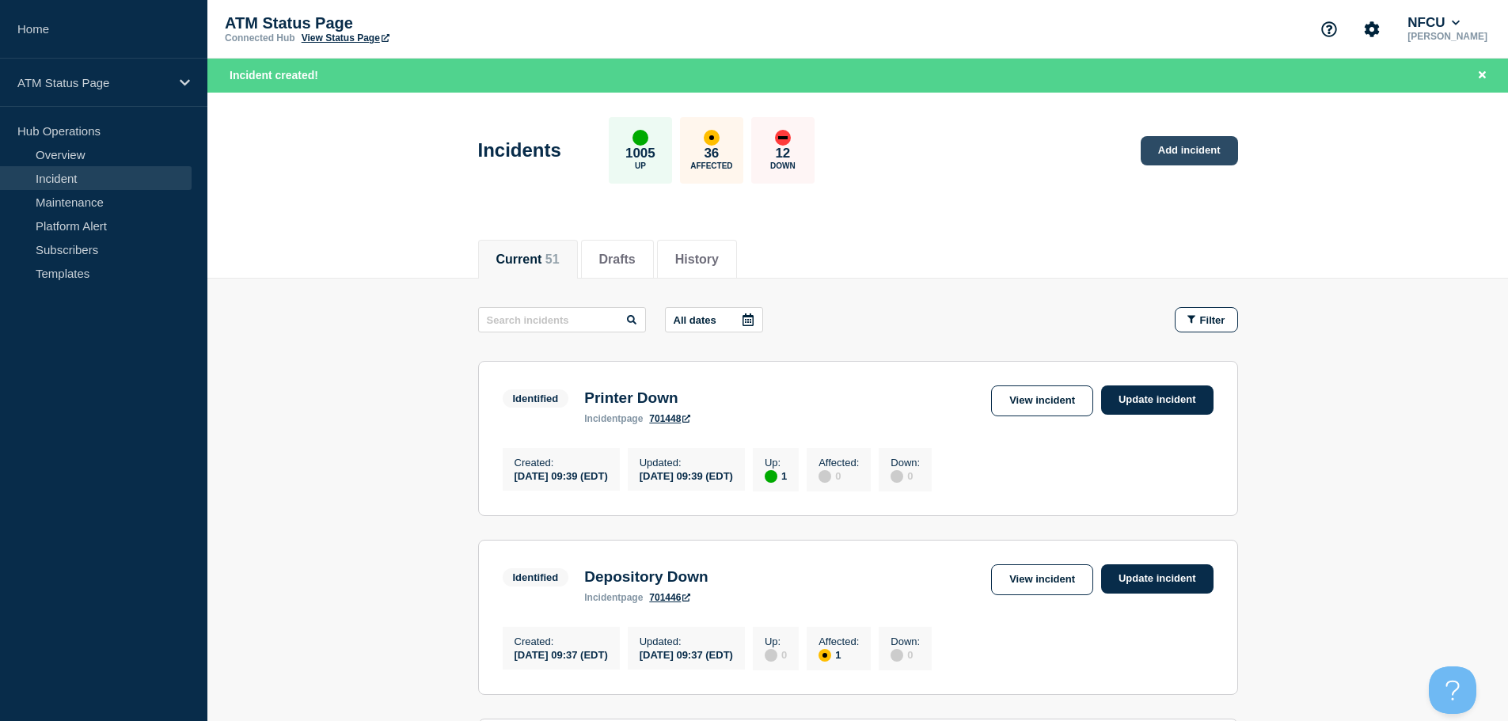
click at [1182, 155] on link "Add incident" at bounding box center [1188, 150] width 97 height 29
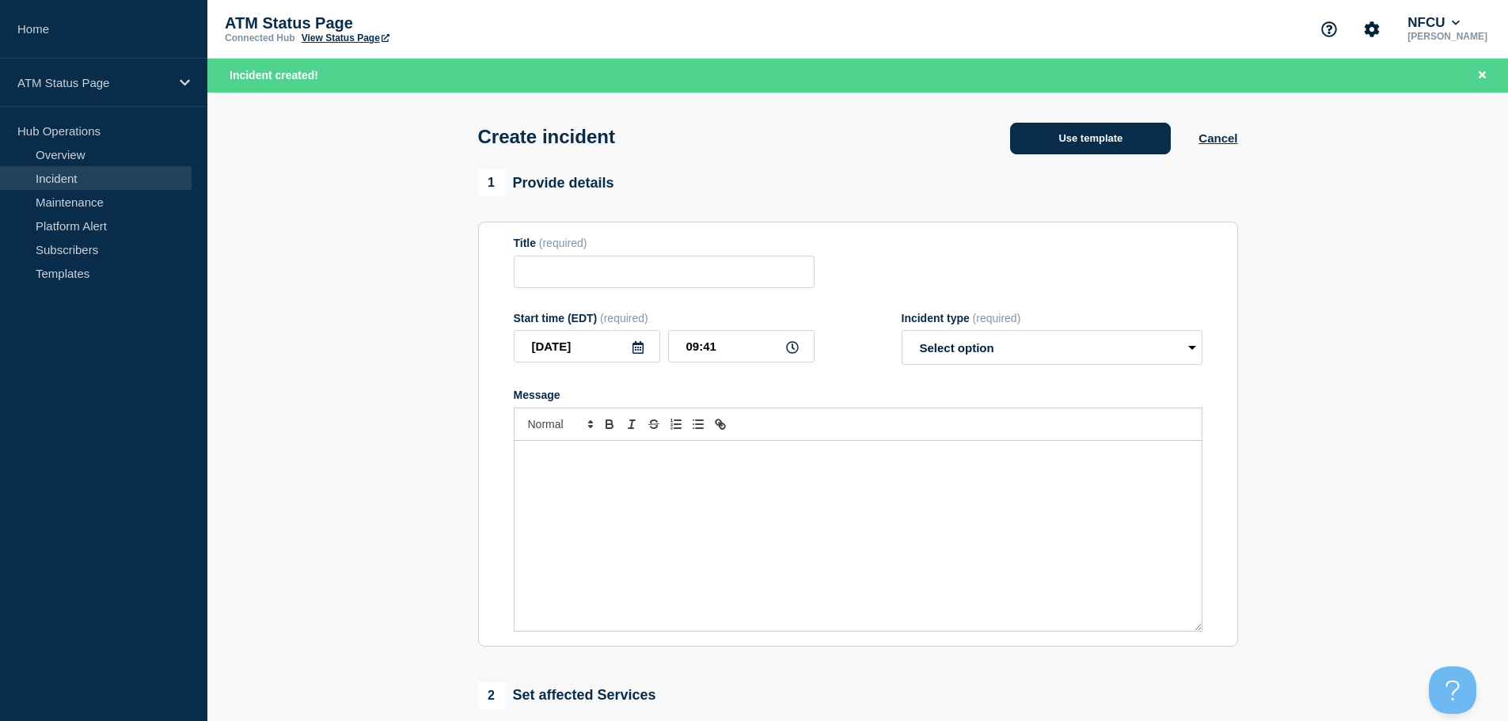
click at [1077, 135] on button "Use template" at bounding box center [1090, 139] width 161 height 32
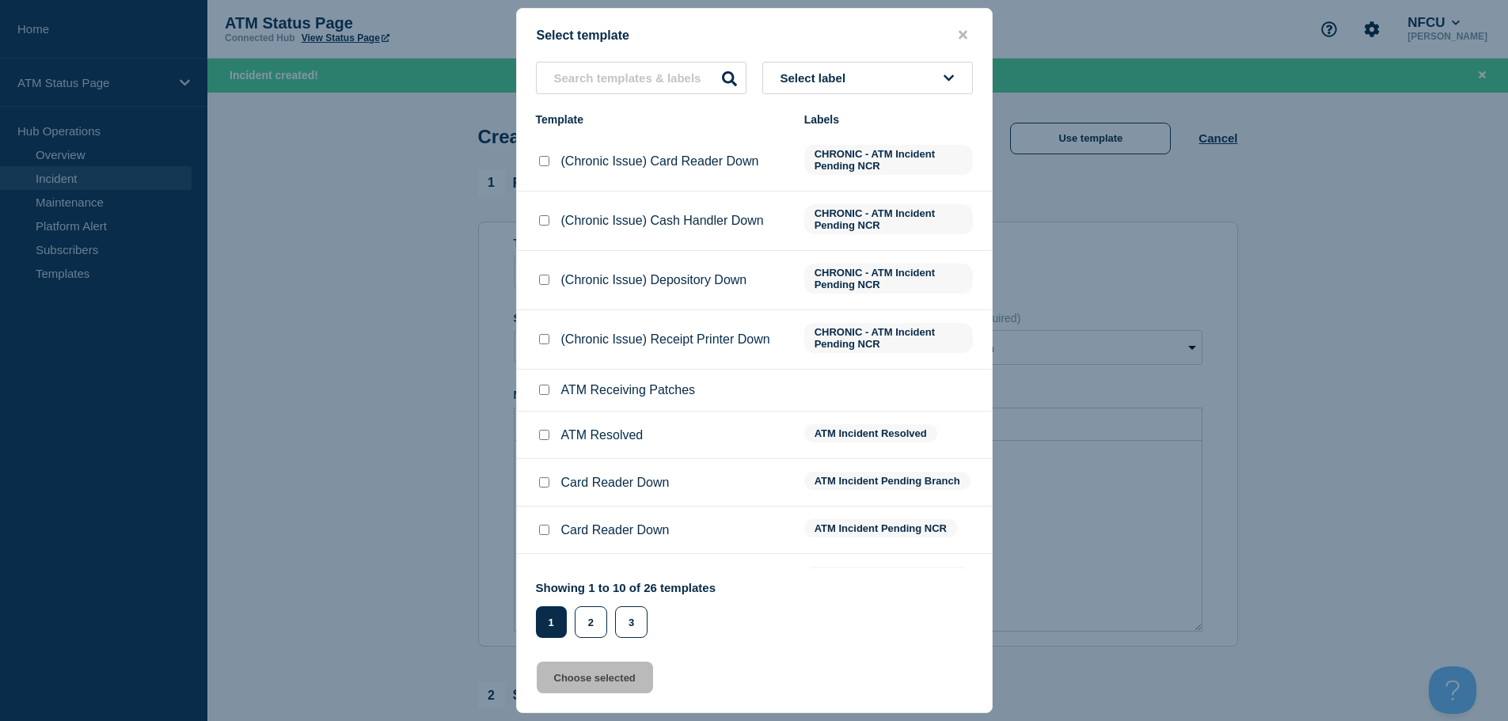
click at [865, 83] on button "Select label" at bounding box center [867, 78] width 211 height 32
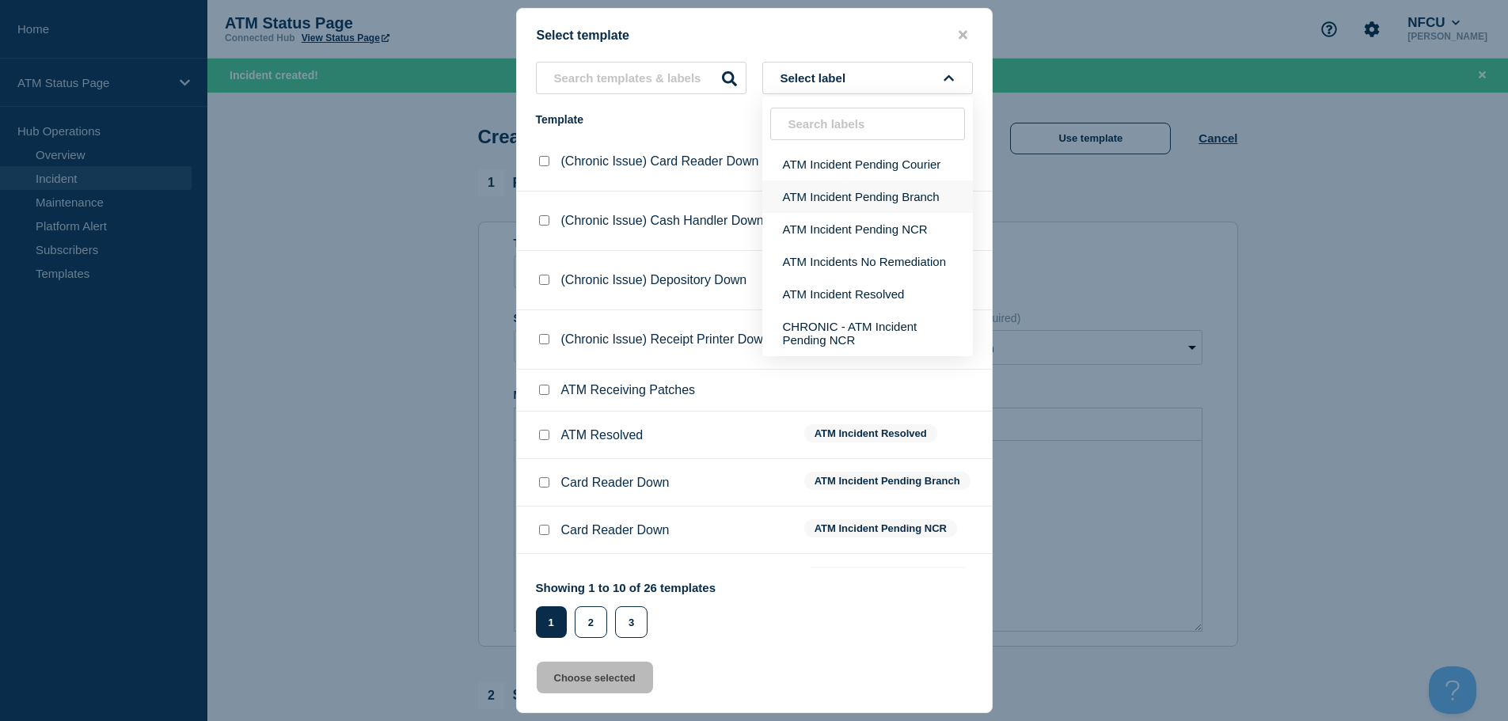
click at [867, 199] on button "ATM Incident Pending Branch" at bounding box center [867, 196] width 211 height 32
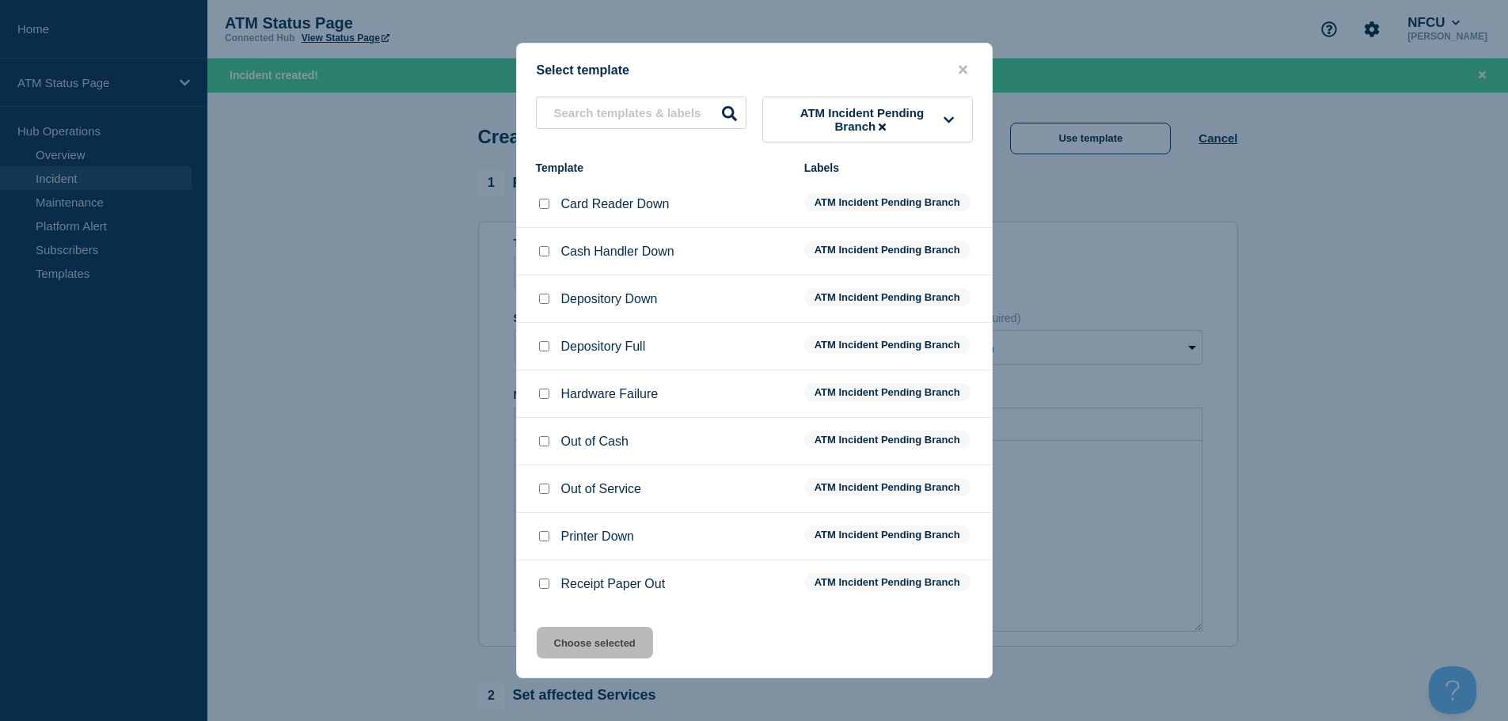
click at [544, 534] on input "Printer Down checkbox" at bounding box center [544, 536] width 10 height 10
checkbox input "true"
click at [601, 650] on button "Choose selected" at bounding box center [595, 643] width 116 height 32
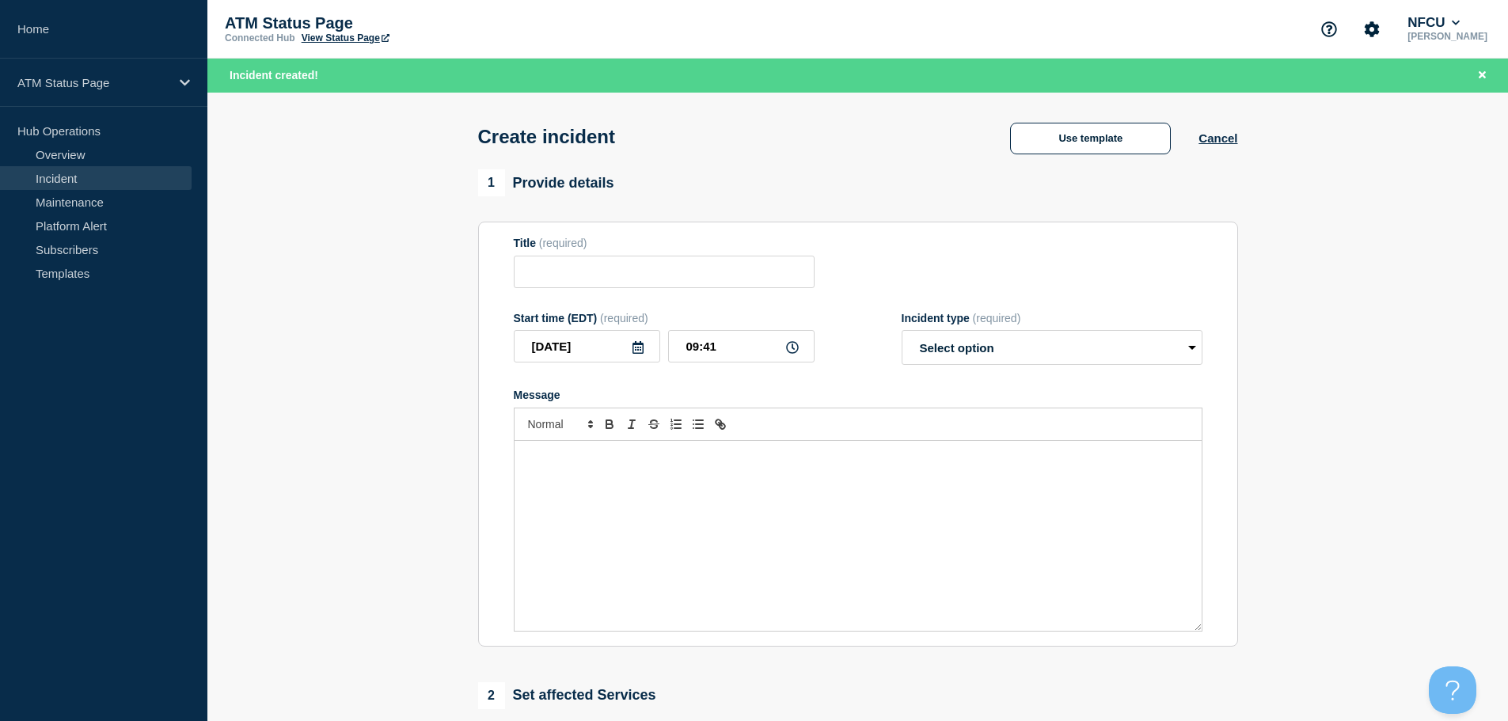
type input "Printer Down"
select select "identified"
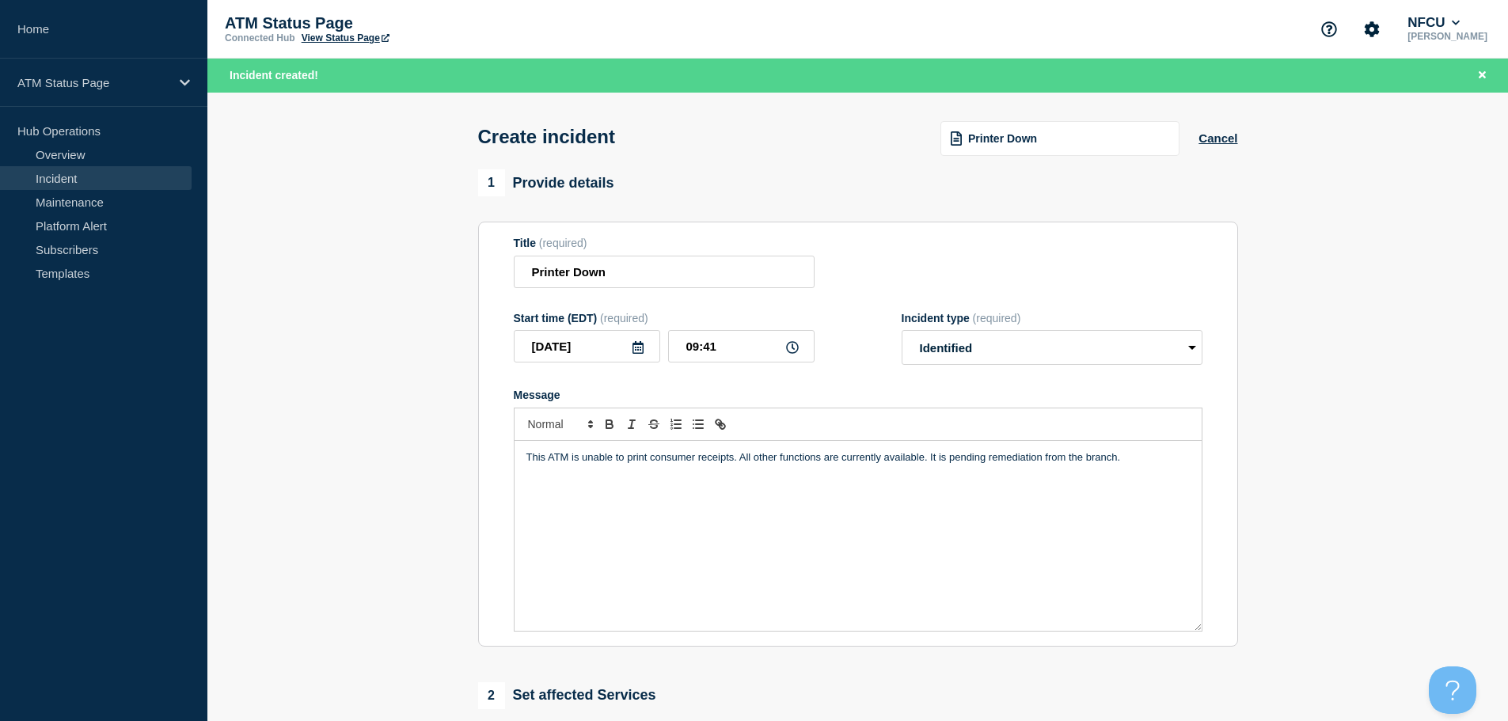
scroll to position [317, 0]
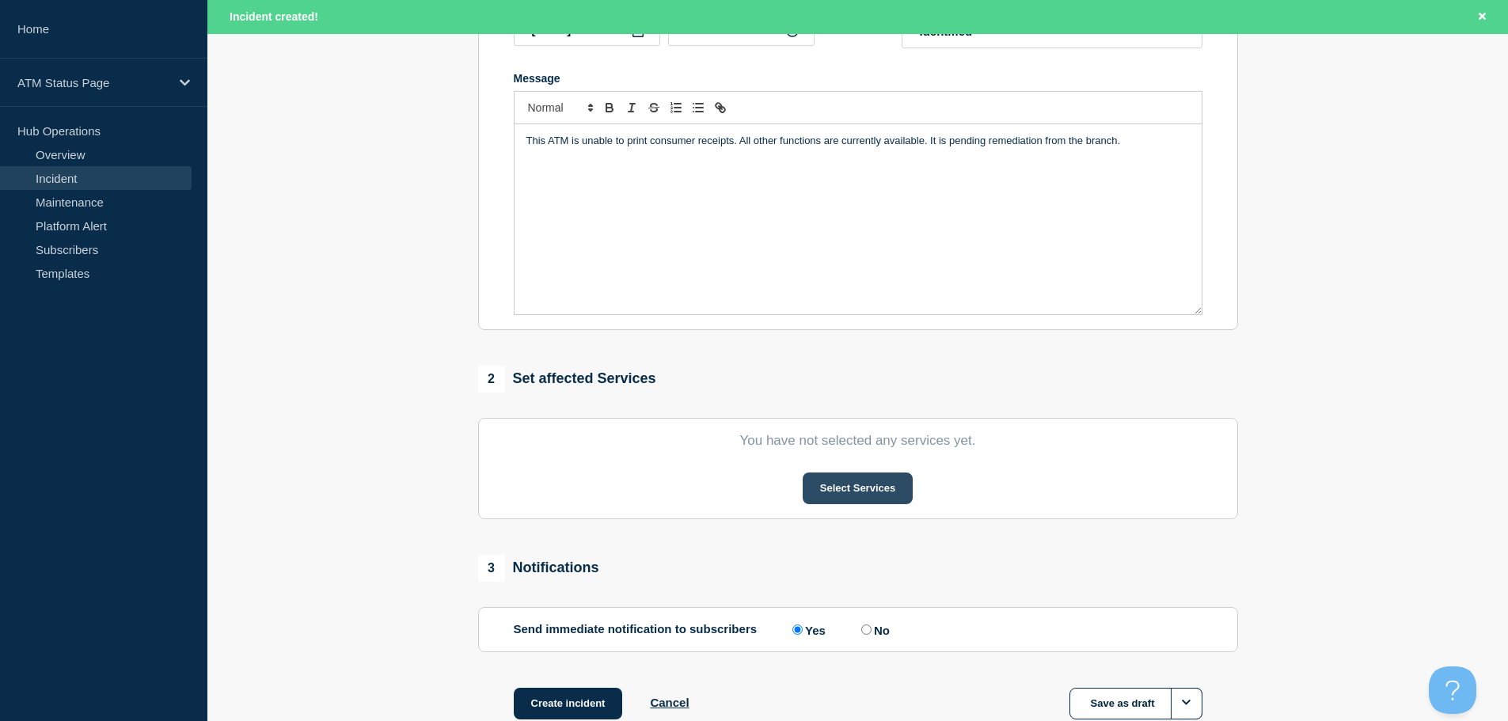
click at [814, 499] on button "Select Services" at bounding box center [857, 488] width 110 height 32
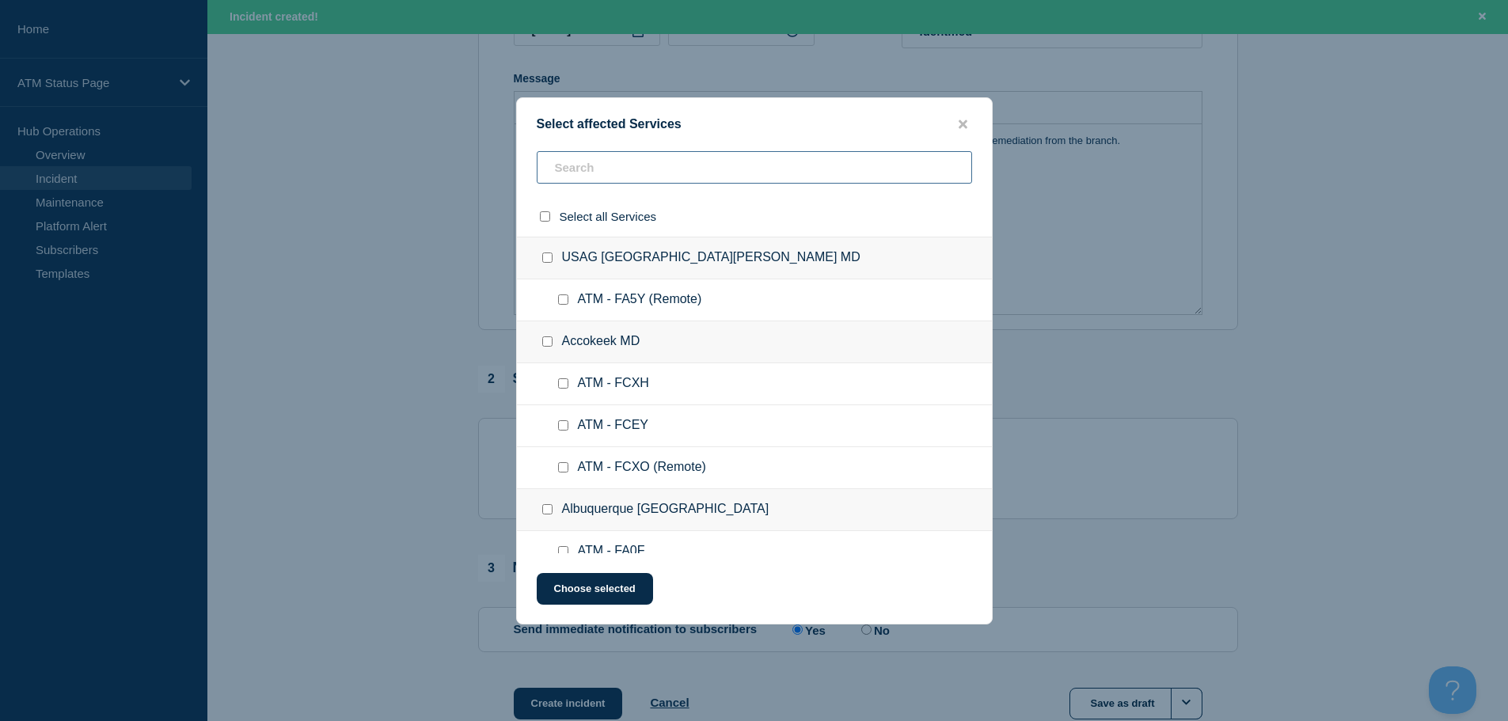
click at [697, 180] on input "text" at bounding box center [754, 167] width 435 height 32
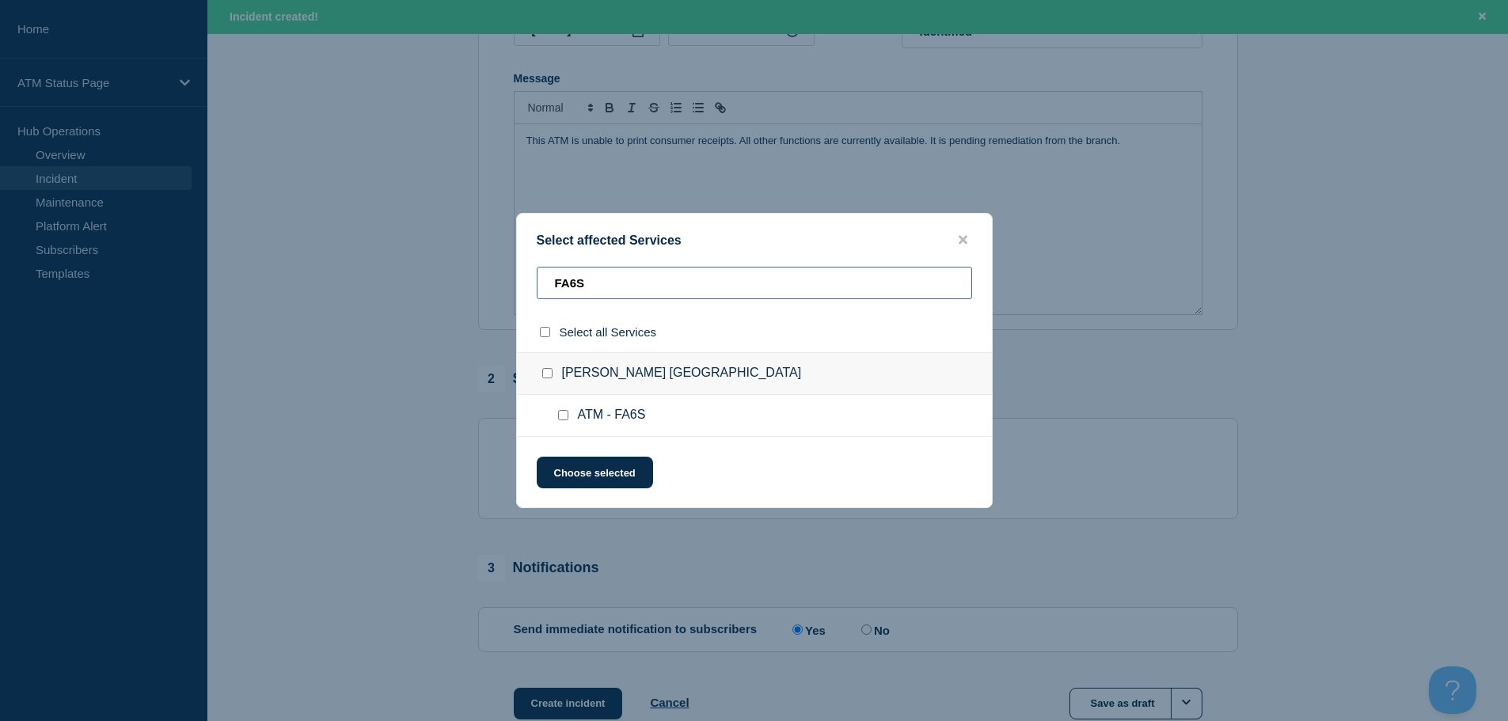
type input "FA6S"
click at [563, 414] on input "ATM - FA6S checkbox" at bounding box center [563, 415] width 10 height 10
checkbox input "true"
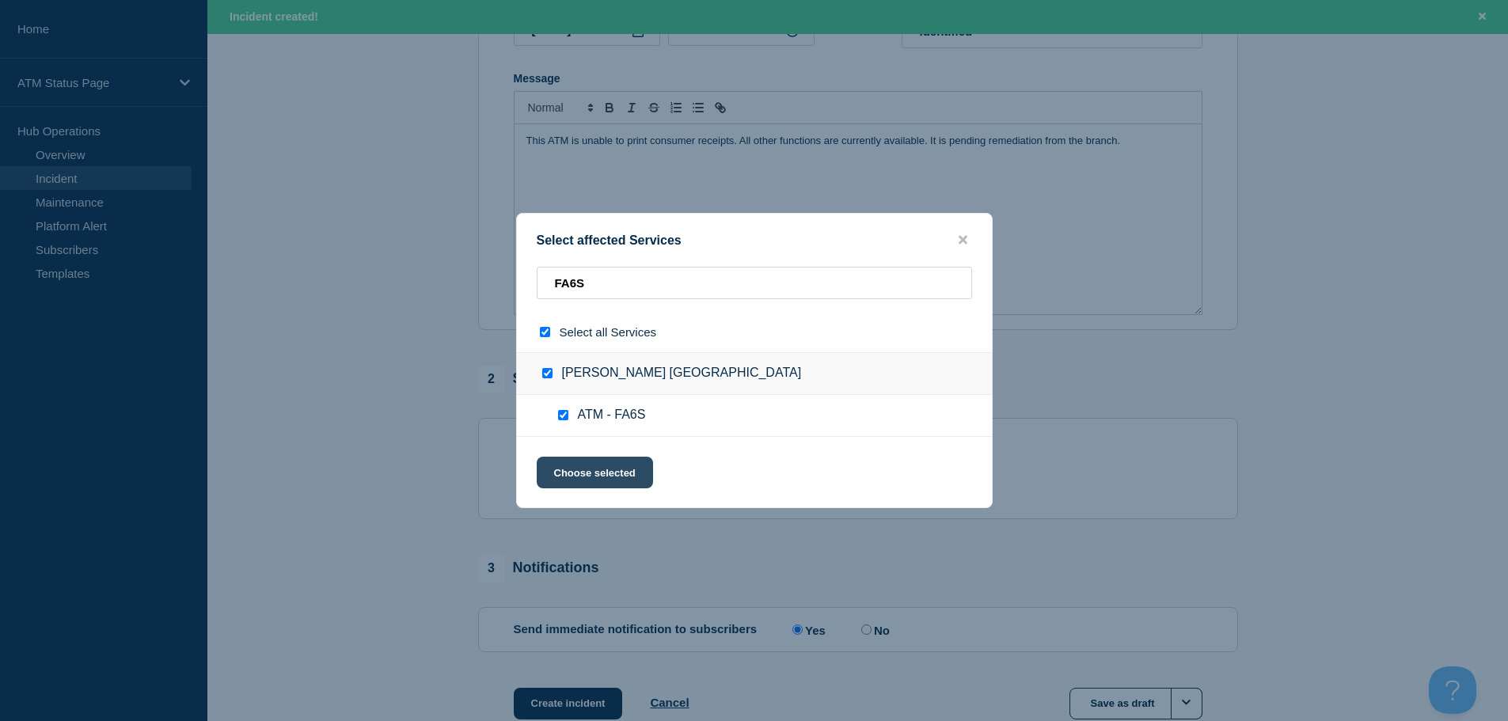
click at [567, 468] on button "Choose selected" at bounding box center [595, 473] width 116 height 32
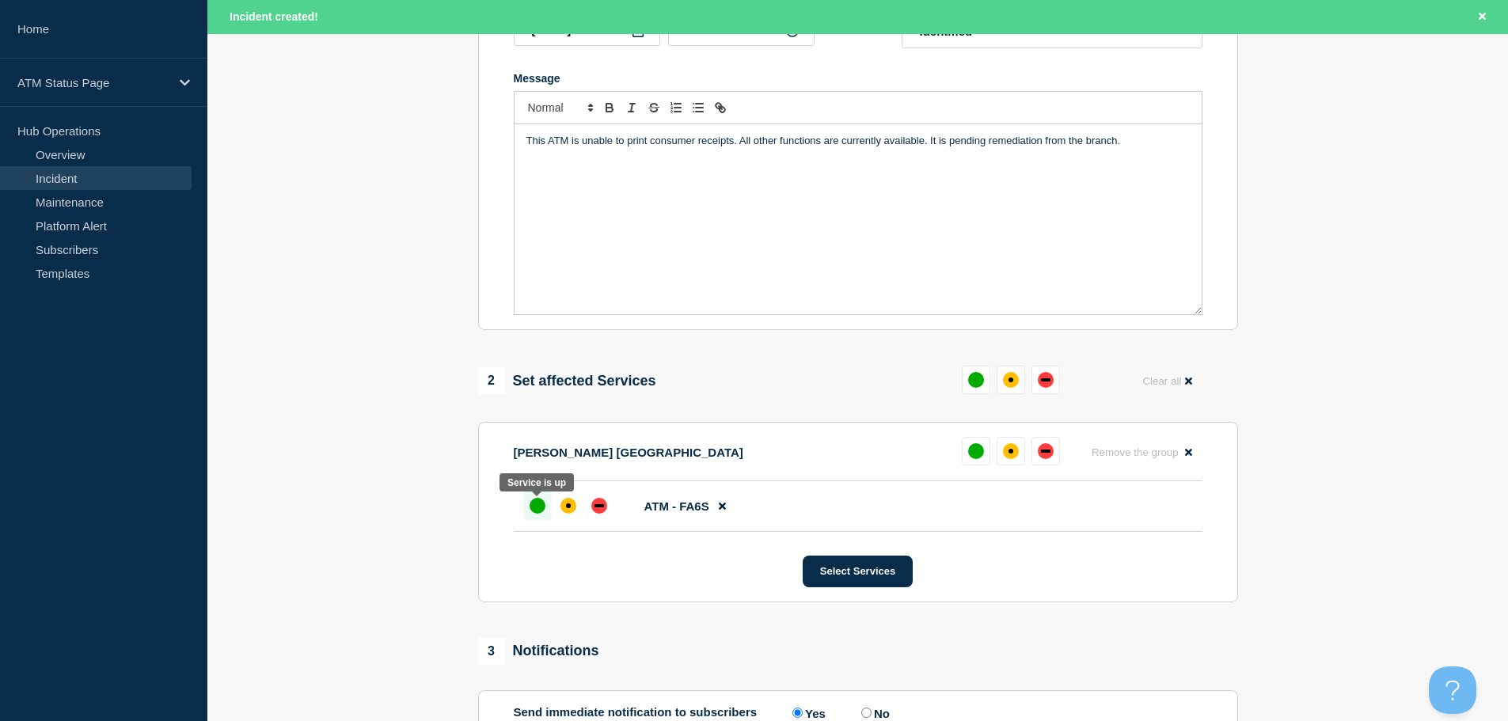
click at [532, 510] on div "up" at bounding box center [537, 506] width 16 height 16
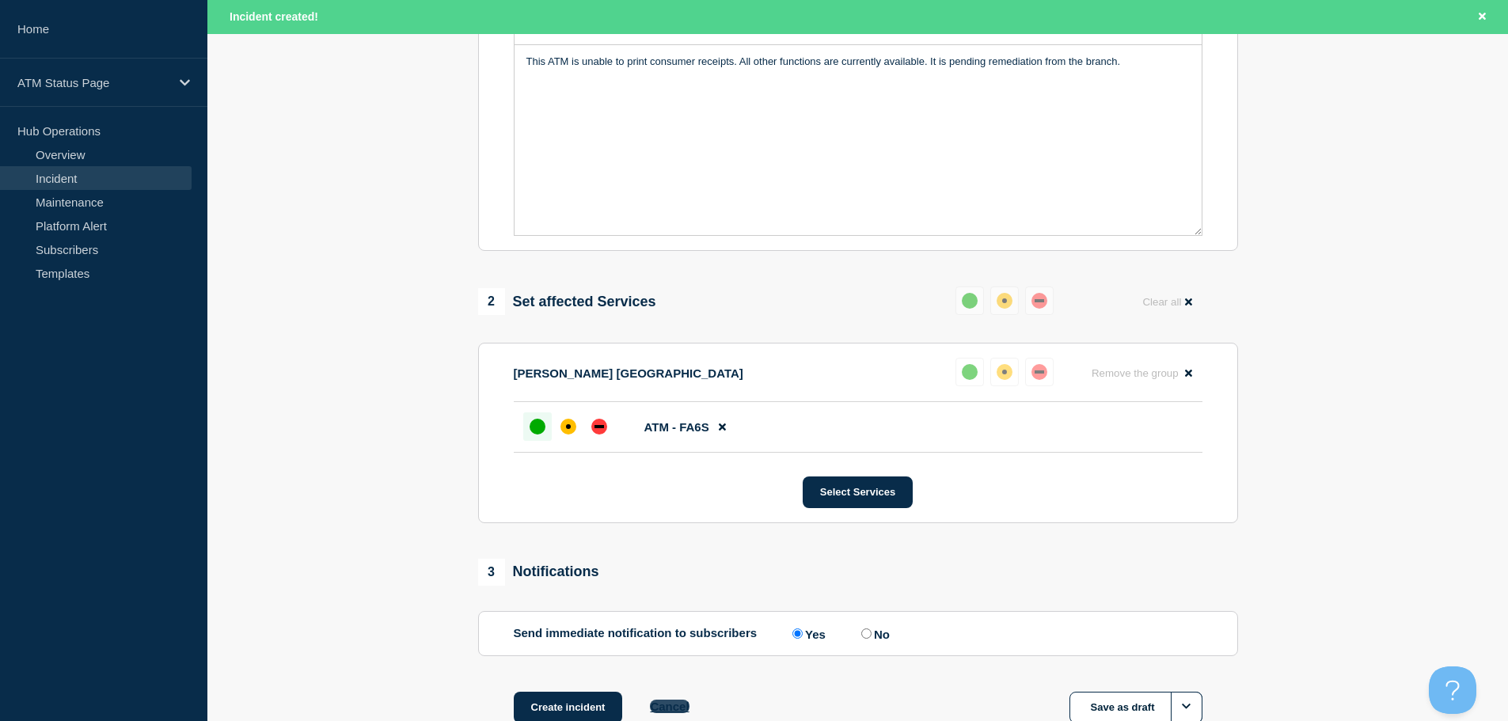
scroll to position [505, 0]
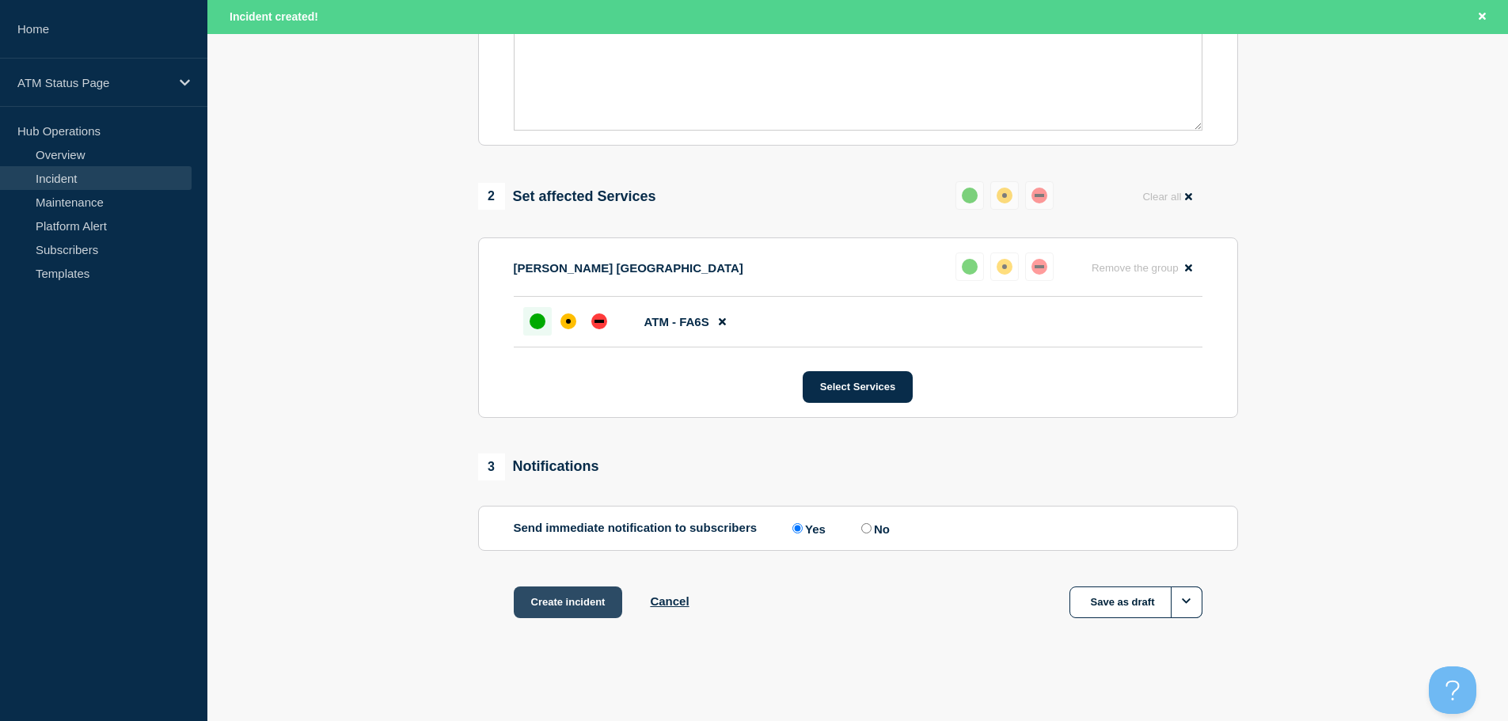
click at [547, 597] on button "Create incident" at bounding box center [568, 602] width 109 height 32
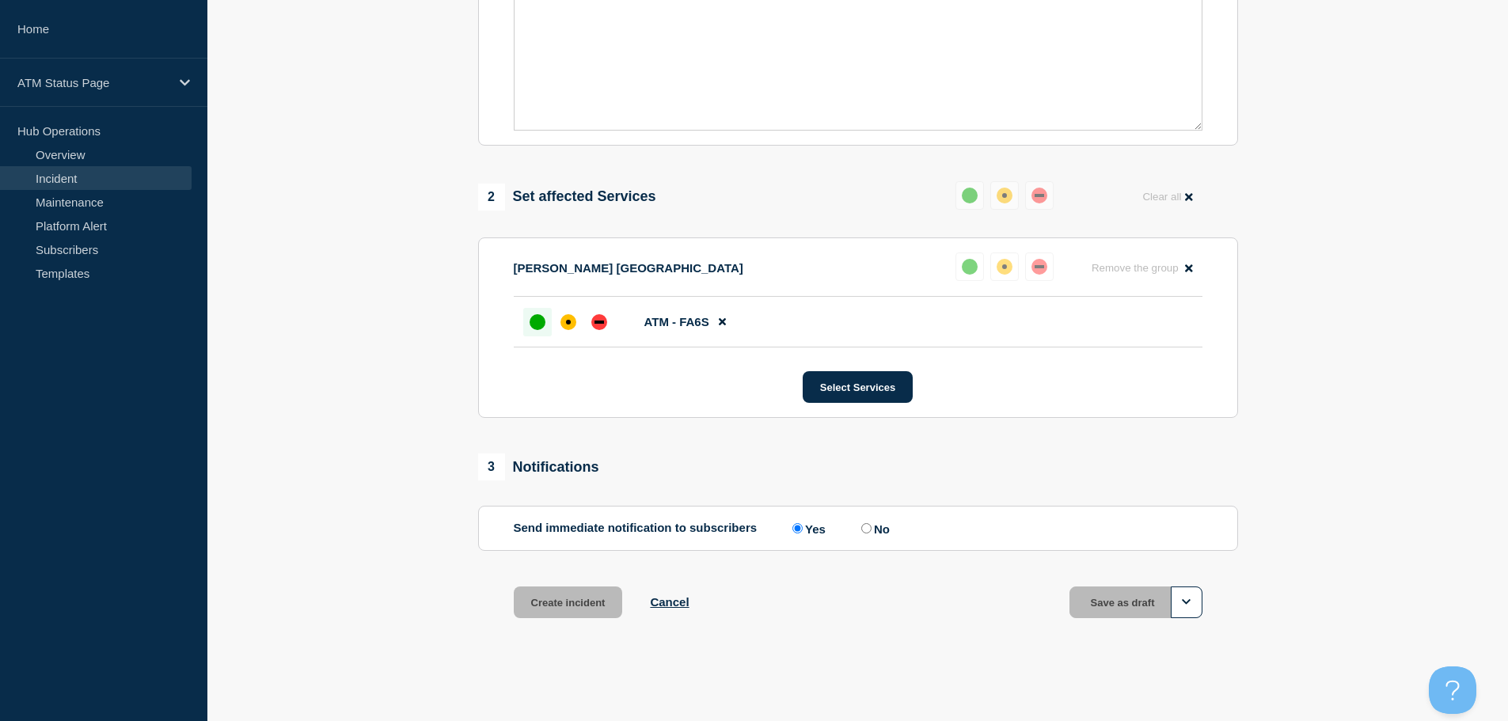
scroll to position [471, 0]
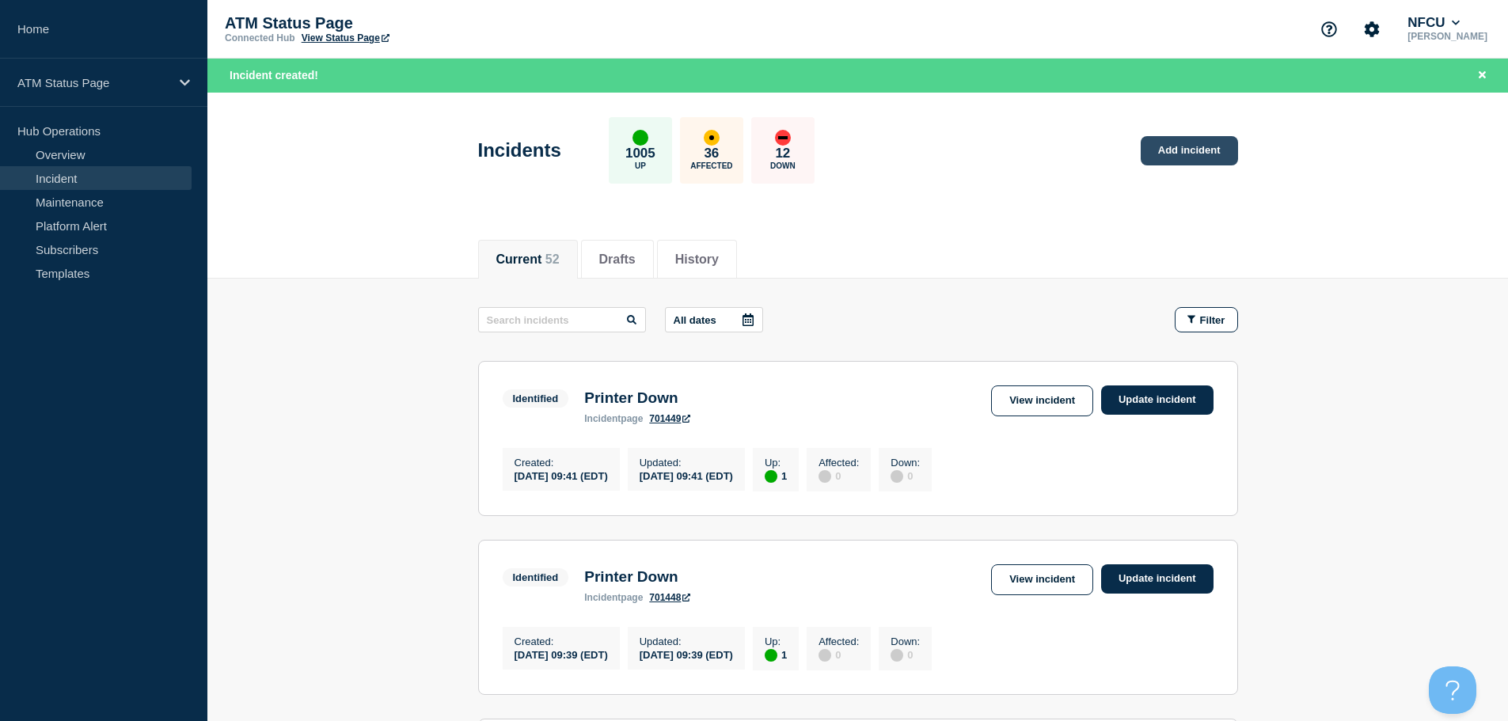
click at [1188, 158] on link "Add incident" at bounding box center [1188, 150] width 97 height 29
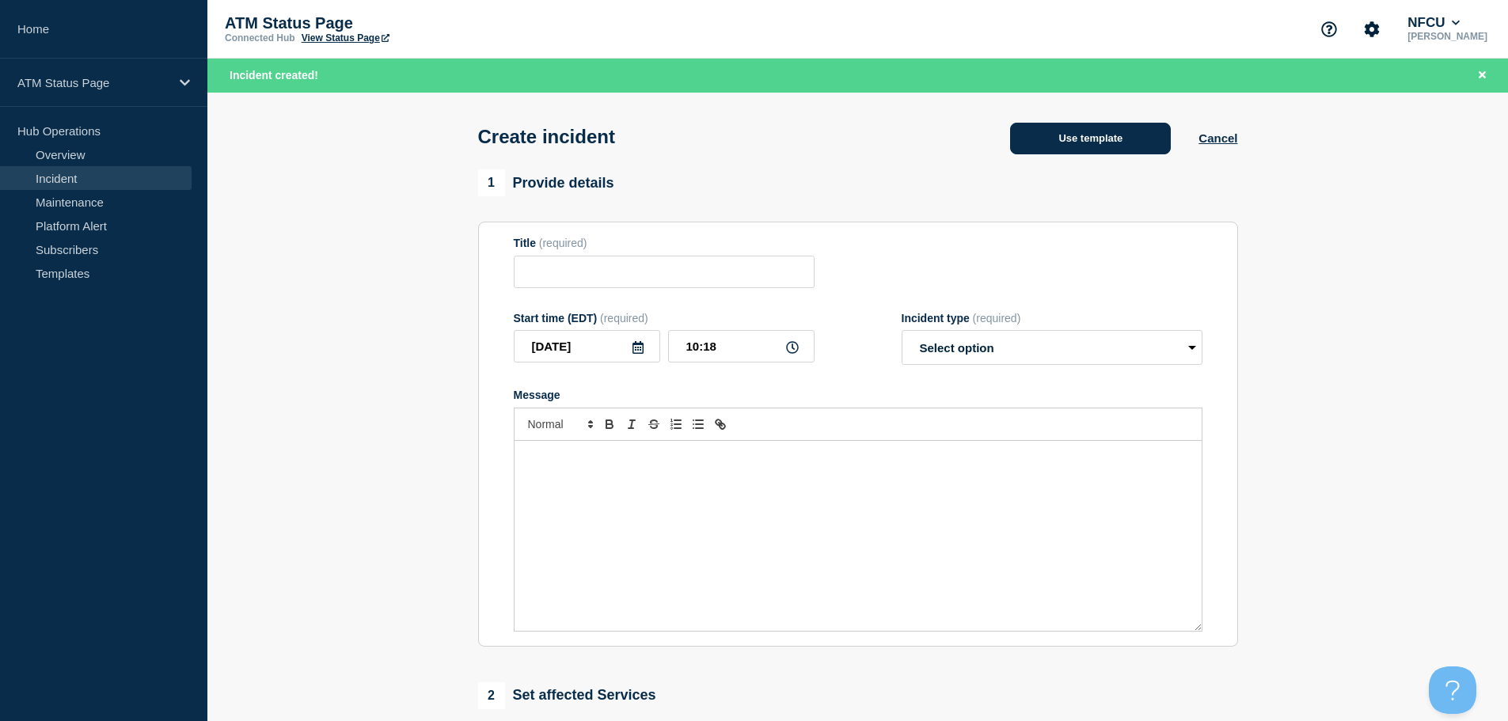
click at [1109, 137] on button "Use template" at bounding box center [1090, 139] width 161 height 32
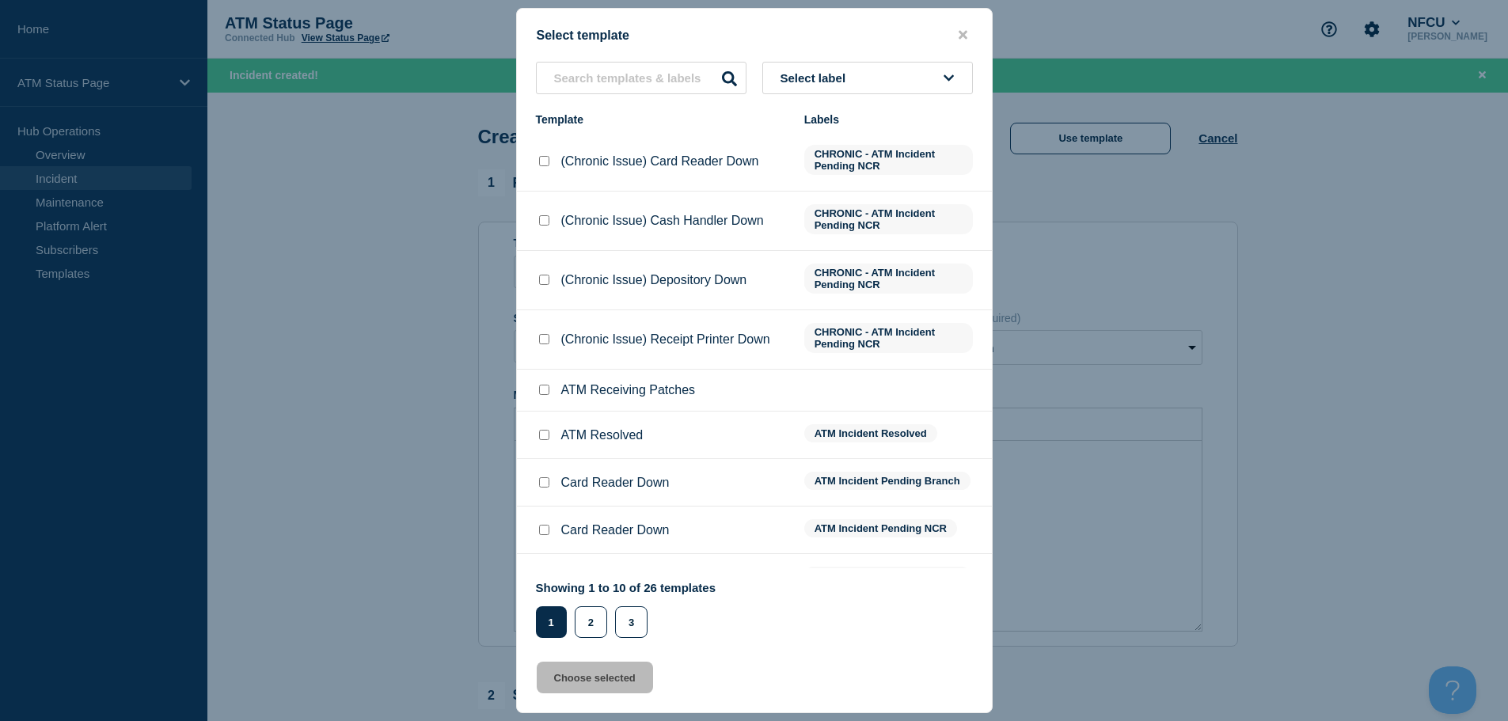
click at [891, 79] on button "Select label" at bounding box center [867, 78] width 211 height 32
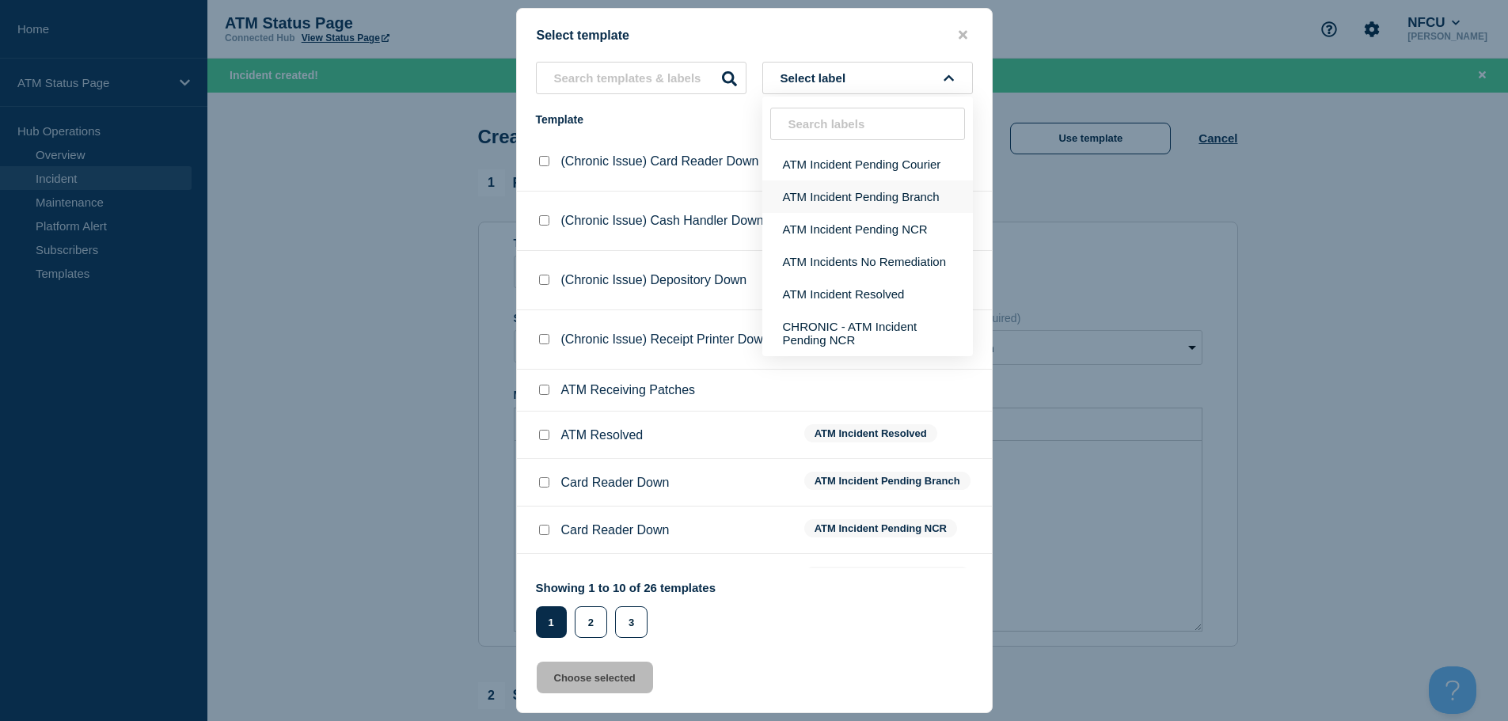
click at [890, 202] on button "ATM Incident Pending Branch" at bounding box center [867, 196] width 211 height 32
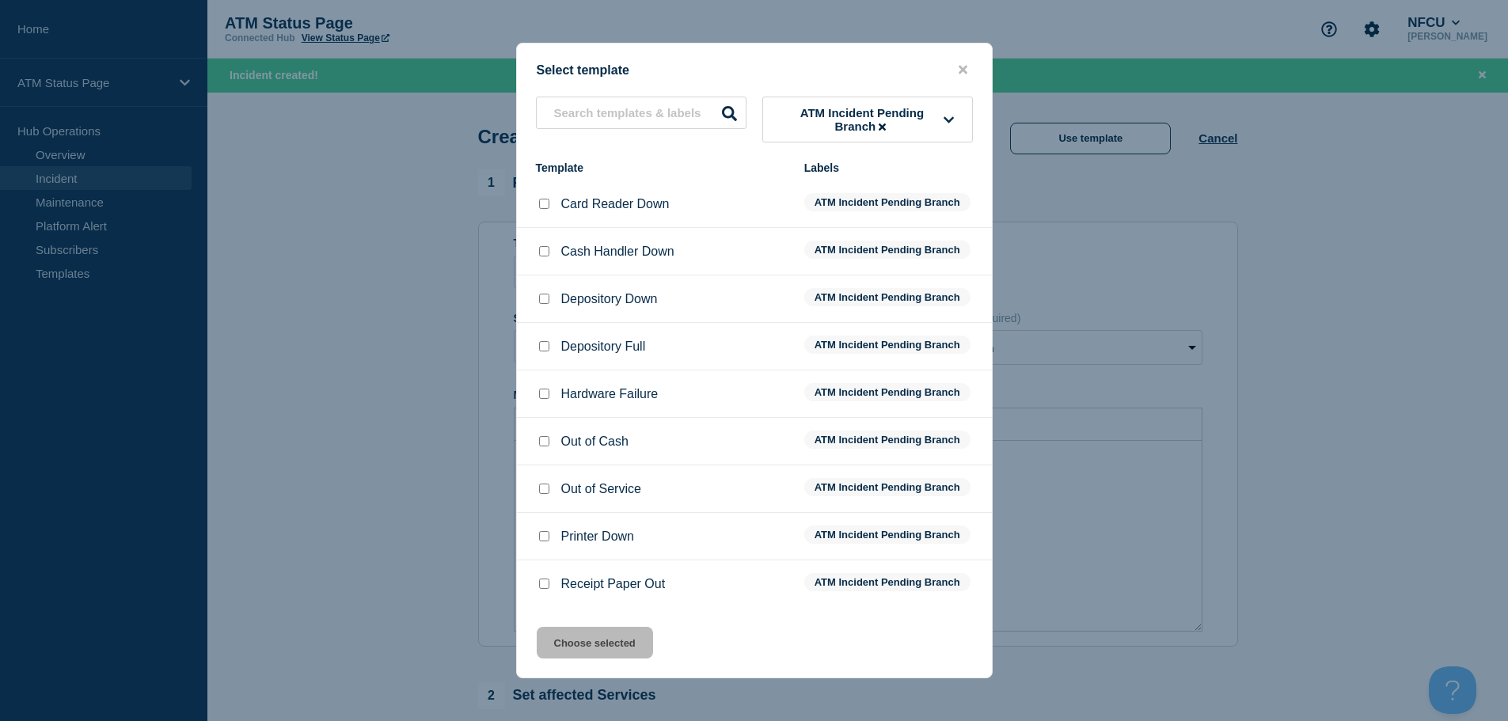
click at [539, 298] on input "Depository Down checkbox" at bounding box center [544, 299] width 10 height 10
checkbox input "true"
click at [563, 657] on button "Choose selected" at bounding box center [595, 643] width 116 height 32
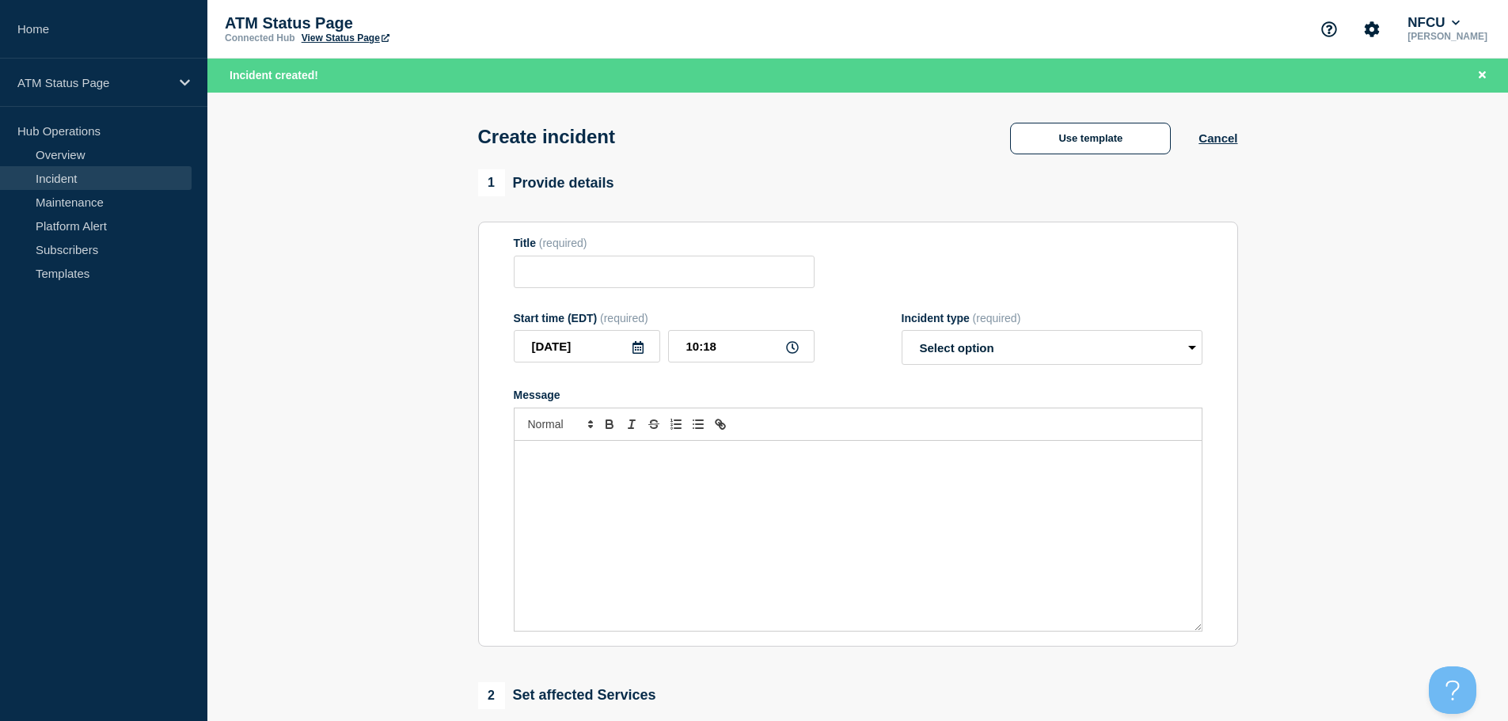
type input "Depository Down"
select select "identified"
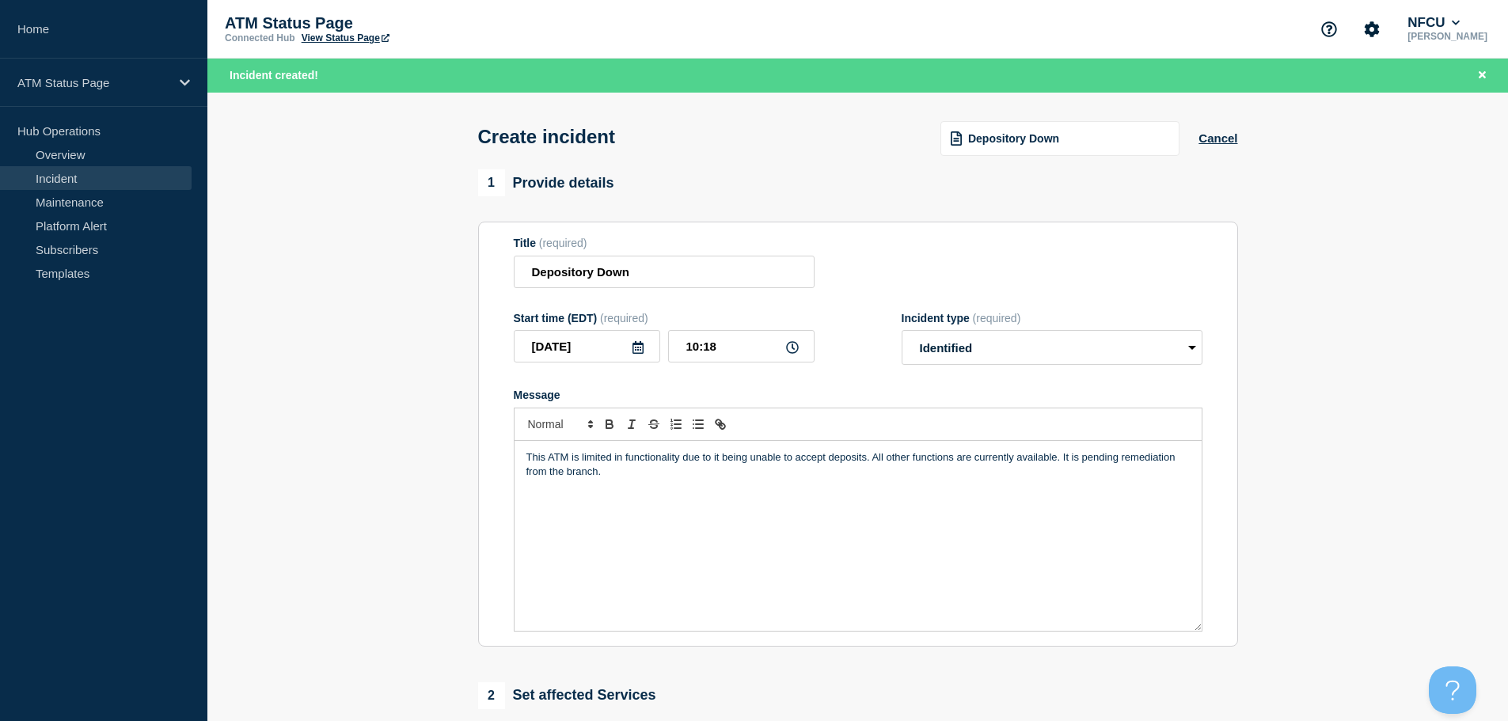
scroll to position [237, 0]
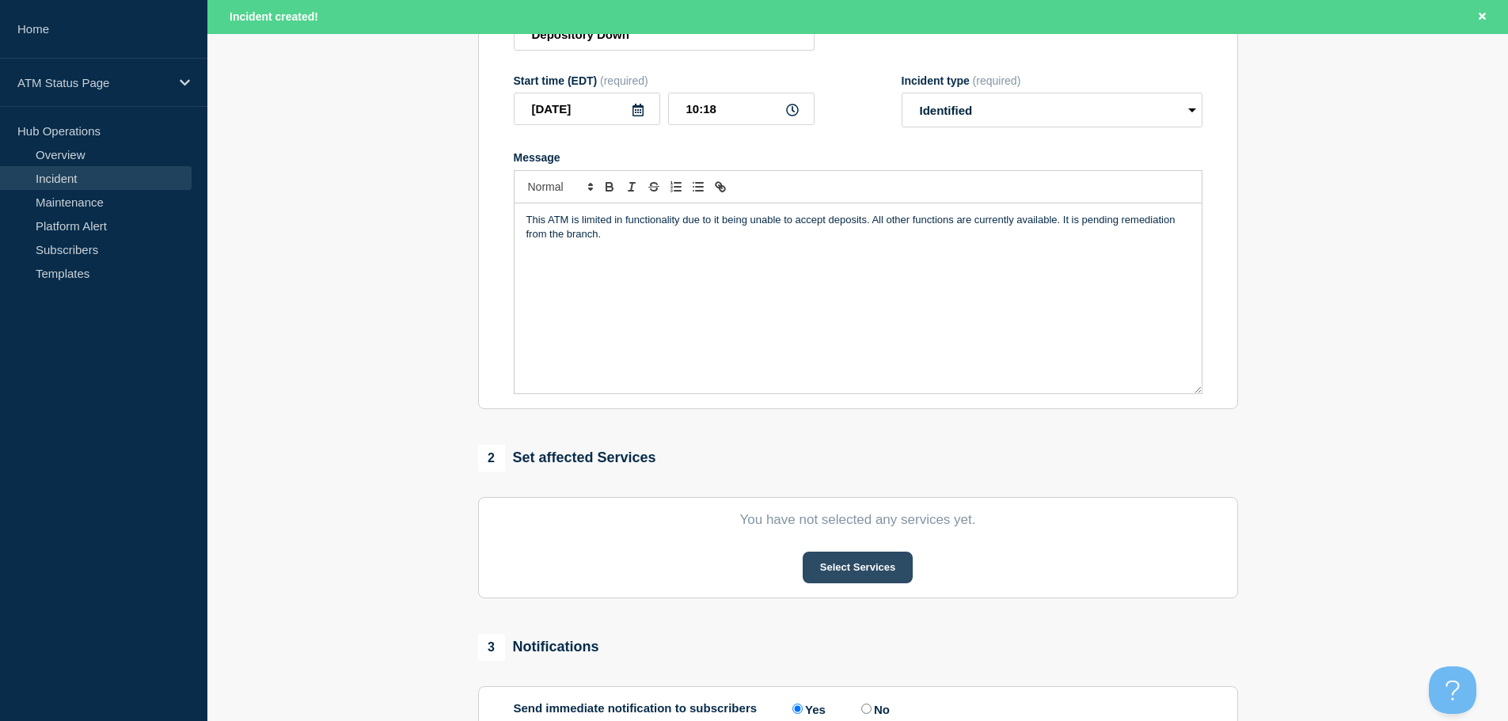
click at [824, 572] on button "Select Services" at bounding box center [857, 568] width 110 height 32
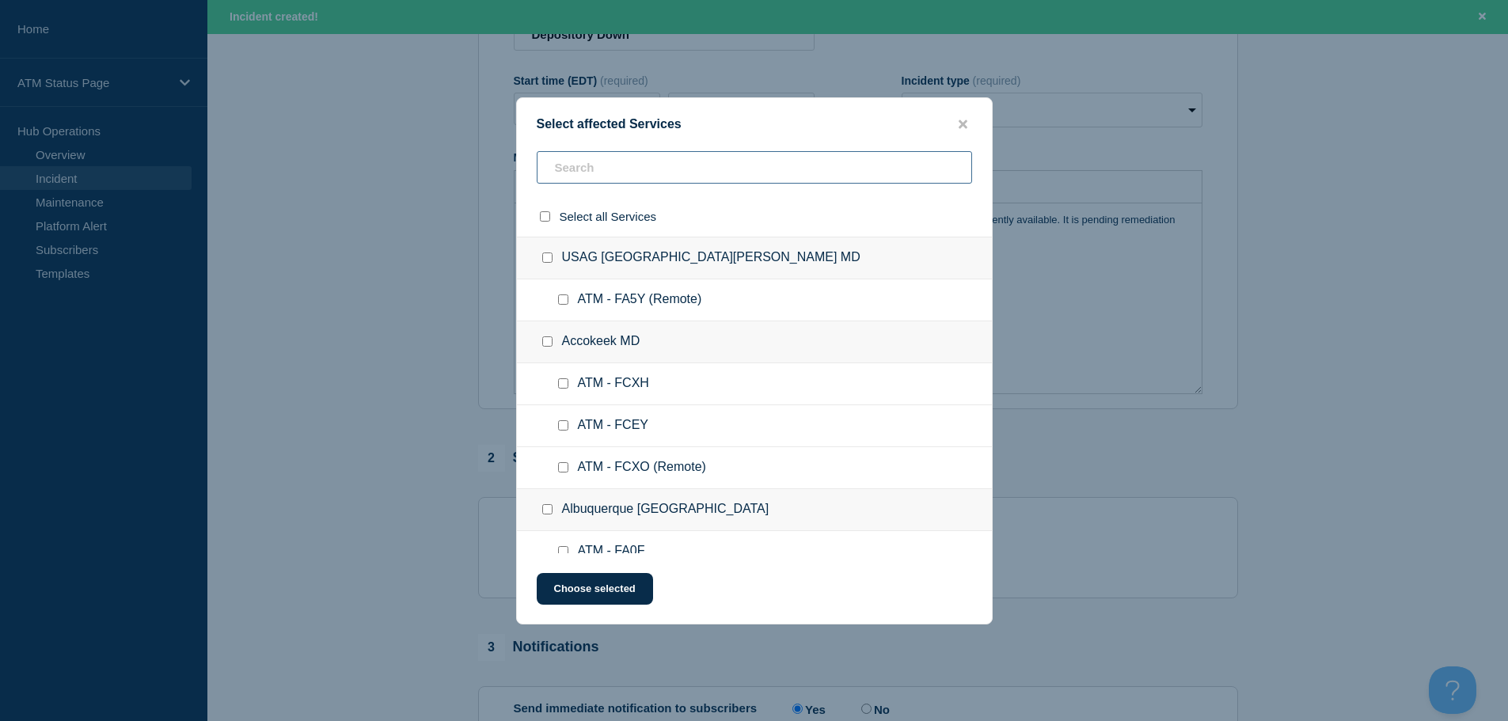
click at [725, 166] on input "text" at bounding box center [754, 167] width 435 height 32
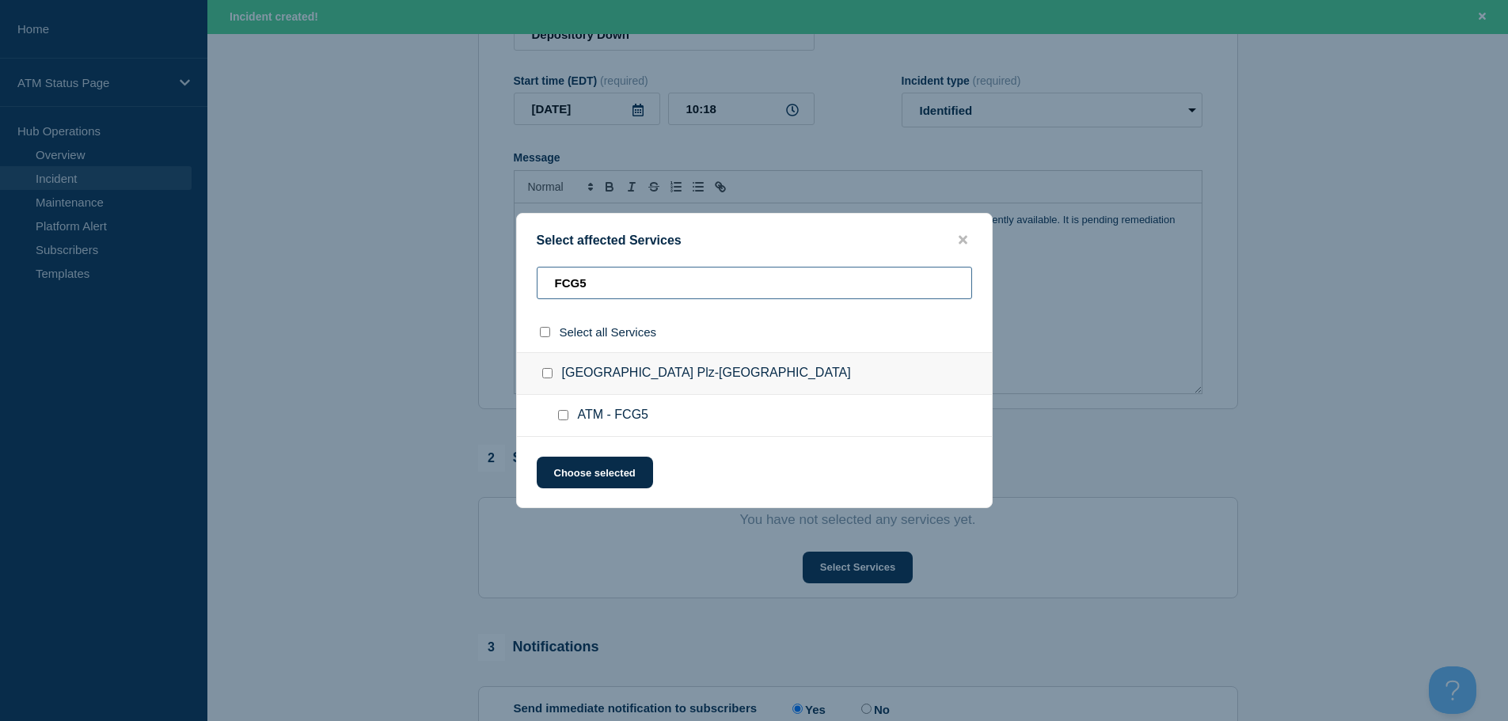
type input "FCG5"
click at [561, 415] on input "ATM - FCG5 checkbox" at bounding box center [563, 415] width 10 height 10
checkbox input "true"
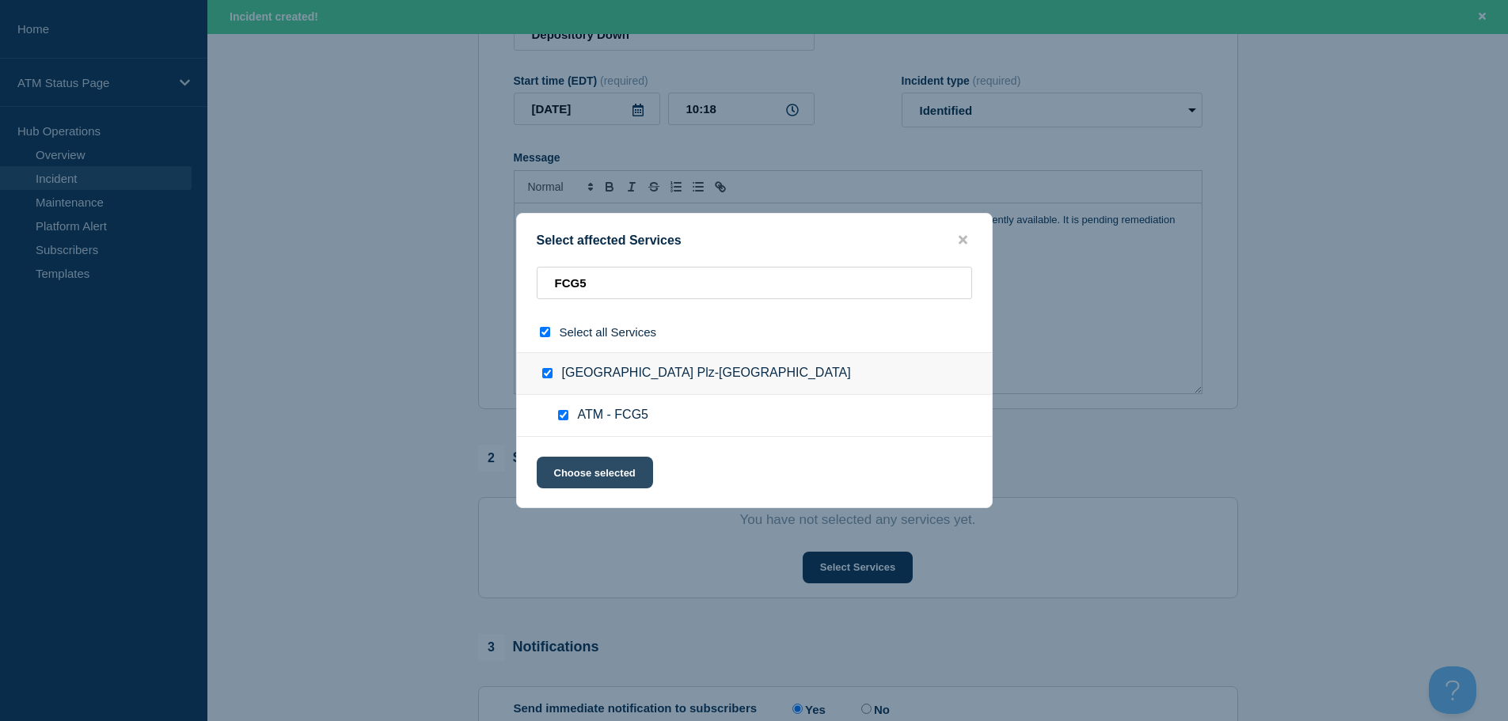
click at [577, 478] on button "Choose selected" at bounding box center [595, 473] width 116 height 32
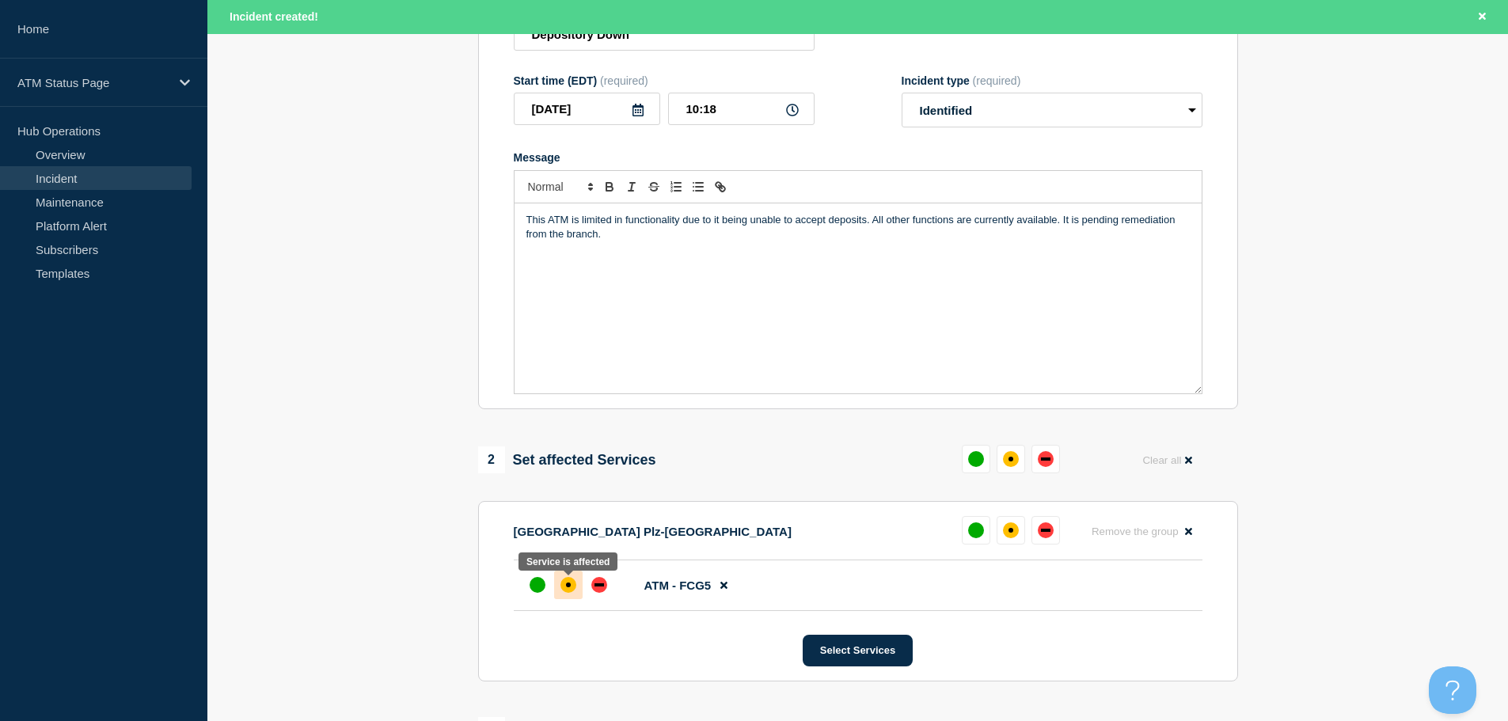
click at [570, 587] on div "affected" at bounding box center [568, 584] width 5 height 5
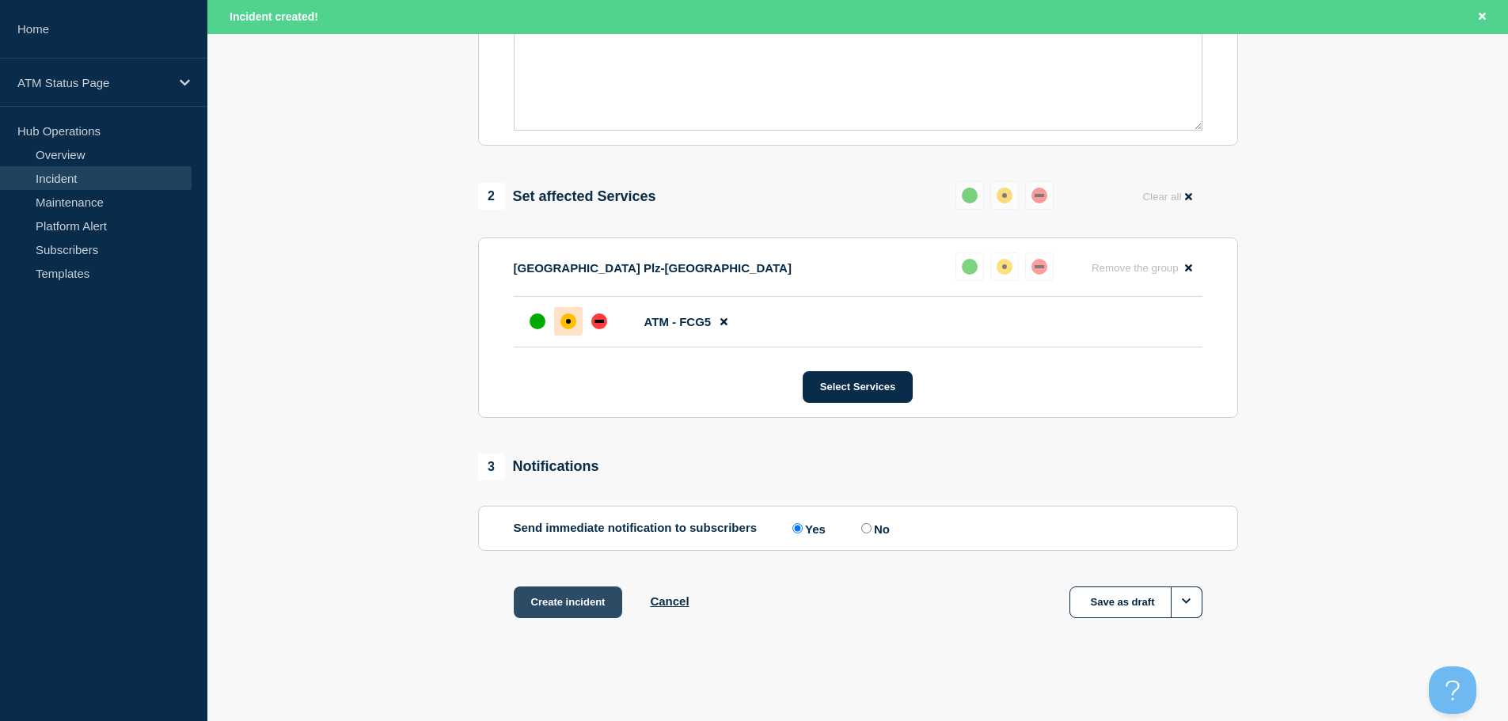
click at [580, 606] on button "Create incident" at bounding box center [568, 602] width 109 height 32
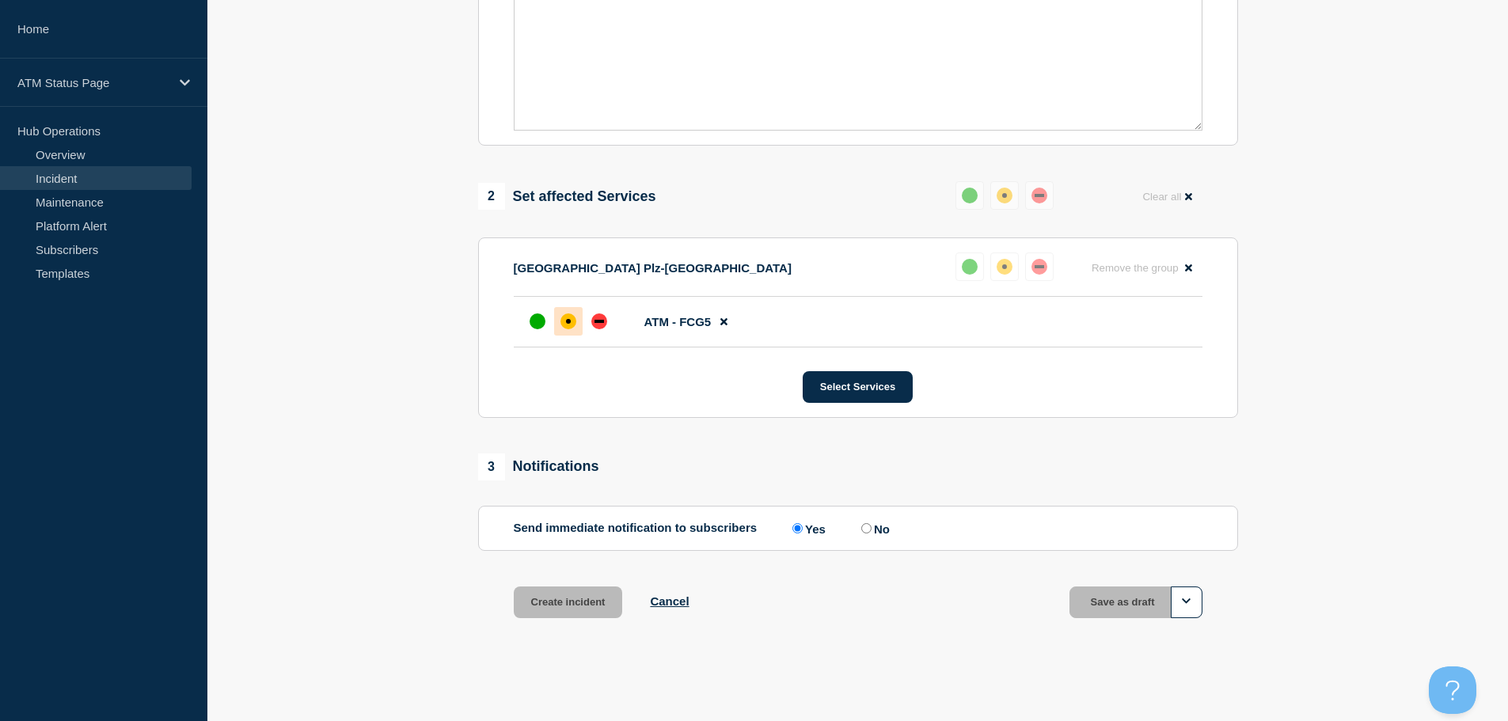
scroll to position [471, 0]
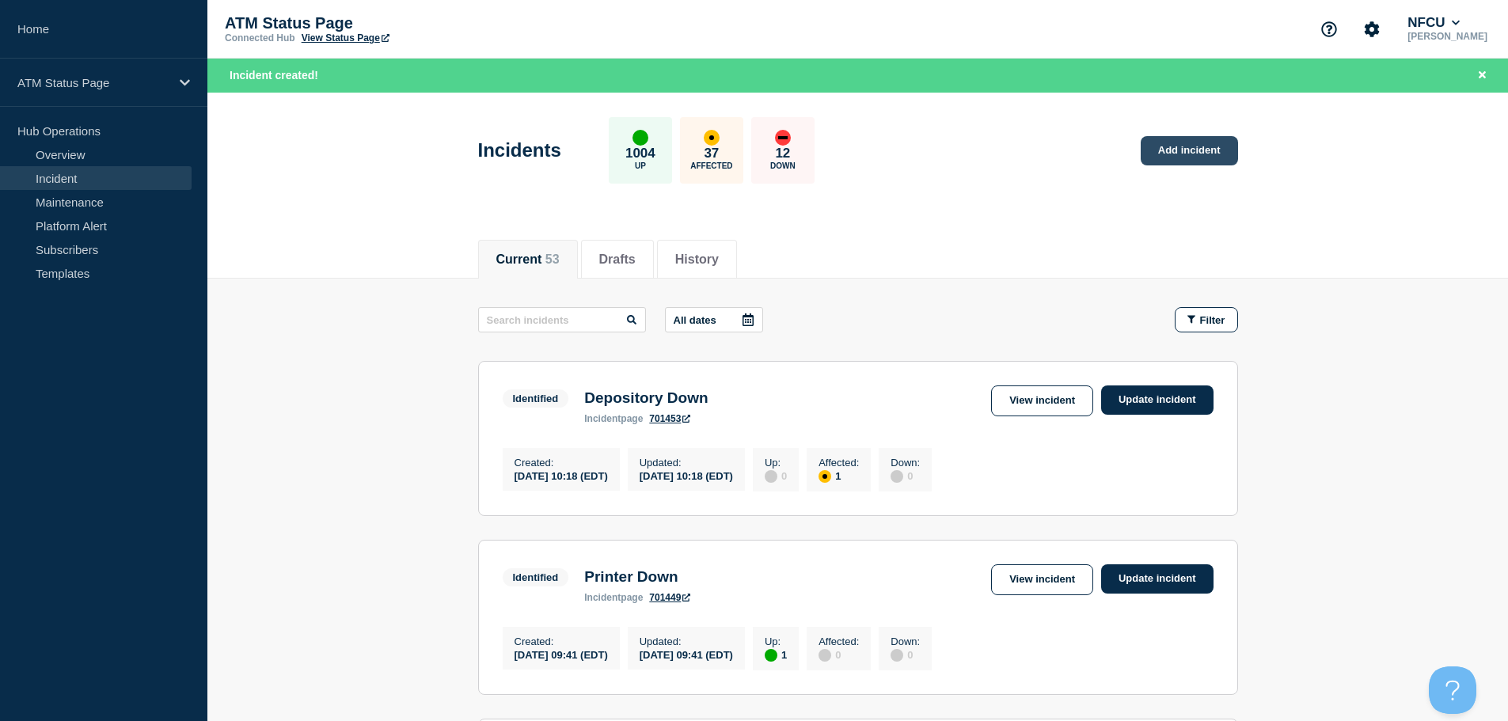
click at [1178, 161] on link "Add incident" at bounding box center [1188, 150] width 97 height 29
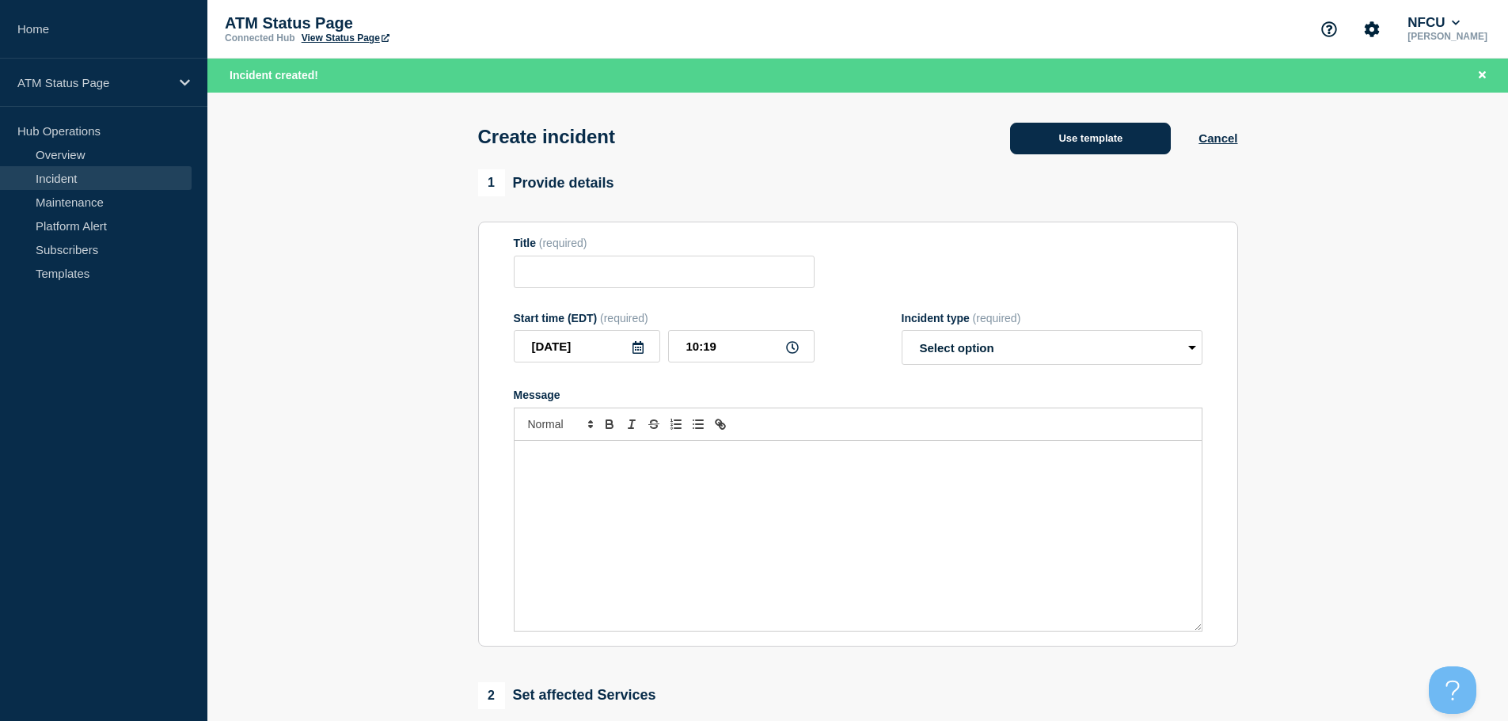
click at [1065, 142] on button "Use template" at bounding box center [1090, 139] width 161 height 32
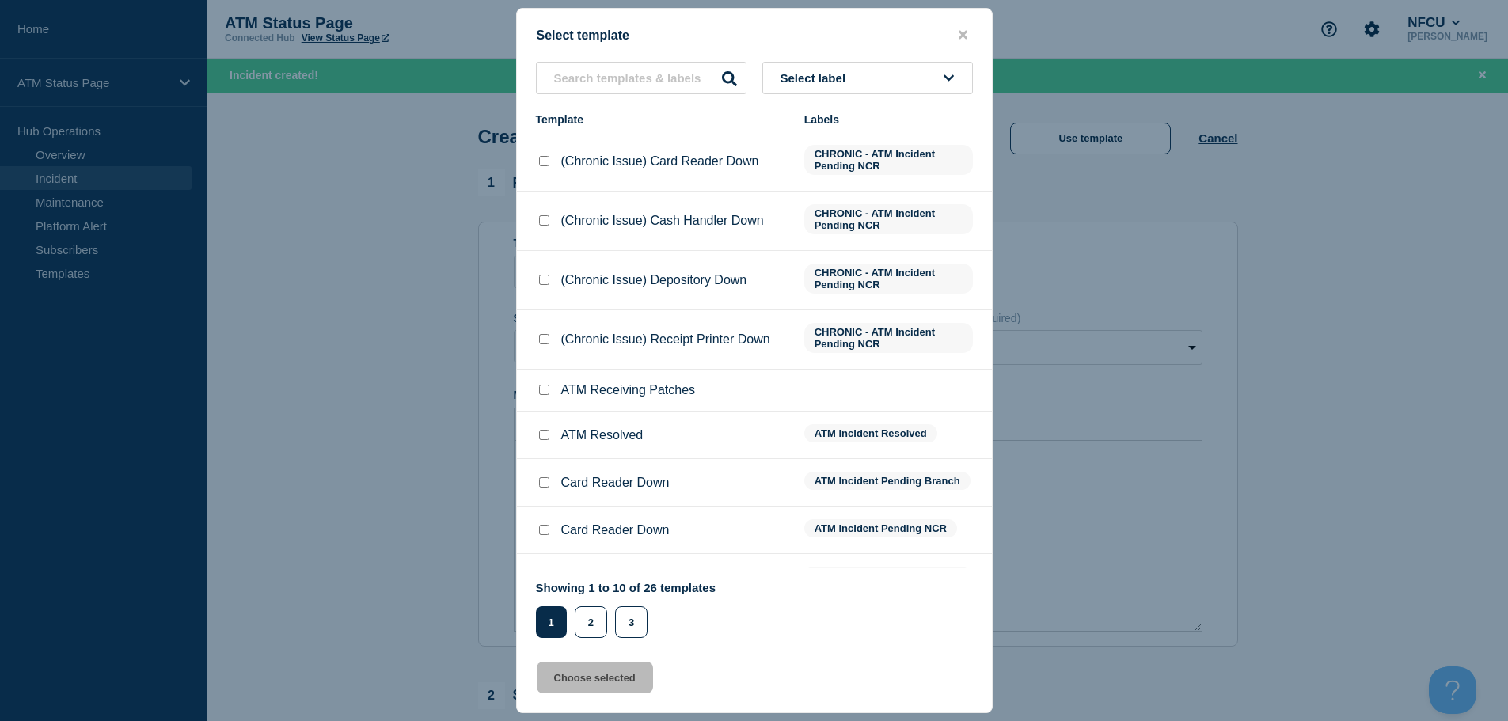
click at [881, 81] on button "Select label" at bounding box center [867, 78] width 211 height 32
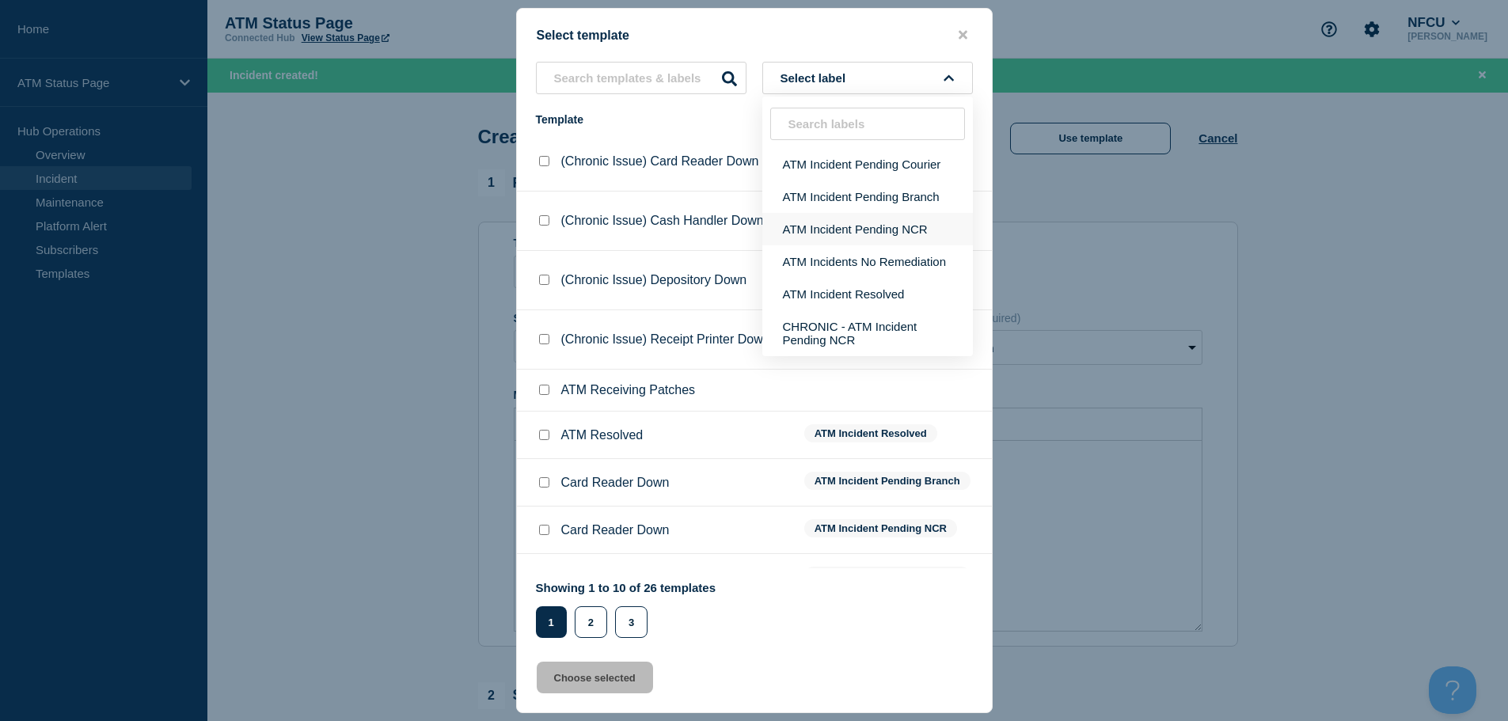
click at [901, 226] on button "ATM Incident Pending NCR" at bounding box center [867, 229] width 211 height 32
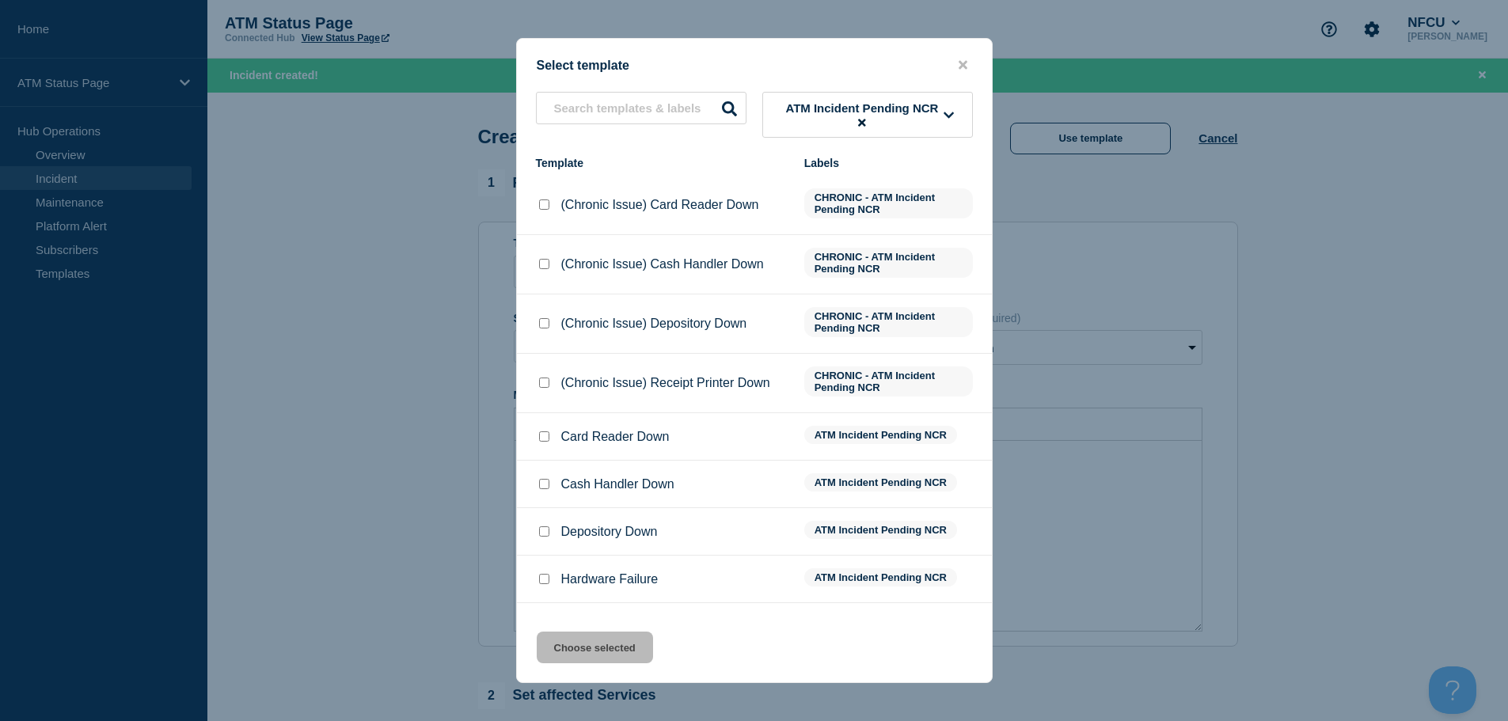
click at [542, 532] on input "Depository Down checkbox" at bounding box center [544, 531] width 10 height 10
checkbox input "true"
click at [598, 655] on button "Choose selected" at bounding box center [595, 648] width 116 height 32
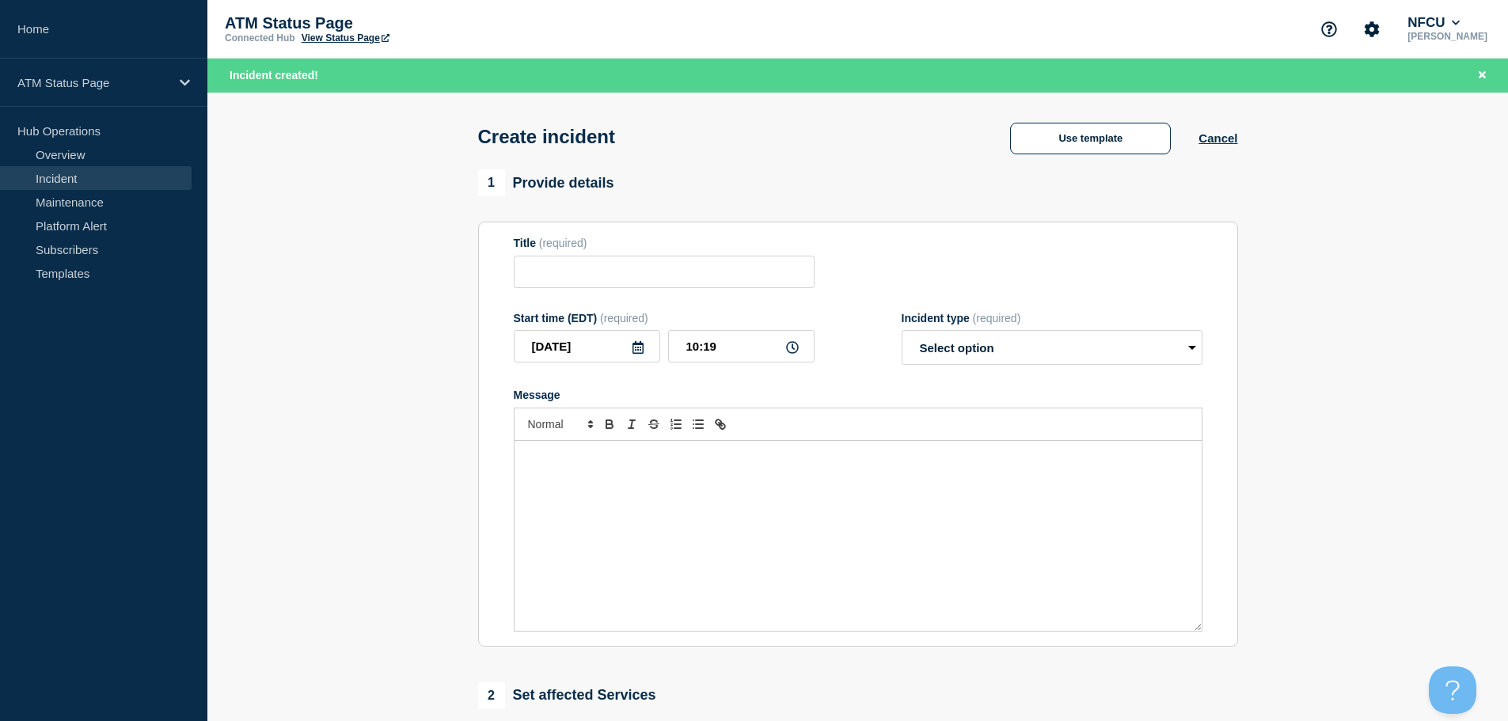
type input "Depository Down"
select select "identified"
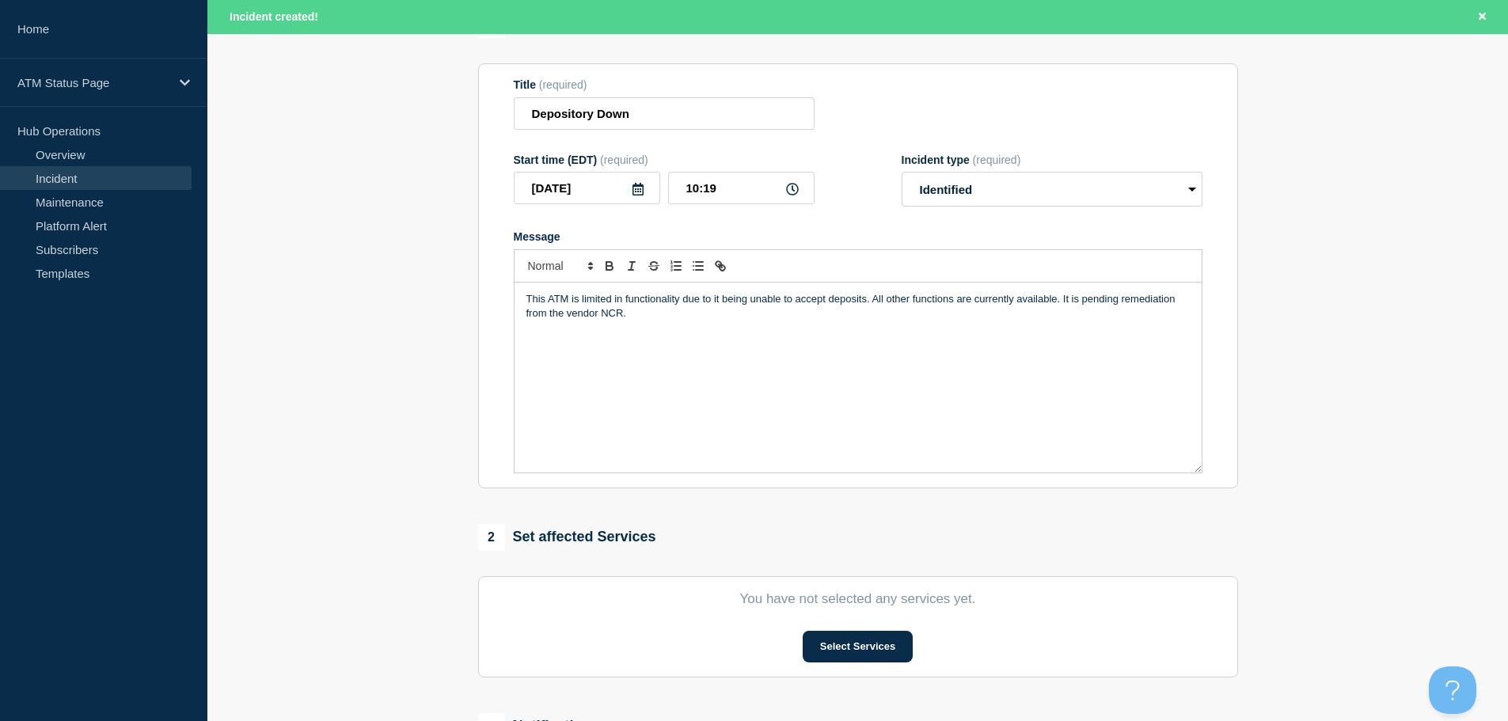
scroll to position [317, 0]
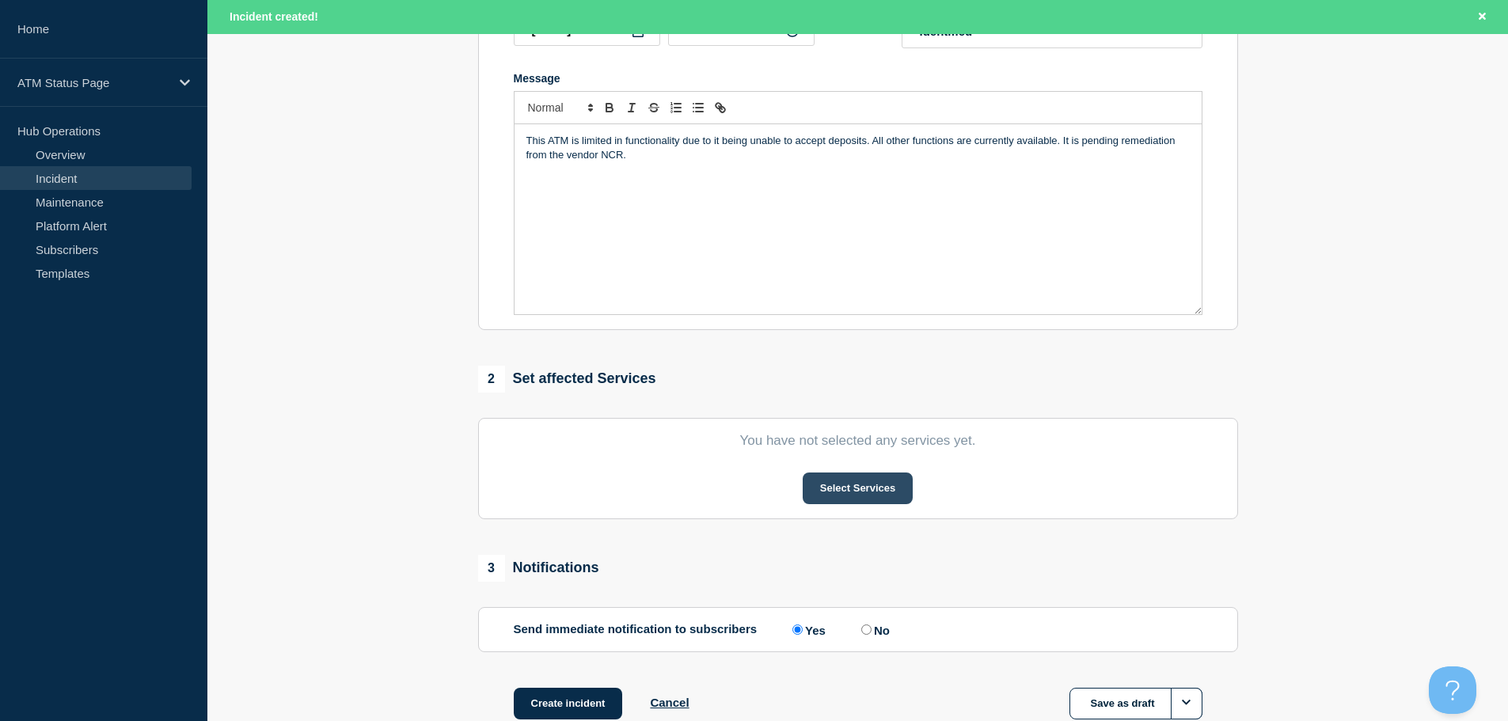
click at [882, 494] on button "Select Services" at bounding box center [857, 488] width 110 height 32
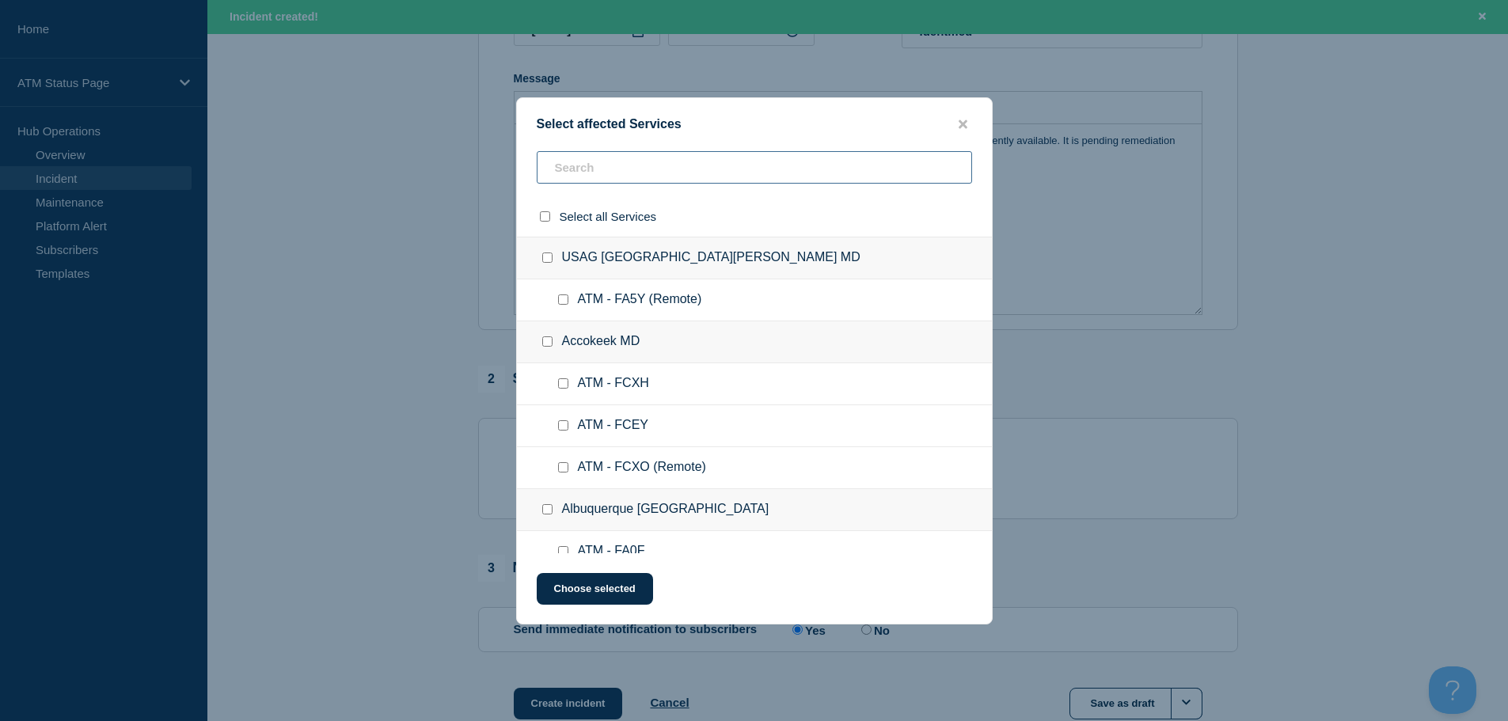
click at [803, 165] on input "text" at bounding box center [754, 167] width 435 height 32
type input "FCNM"
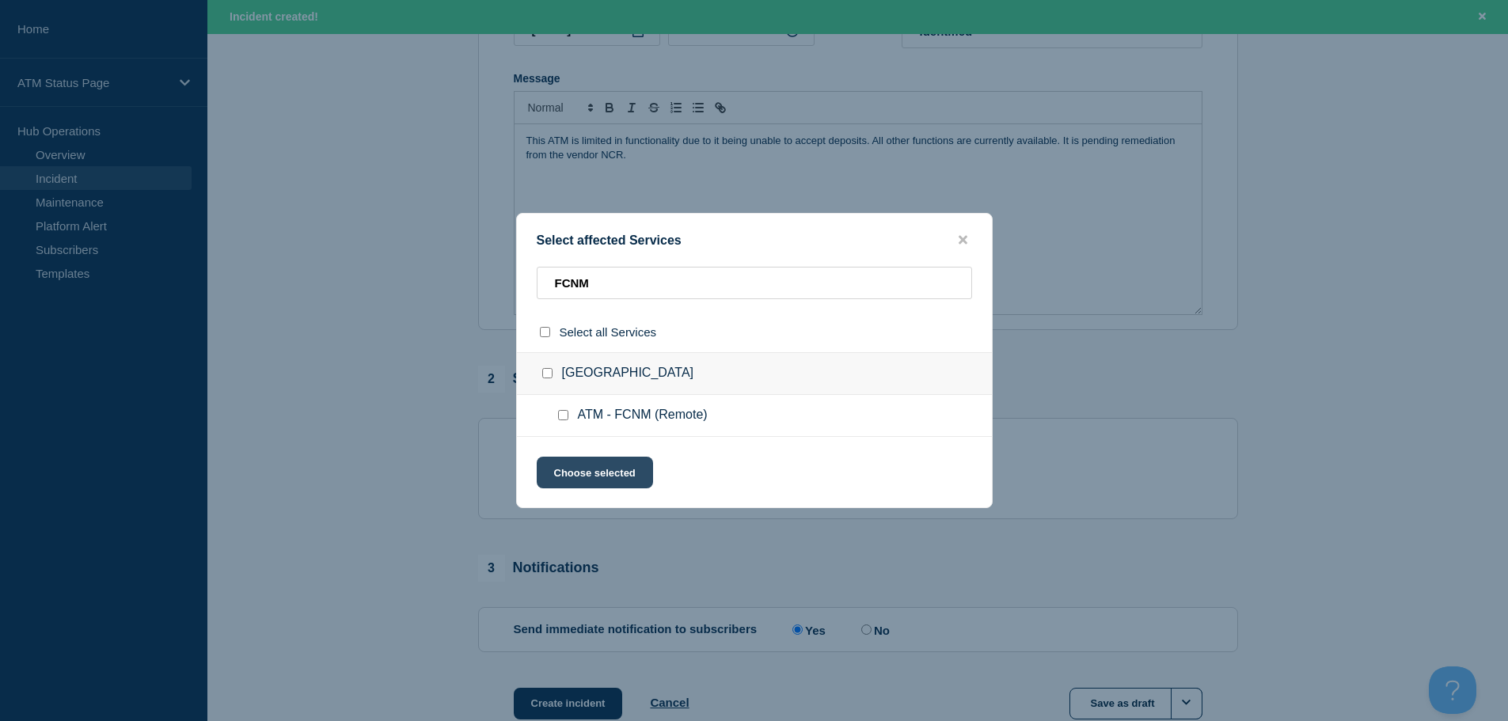
click at [622, 468] on button "Choose selected" at bounding box center [595, 473] width 116 height 32
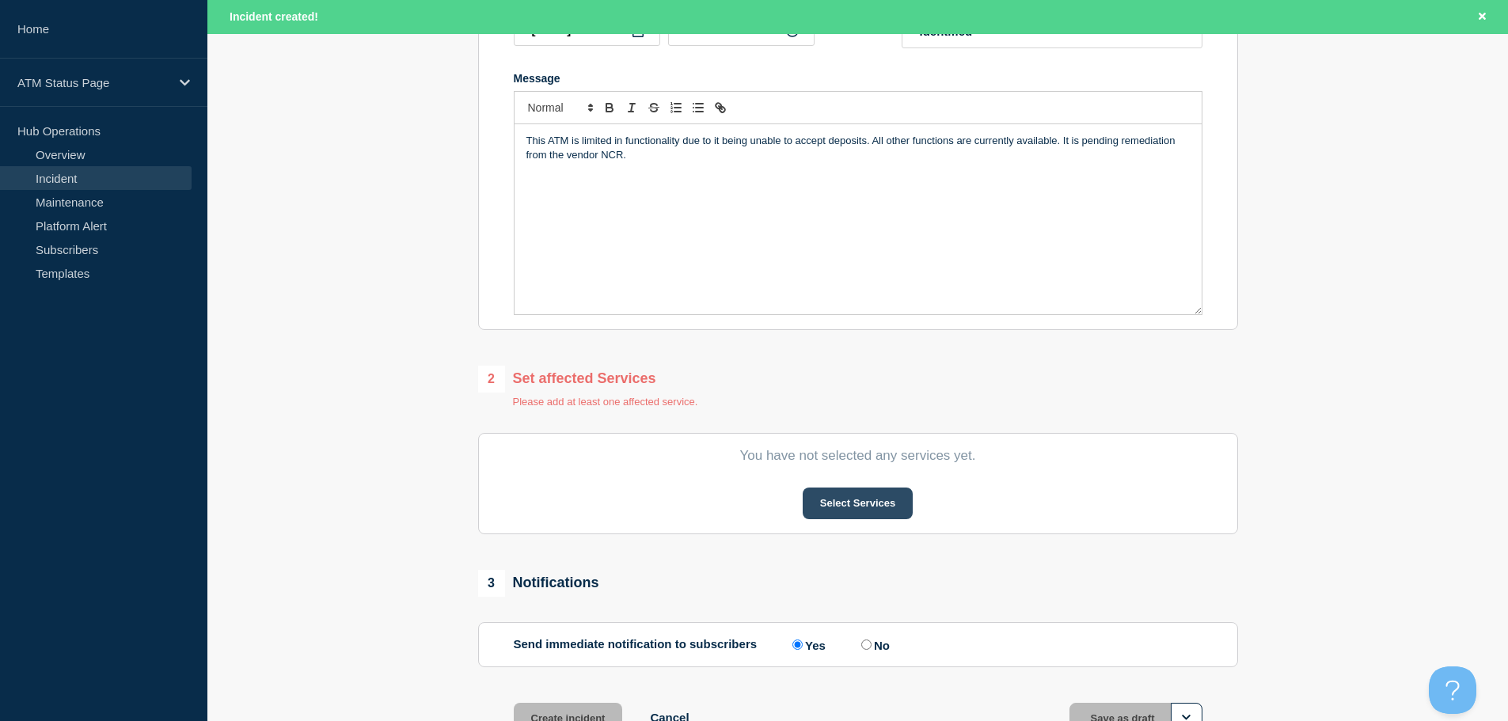
click at [889, 506] on button "Select Services" at bounding box center [857, 503] width 110 height 32
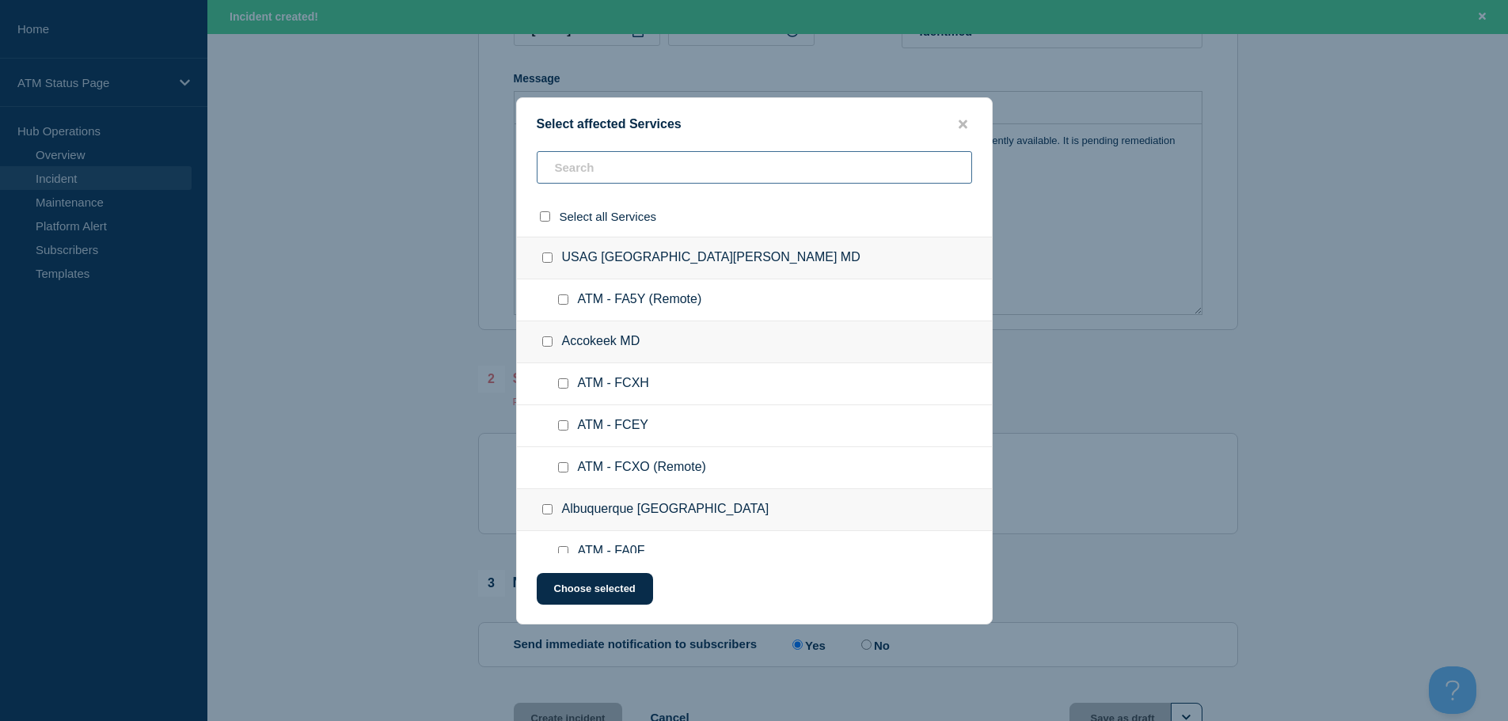
click at [615, 175] on input "text" at bounding box center [754, 167] width 435 height 32
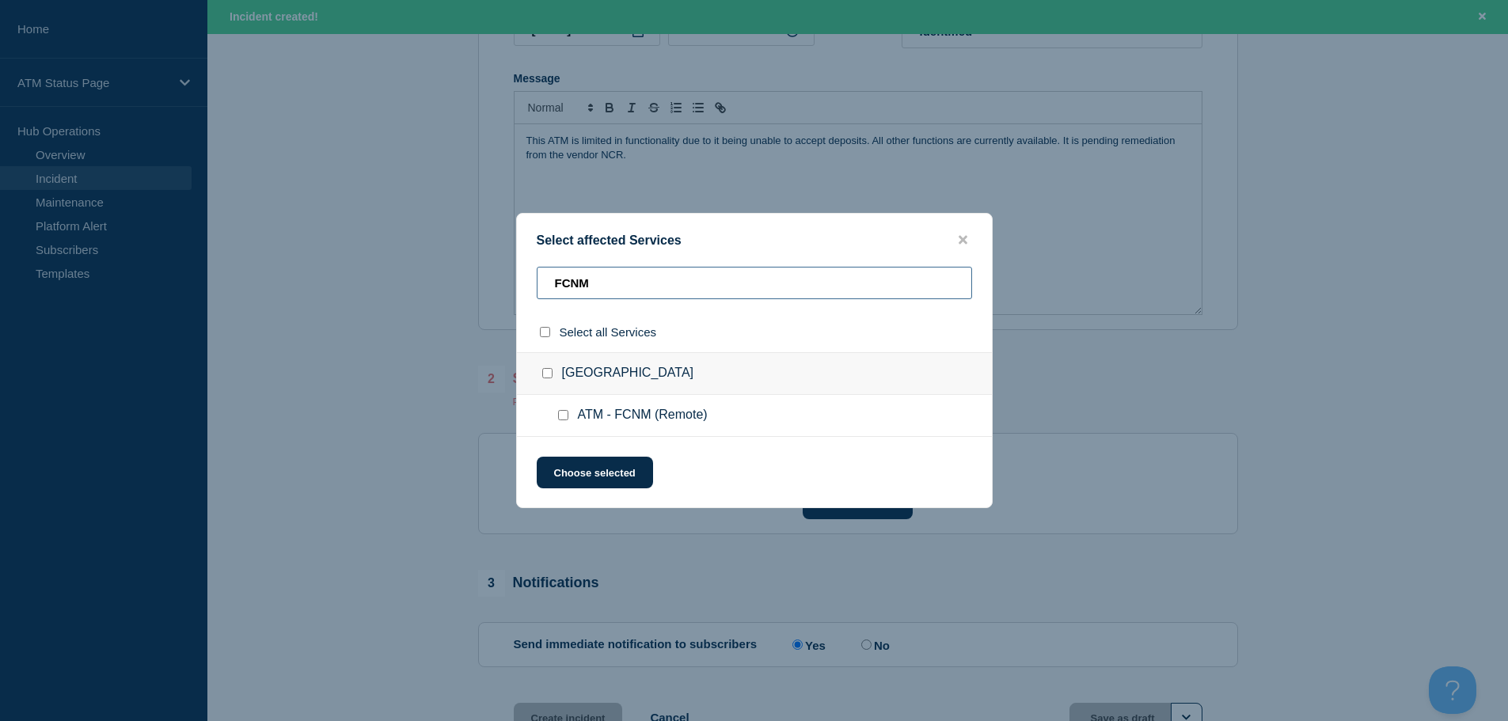
type input "FCNM"
click at [564, 416] on input "ATM - FCNM (Remote) checkbox" at bounding box center [563, 415] width 10 height 10
checkbox input "true"
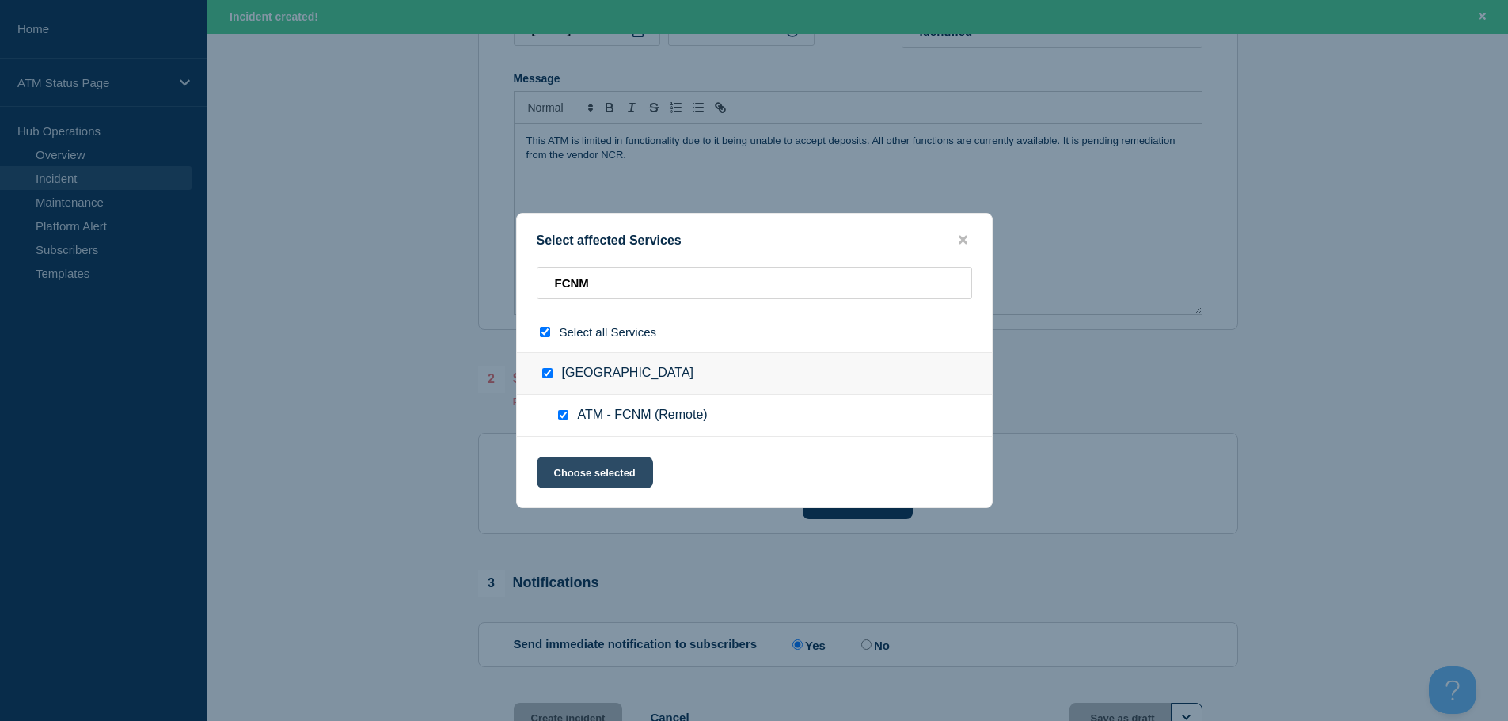
click at [587, 484] on button "Choose selected" at bounding box center [595, 473] width 116 height 32
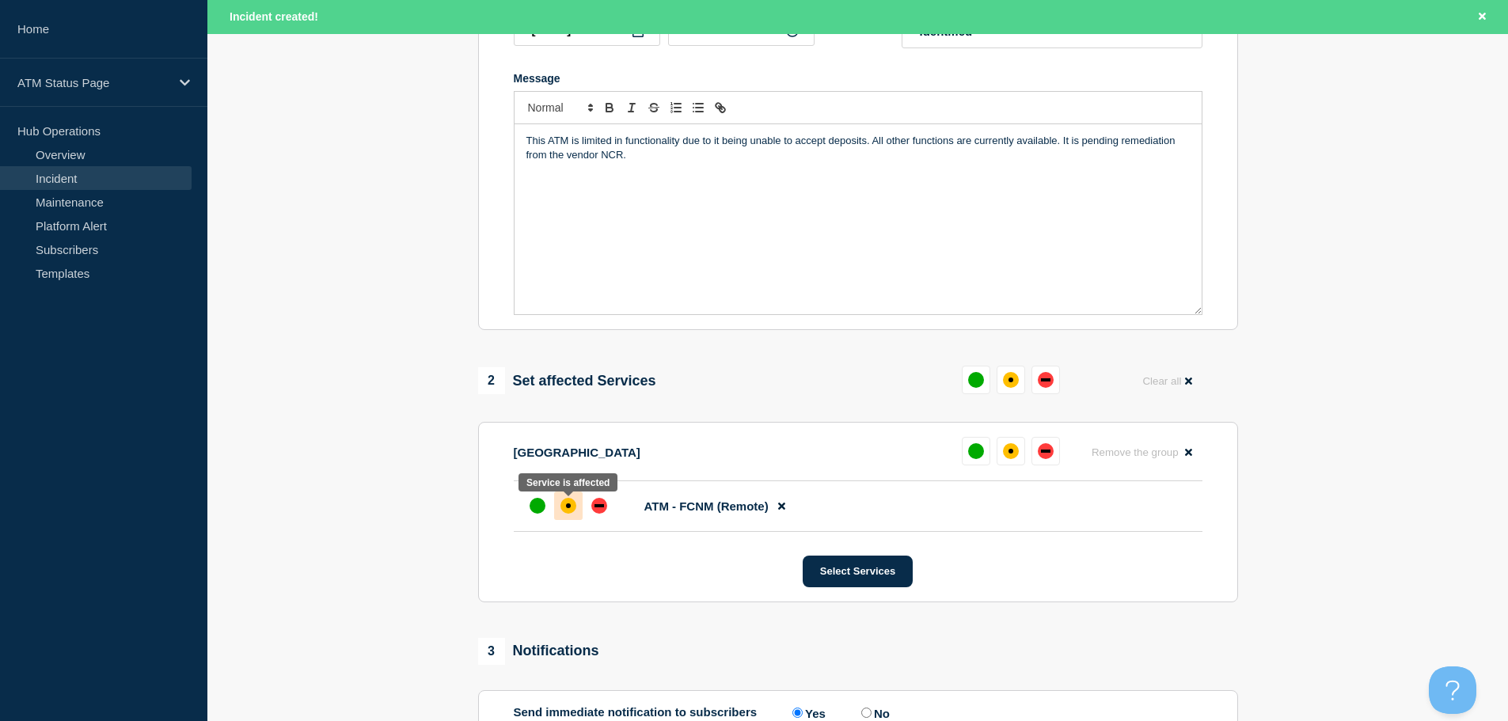
click at [571, 513] on div "affected" at bounding box center [568, 506] width 16 height 16
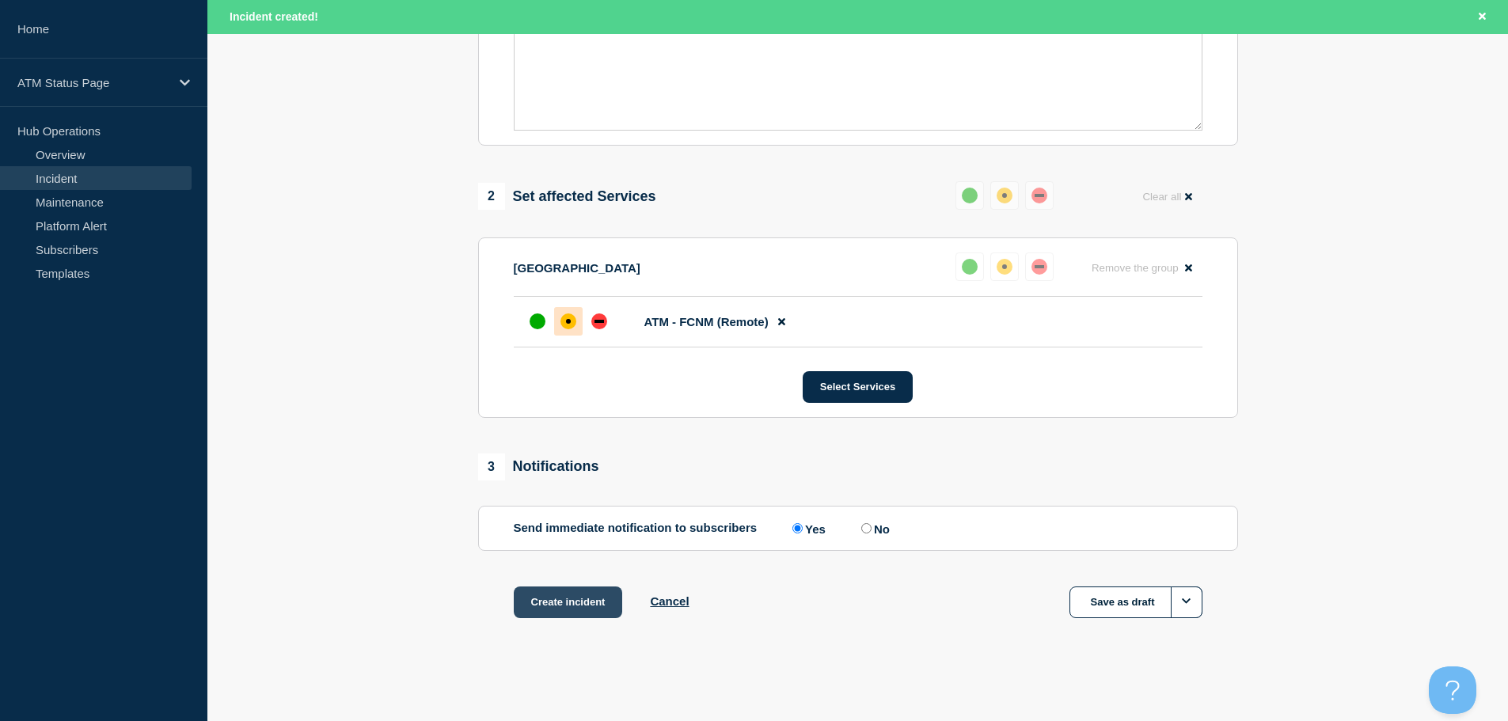
click at [575, 594] on button "Create incident" at bounding box center [568, 602] width 109 height 32
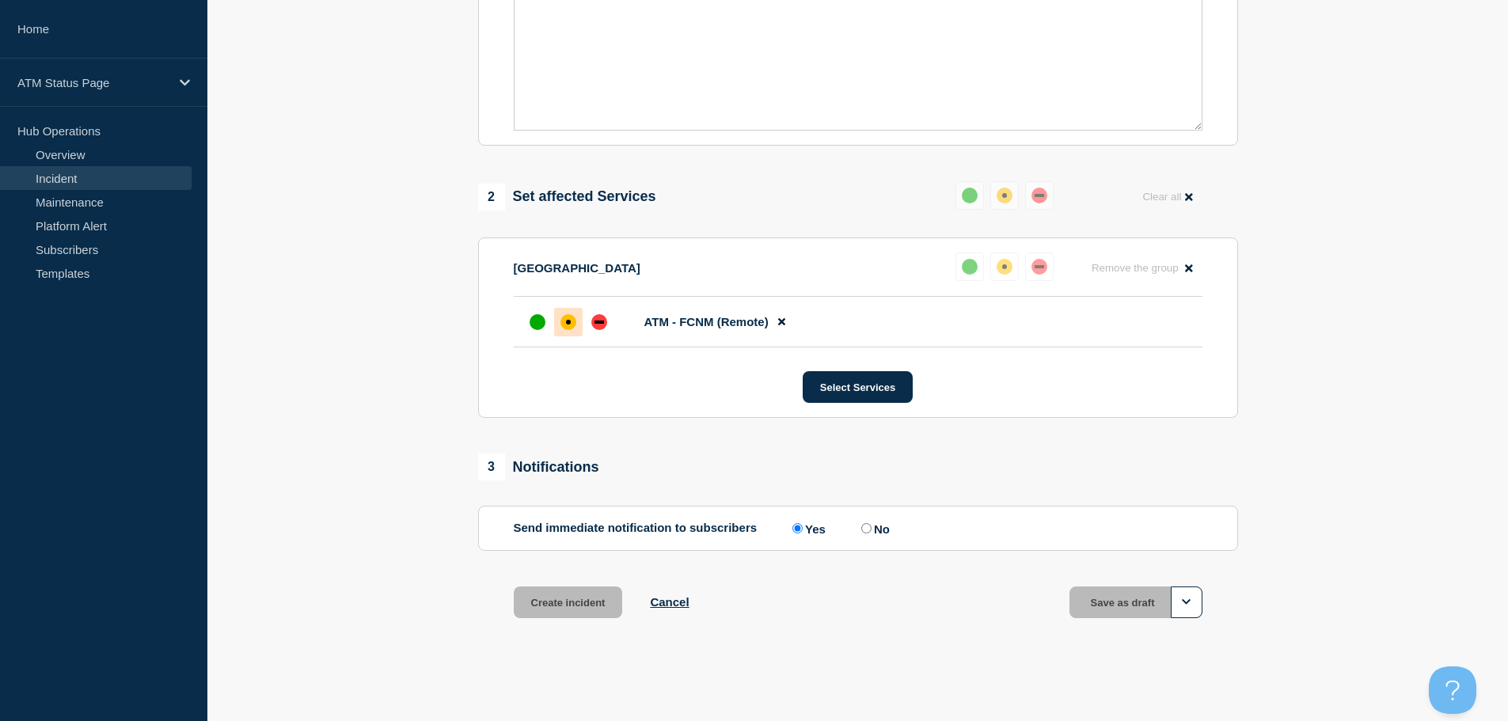
scroll to position [471, 0]
